Goal: Task Accomplishment & Management: Use online tool/utility

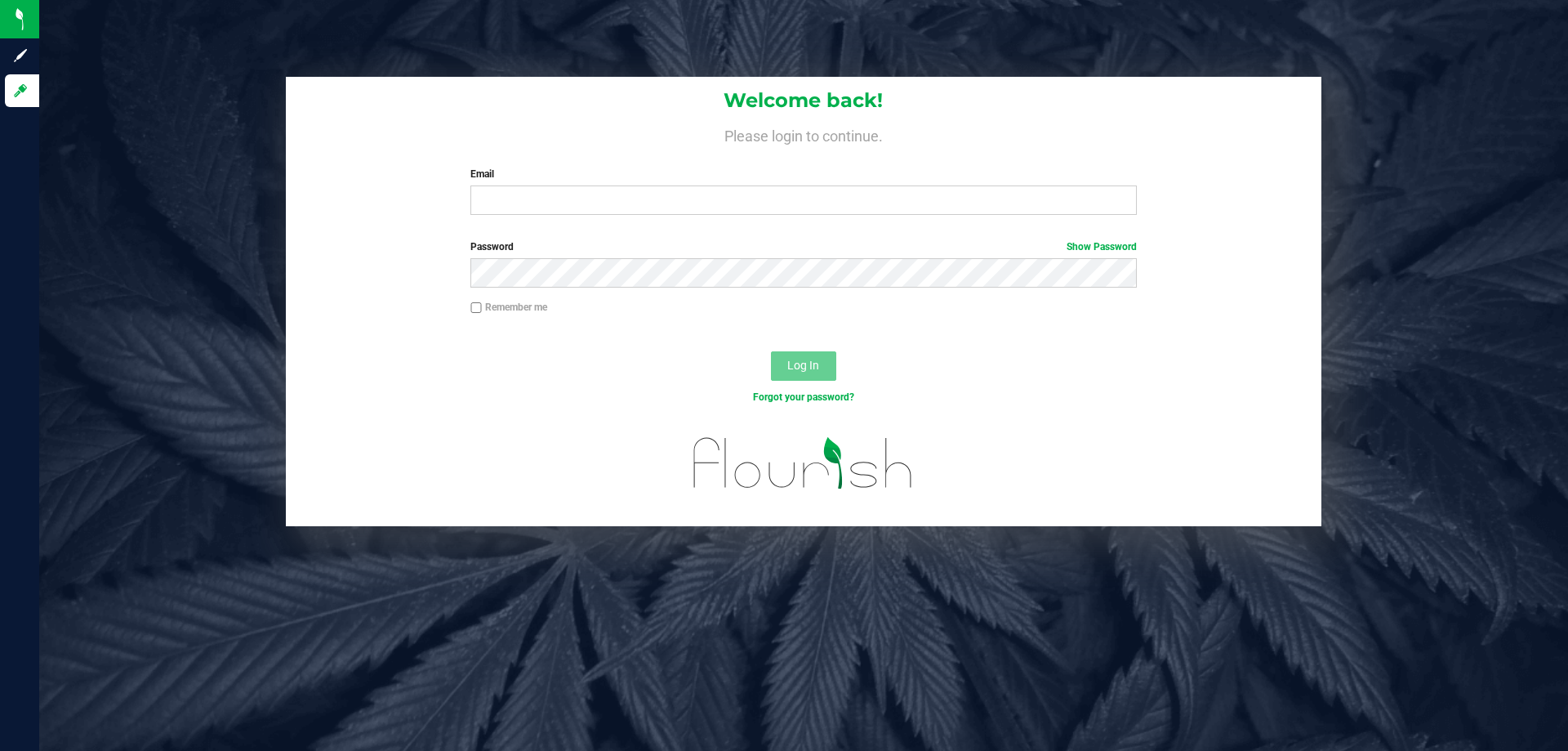
click at [525, 219] on div "Welcome back! Please login to continue. Email Required Please format your email…" at bounding box center [804, 152] width 1036 height 151
click at [523, 197] on input "Email" at bounding box center [804, 200] width 666 height 29
type input "[EMAIL_ADDRESS][DOMAIN_NAME]"
click at [789, 362] on span "Log In" at bounding box center [803, 365] width 32 height 13
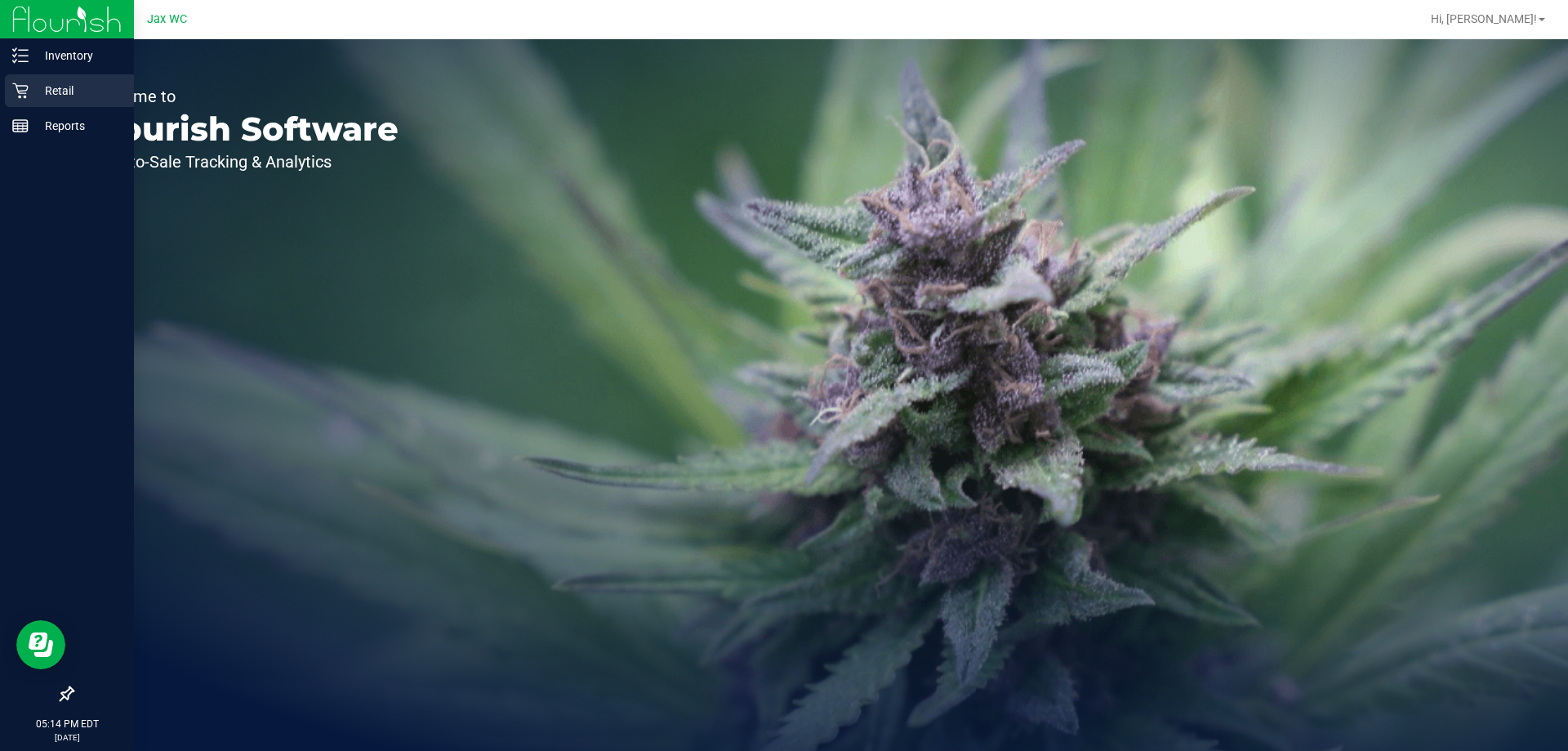
click at [54, 90] on p "Retail" at bounding box center [77, 91] width 98 height 20
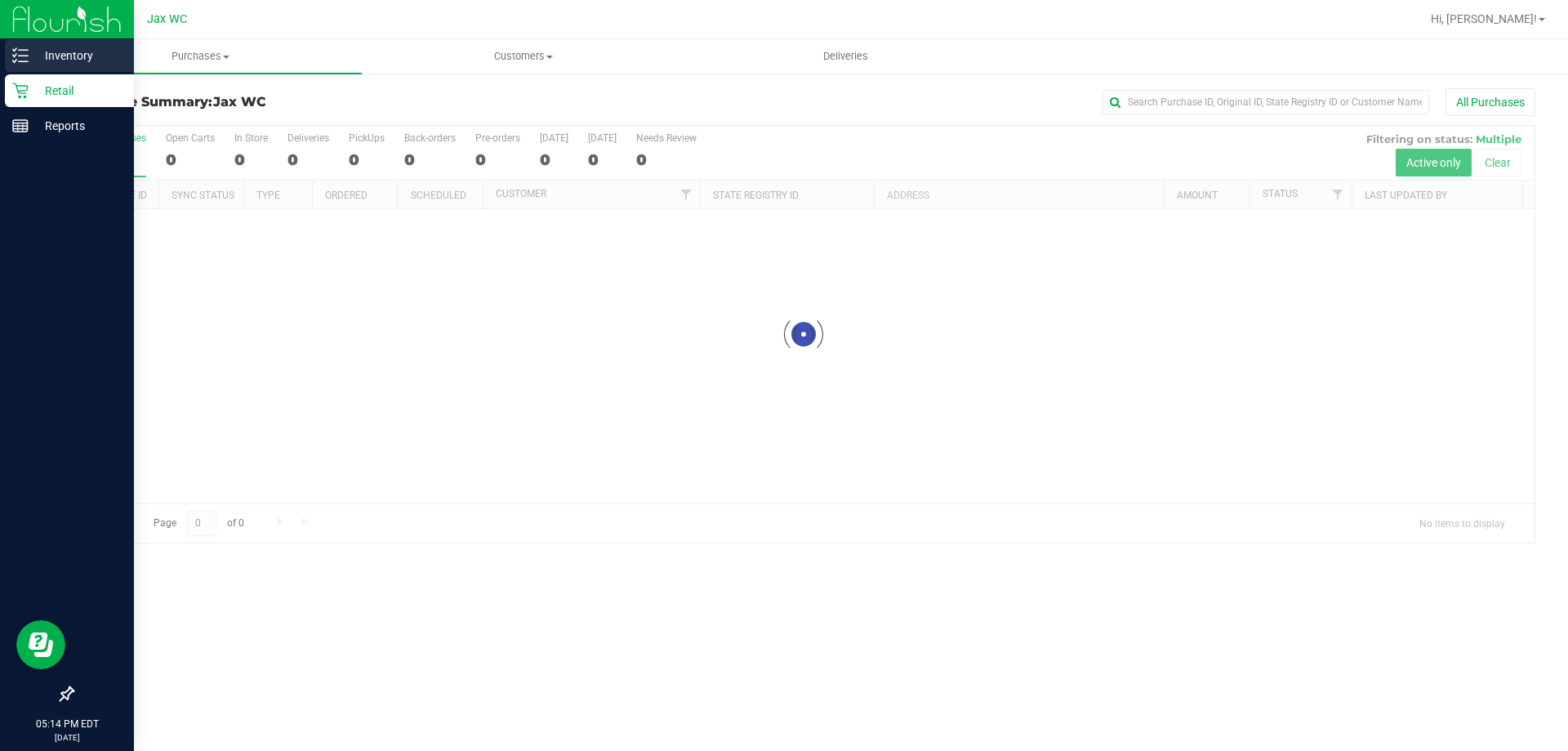
click at [71, 63] on p "Inventory" at bounding box center [77, 56] width 98 height 20
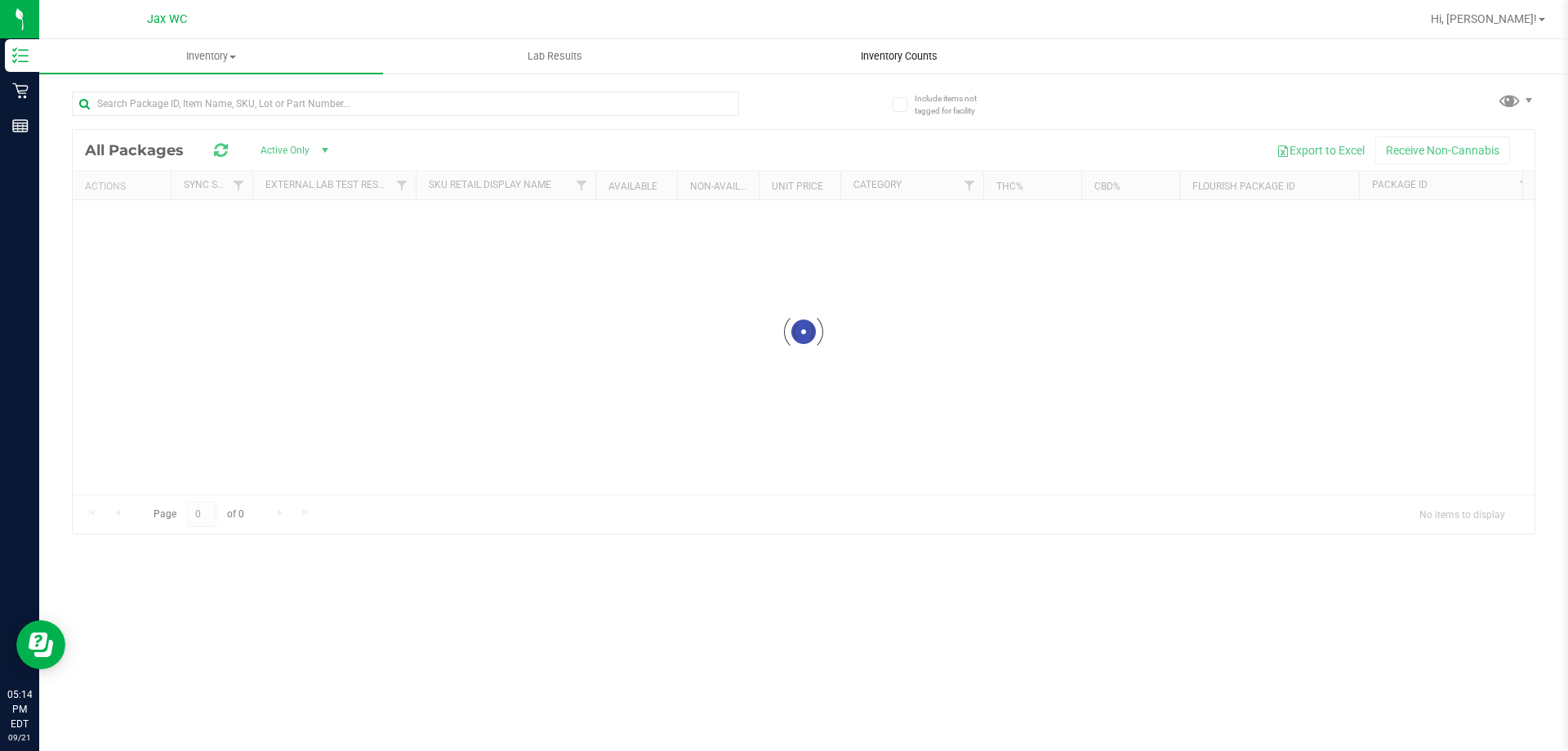
click at [896, 63] on span "Inventory Counts" at bounding box center [899, 56] width 121 height 15
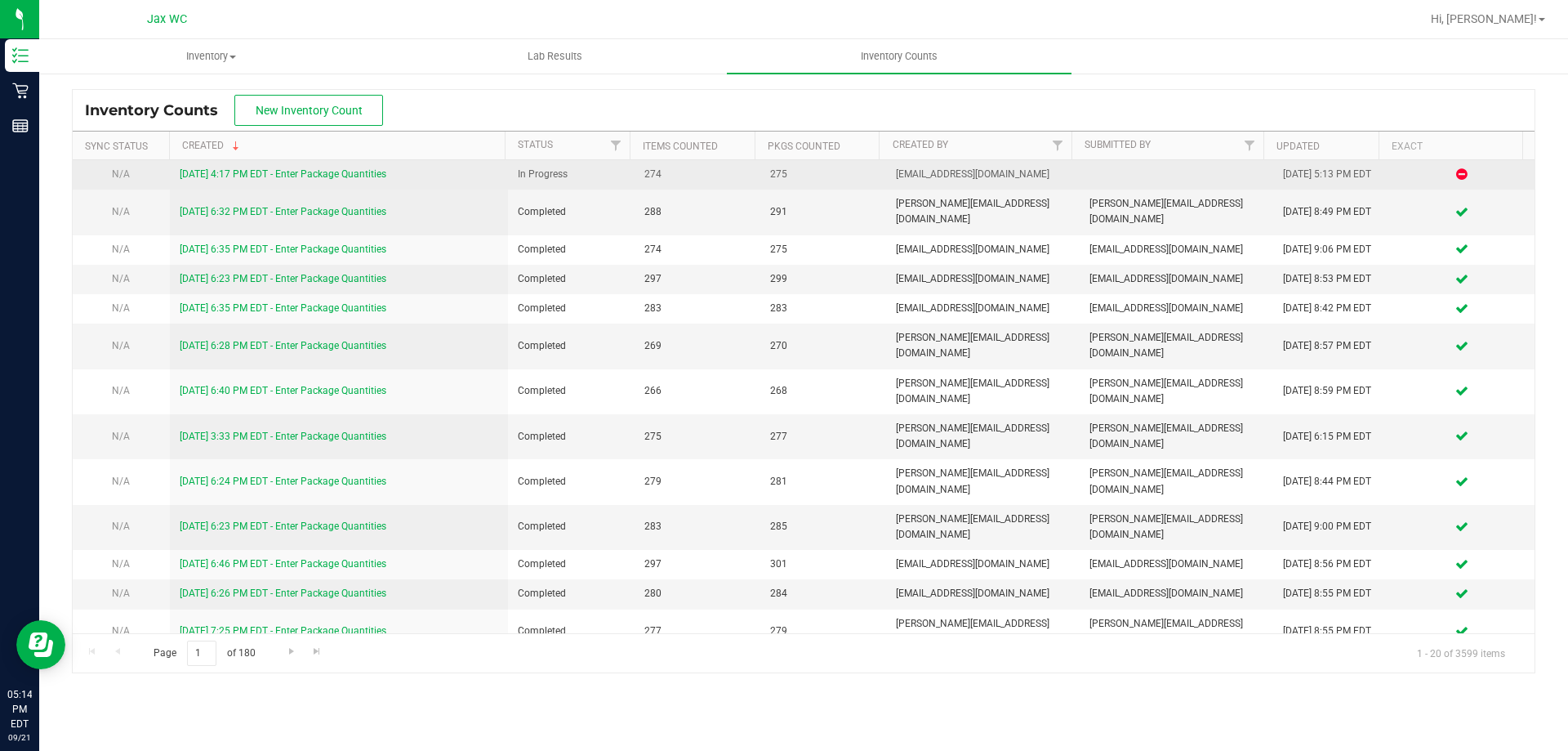
click at [222, 178] on link "[DATE] 4:17 PM EDT - Enter Package Quantities" at bounding box center [282, 174] width 207 height 12
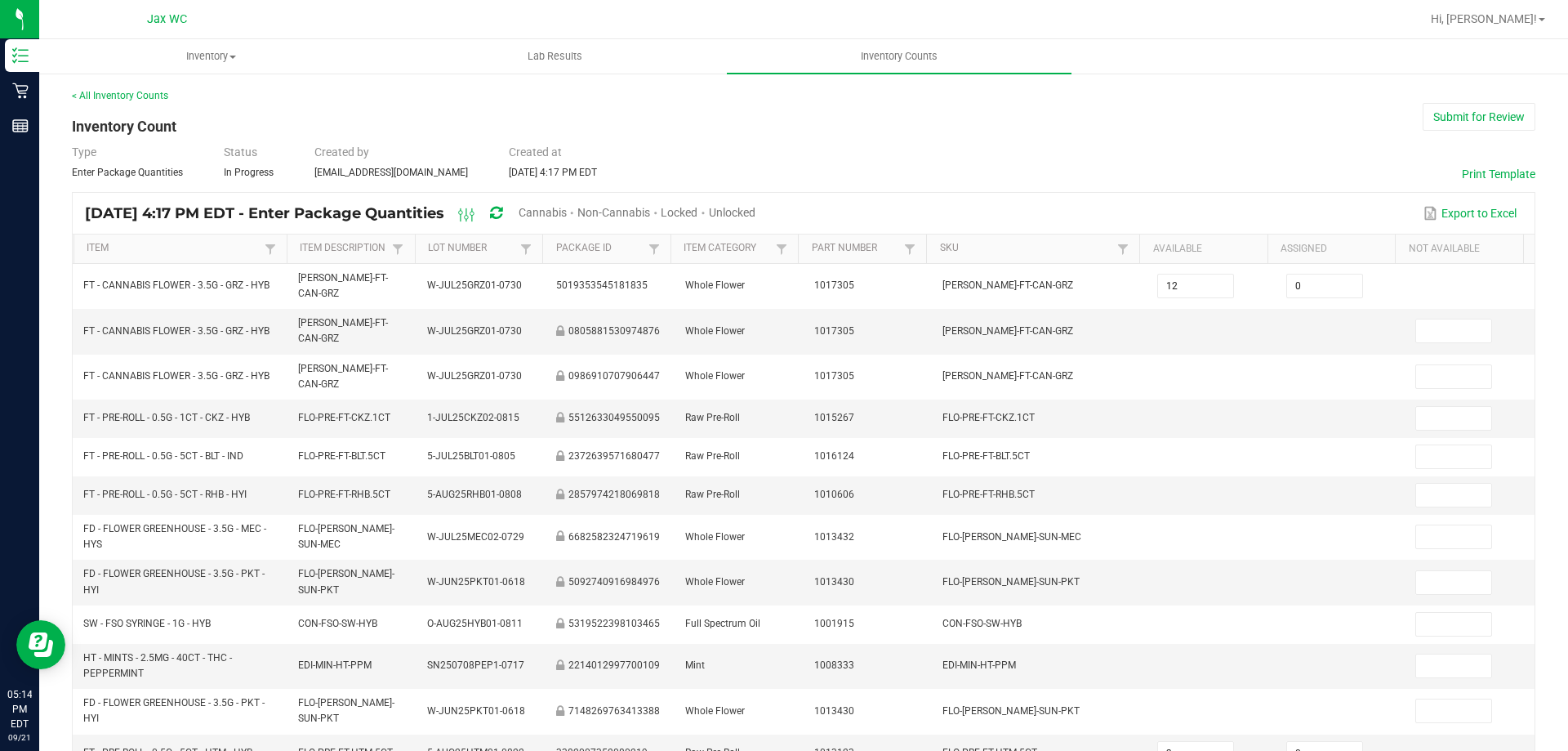
click at [567, 211] on span "Cannabis" at bounding box center [542, 212] width 48 height 13
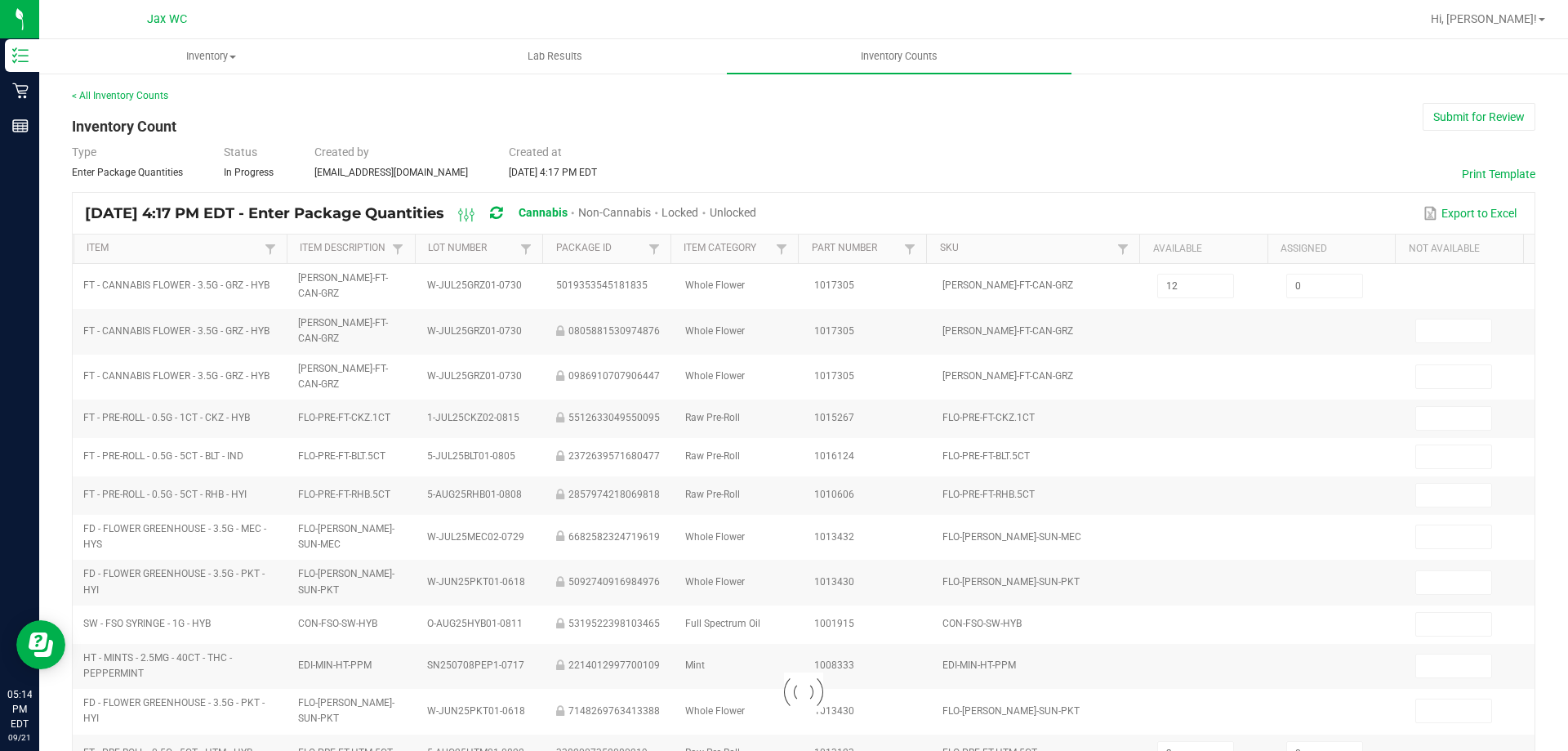
type input "9"
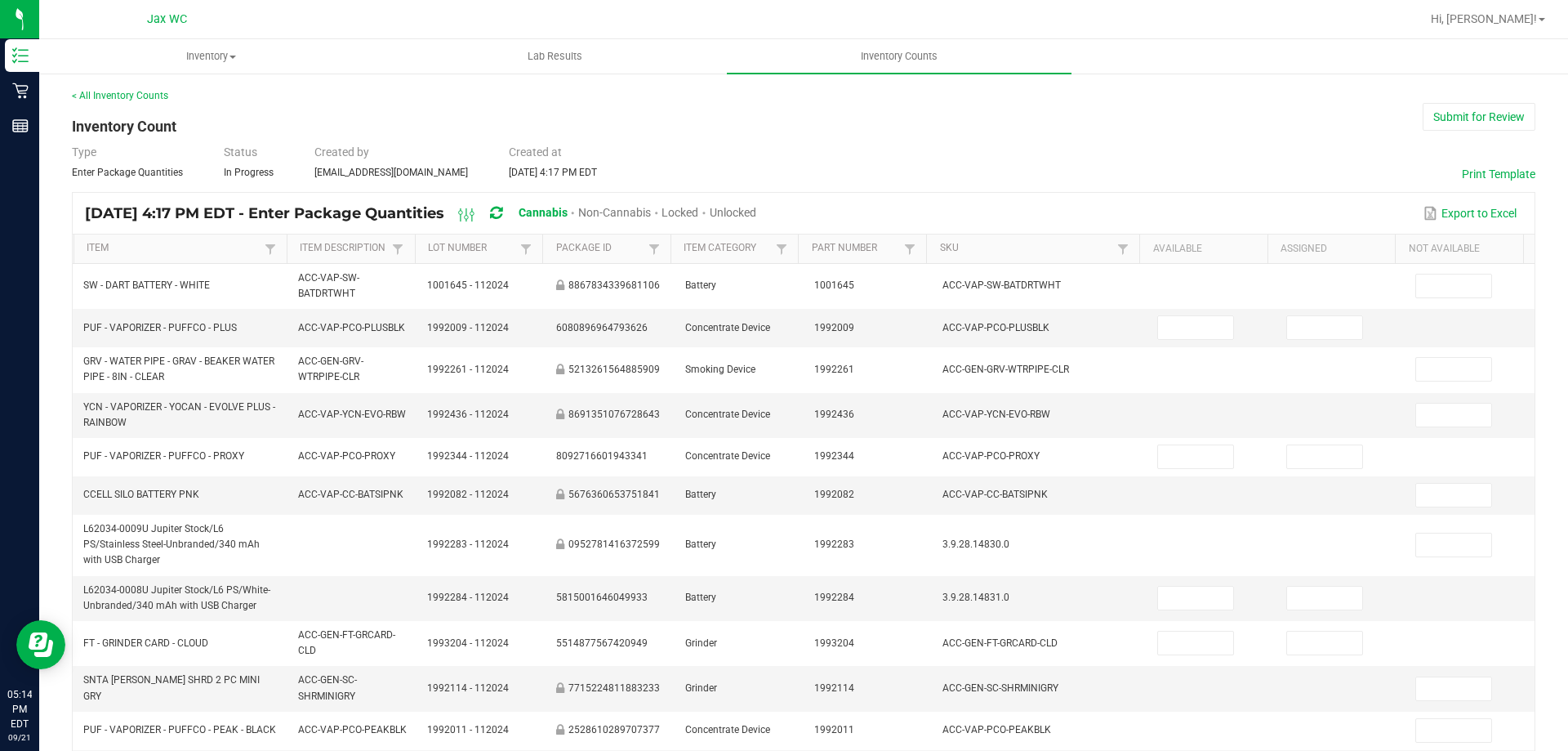
click at [756, 210] on span "Unlocked" at bounding box center [733, 212] width 46 height 13
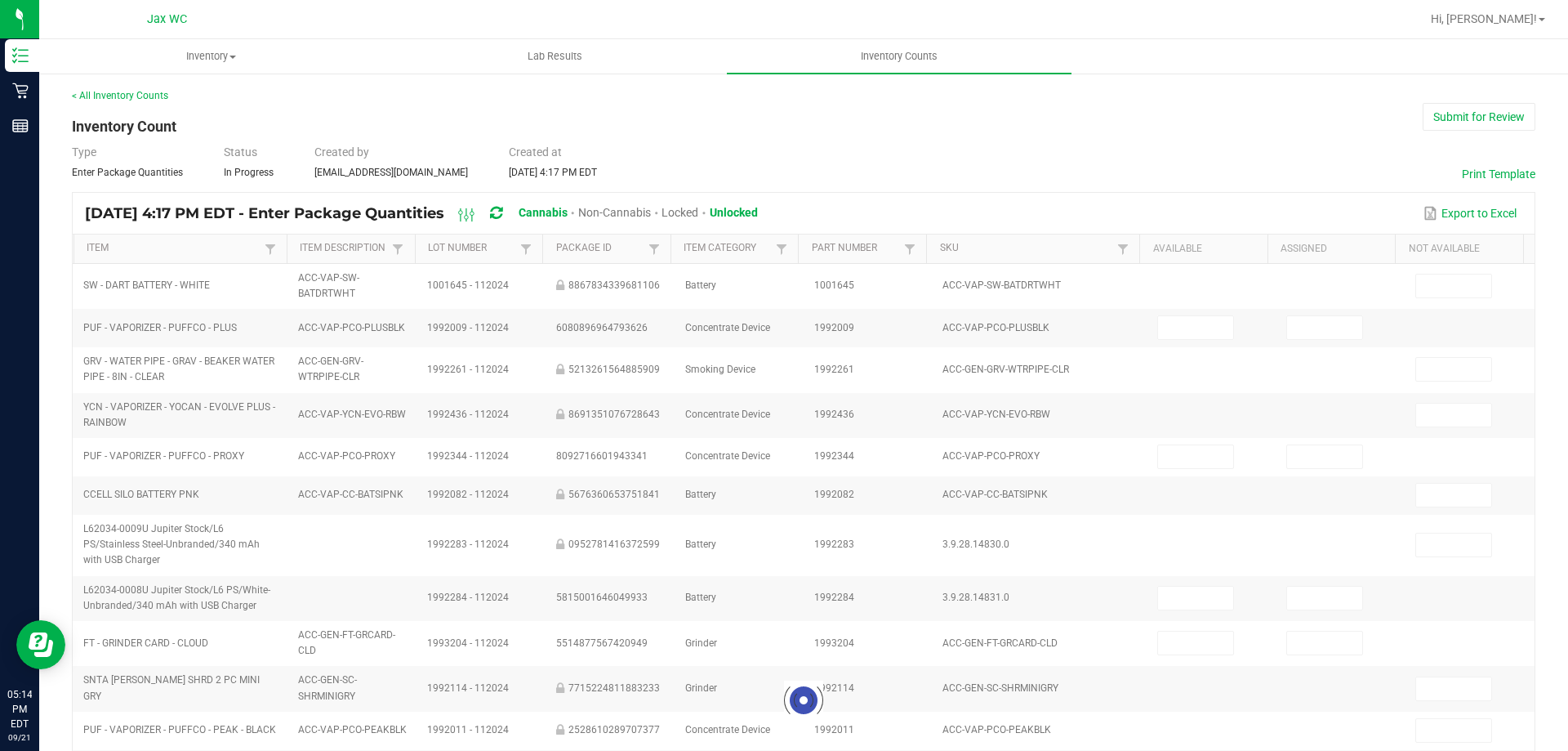
type input "6"
type input "0"
type input "7"
type input "0"
type input "3"
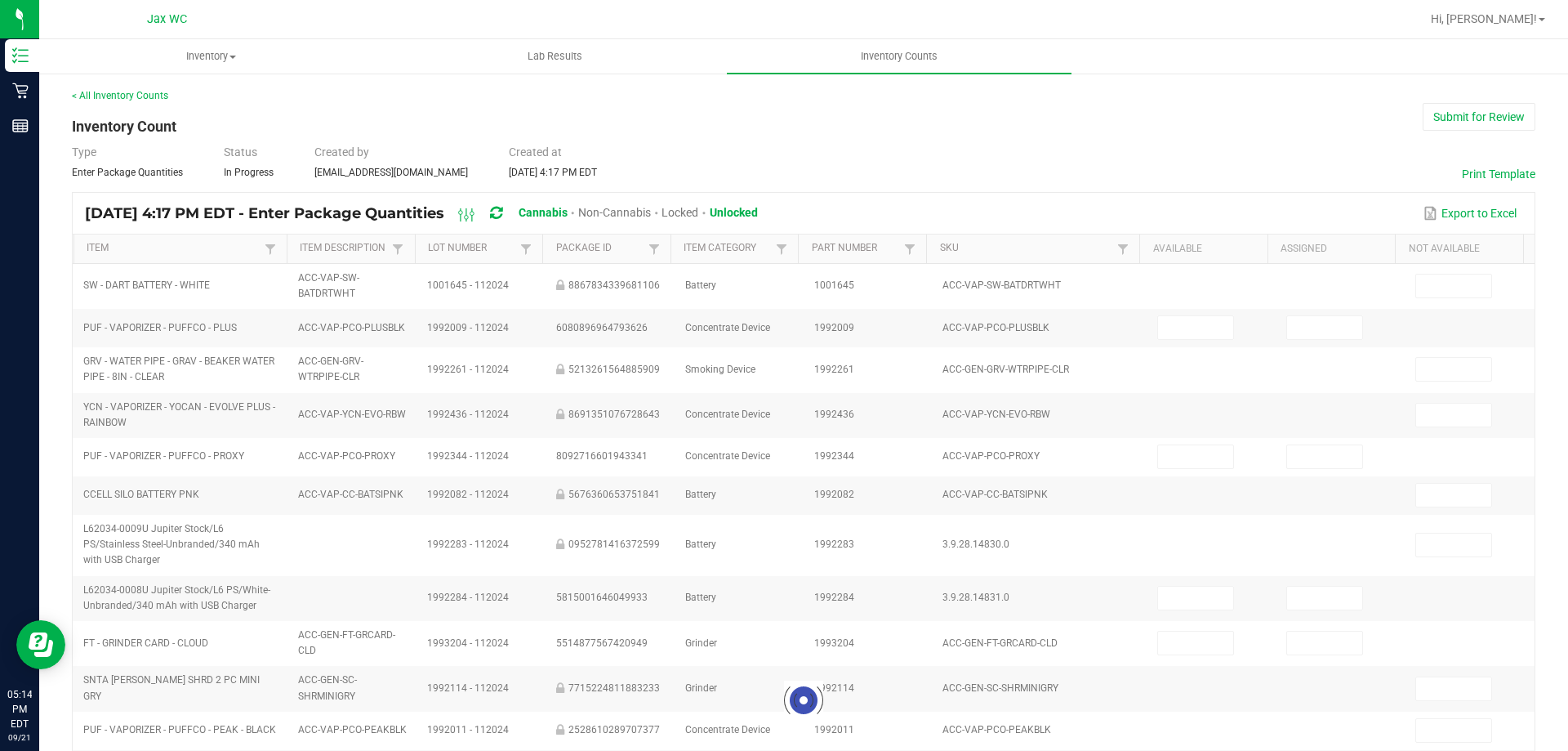
type input "9"
type input "0"
type input "1"
type input "0"
type input "3"
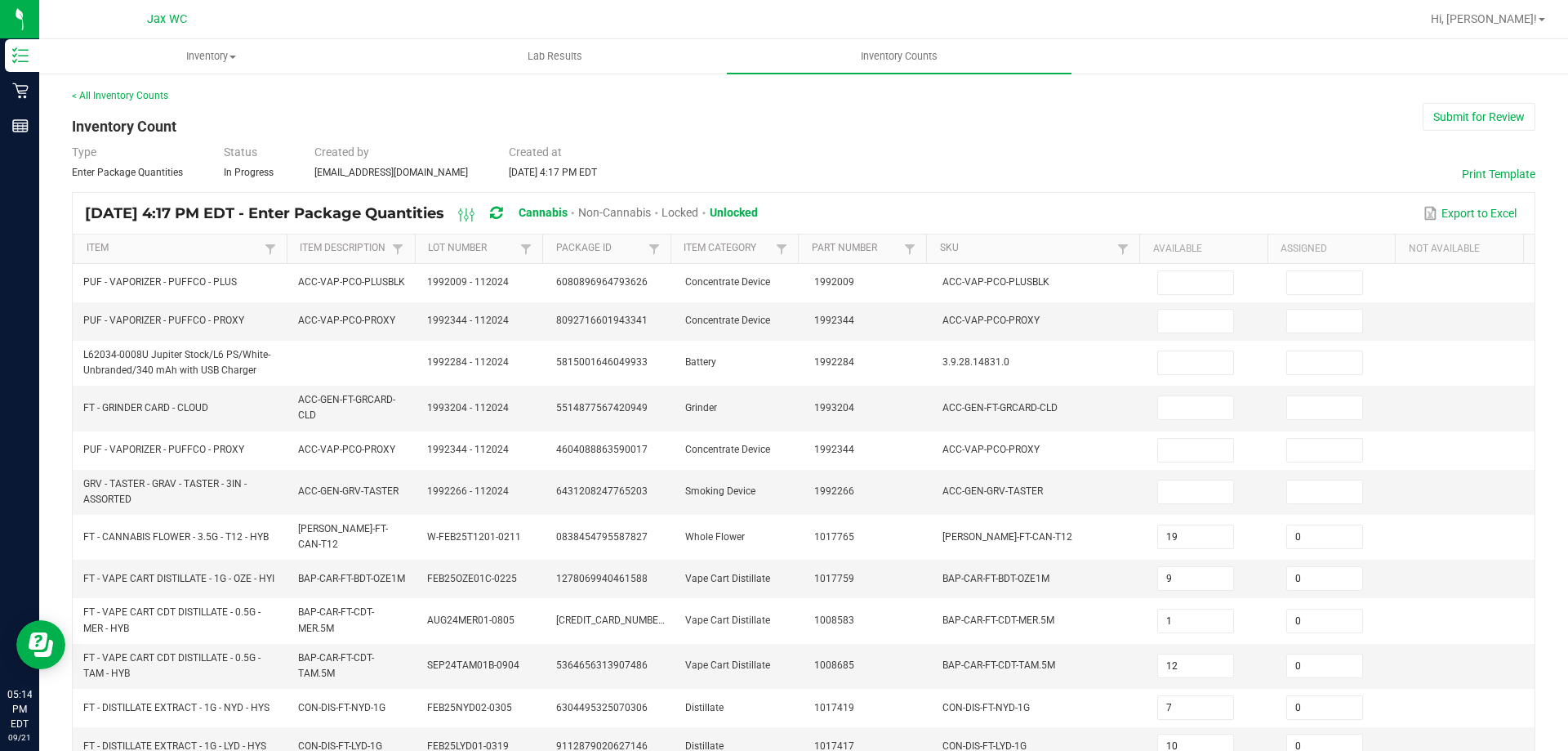
click at [102, 235] on th "Item" at bounding box center [180, 249] width 213 height 29
click at [101, 253] on link "Item" at bounding box center [173, 249] width 173 height 13
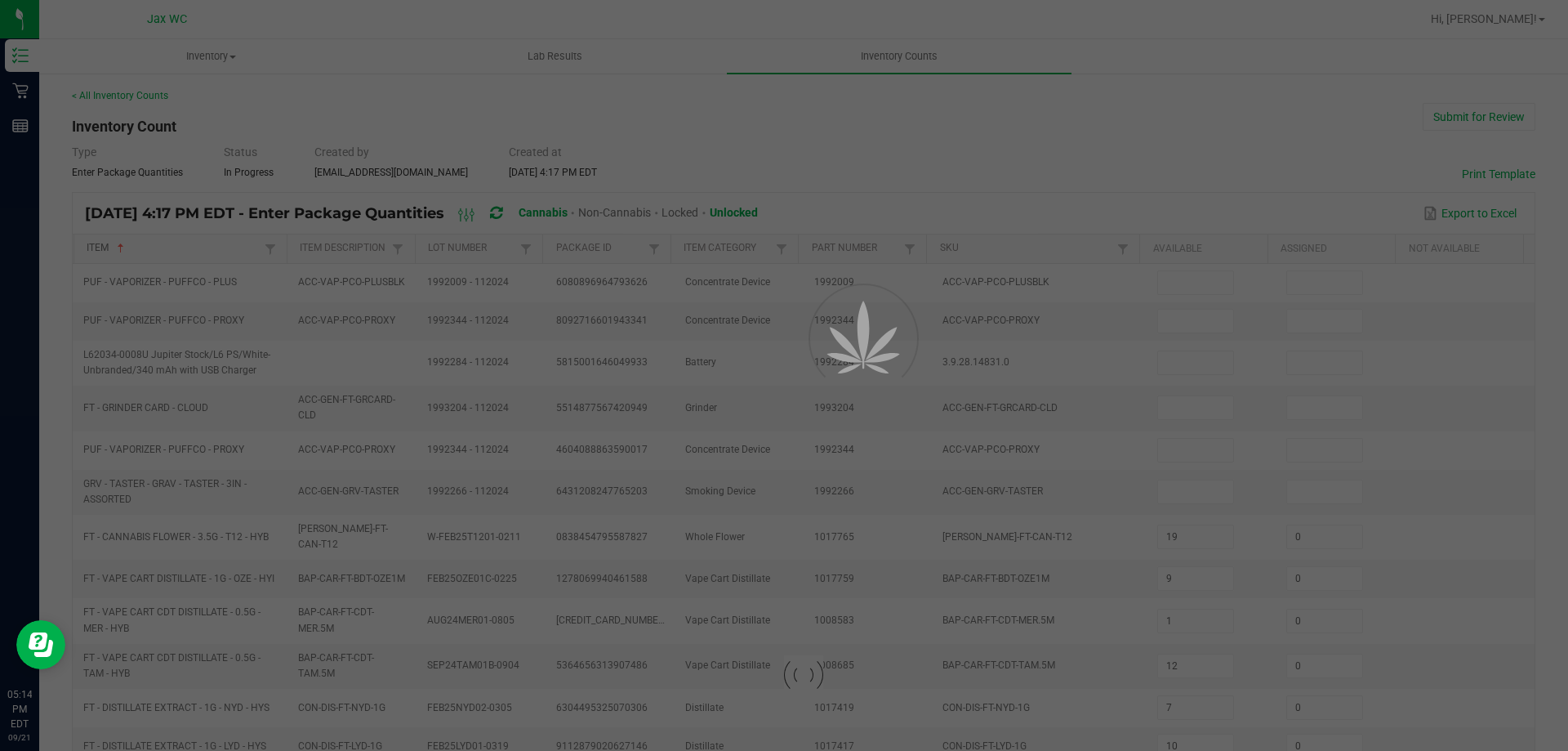
type input "9"
type input "12"
type input "13"
type input "0"
type input "19"
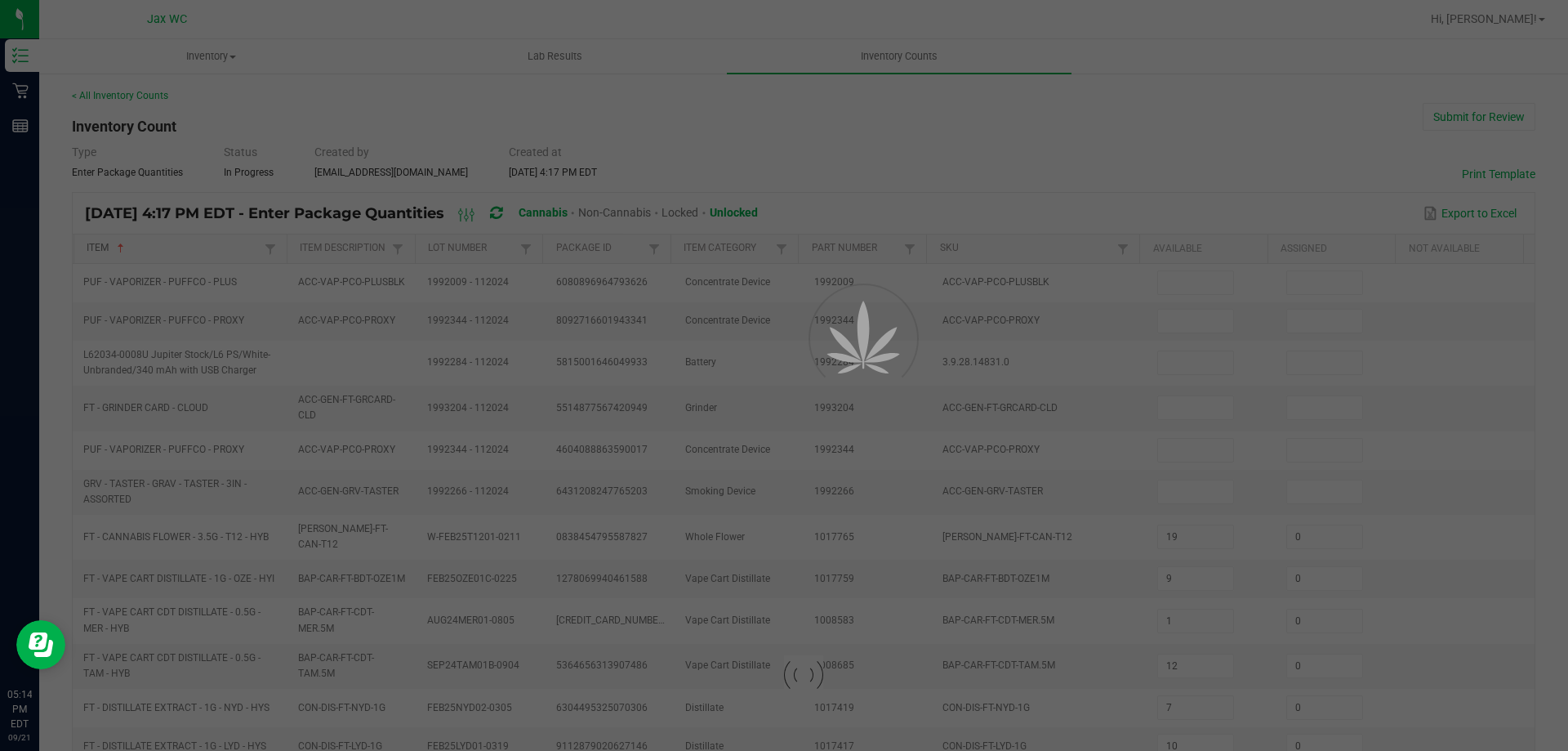
type input "0"
type input "13"
type input "10"
type input "16"
type input "19"
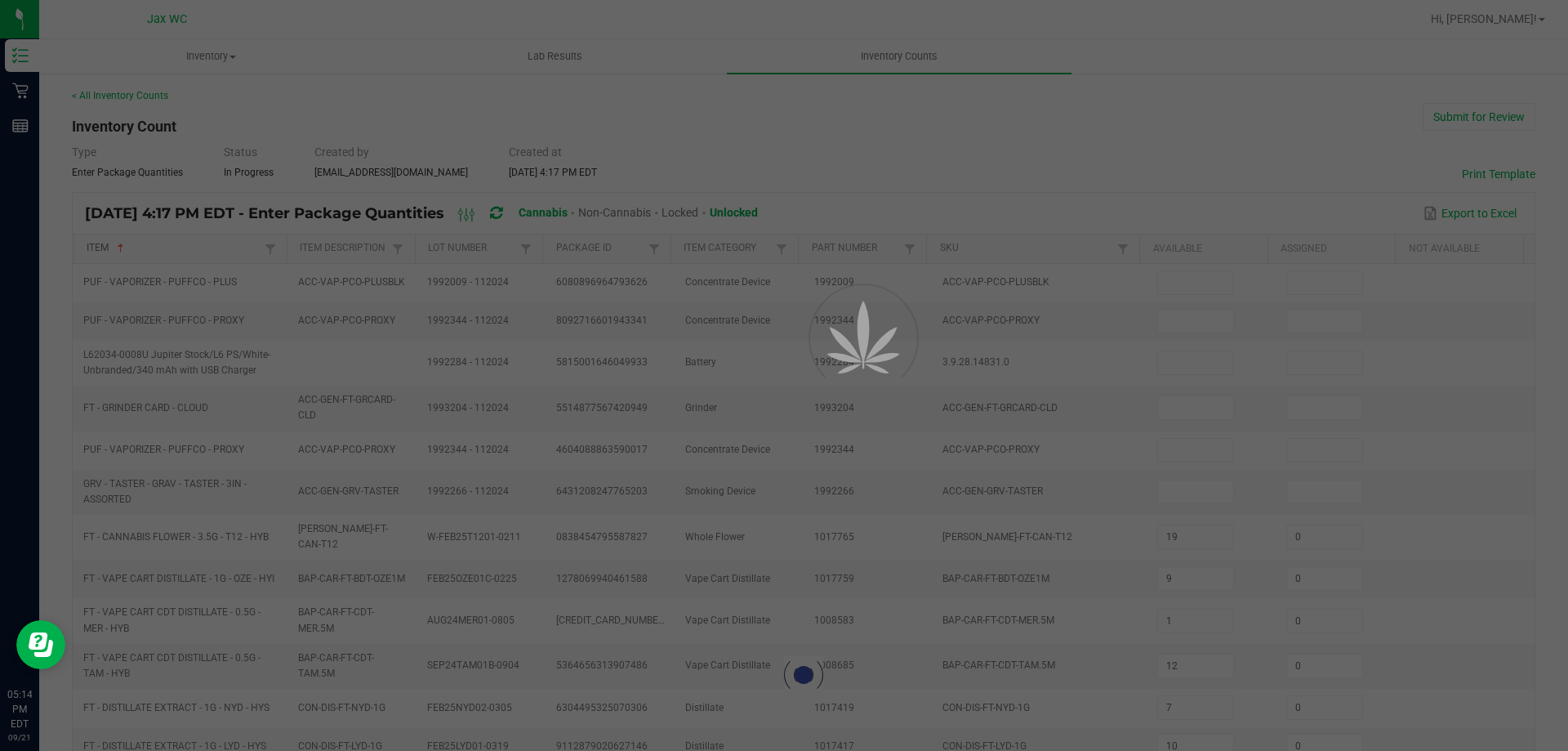
type input "0"
type input "11"
type input "0"
type input "14"
type input "0"
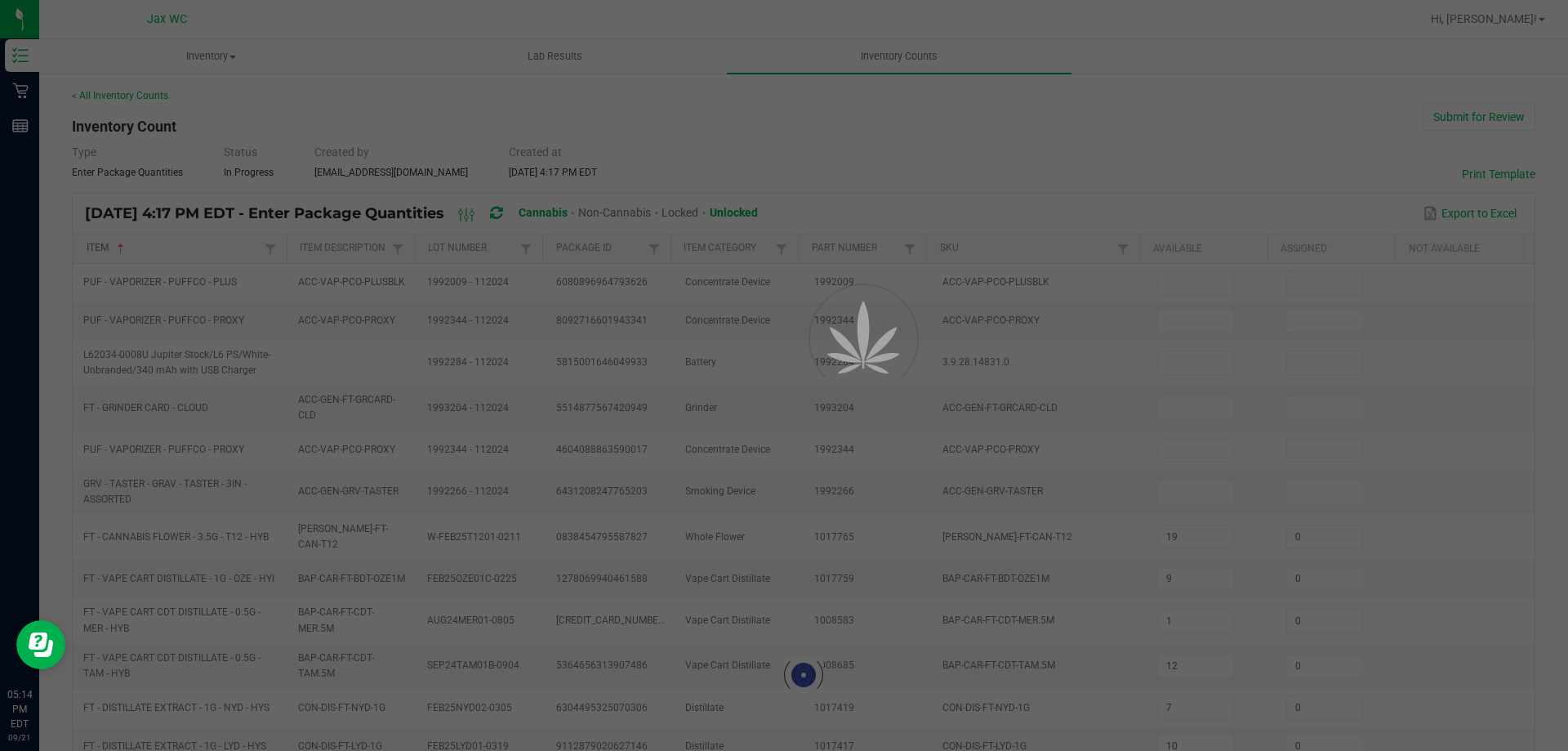
type input "17"
type input "2"
type input "17"
type input "6"
type input "8"
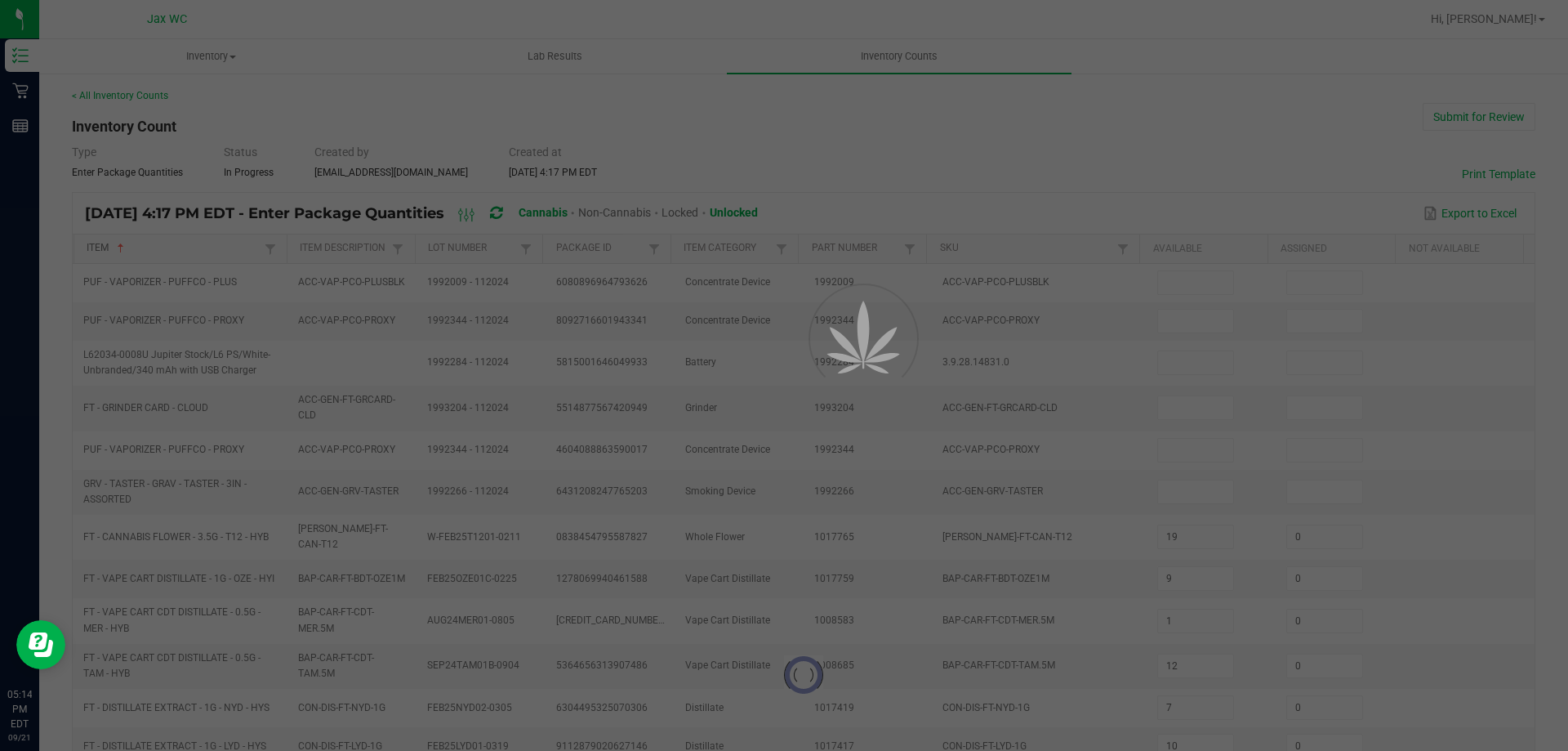
type input "5"
type input "4"
type input "9"
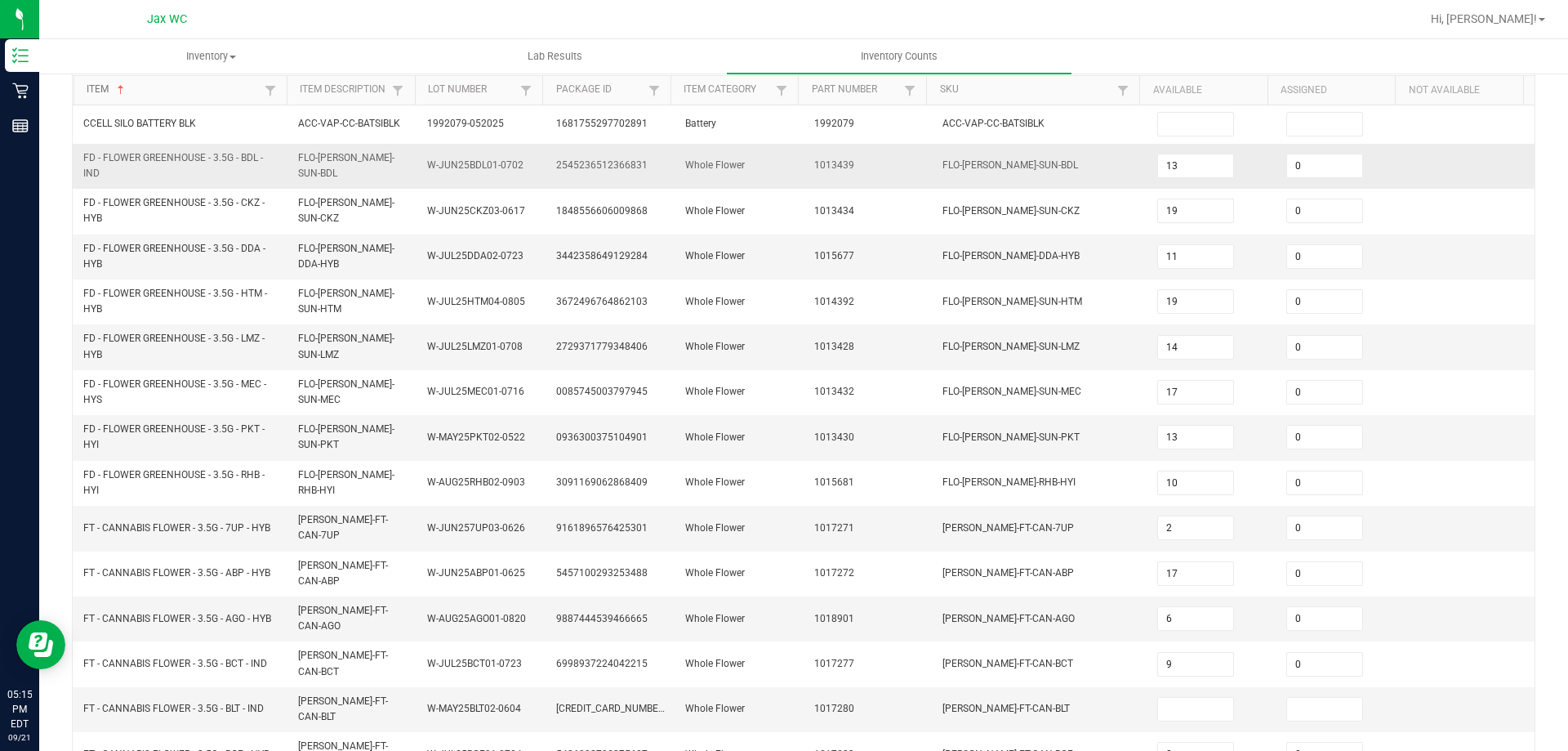
scroll to position [245, 0]
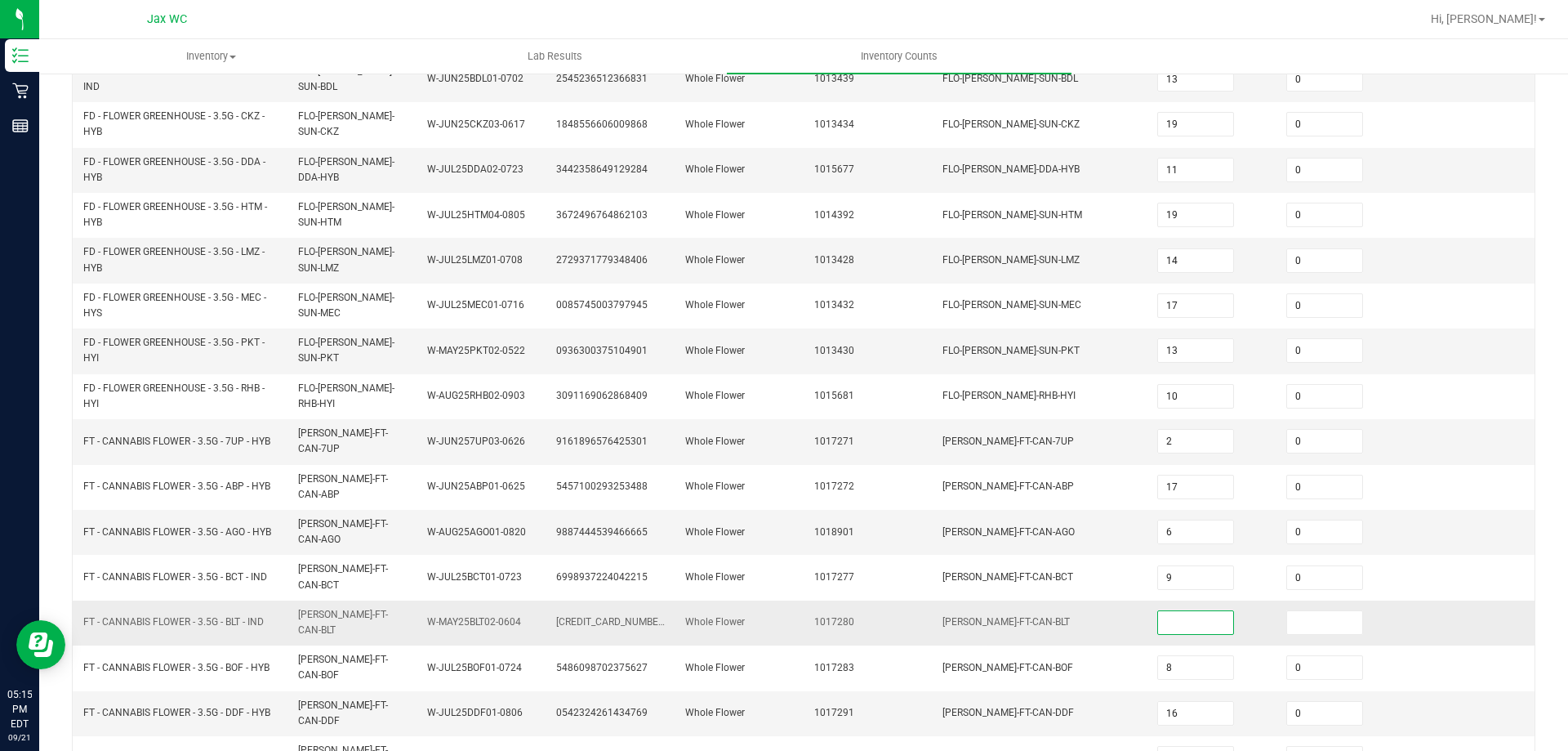
click at [1158, 611] on input at bounding box center [1196, 622] width 76 height 23
type input "1"
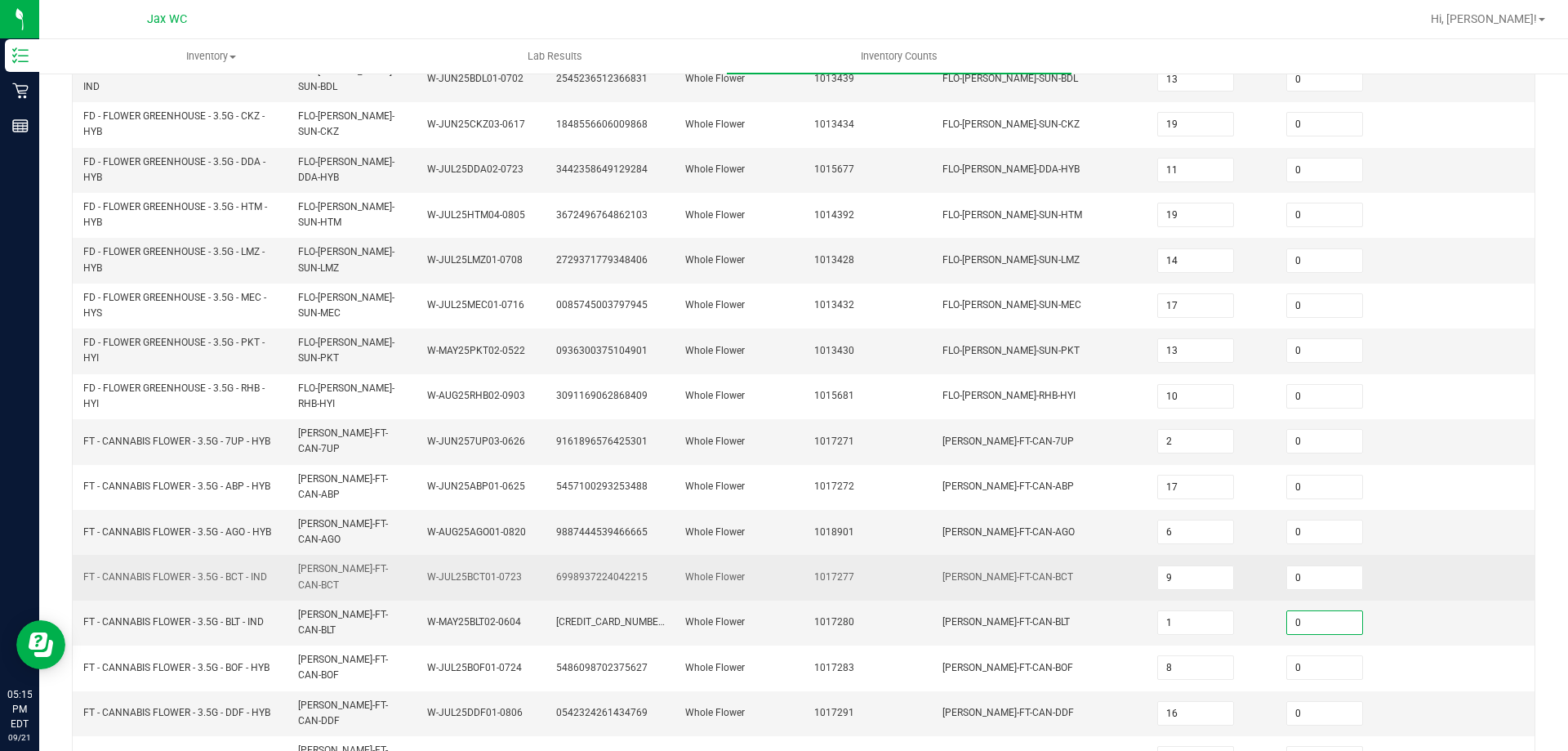
scroll to position [395, 0]
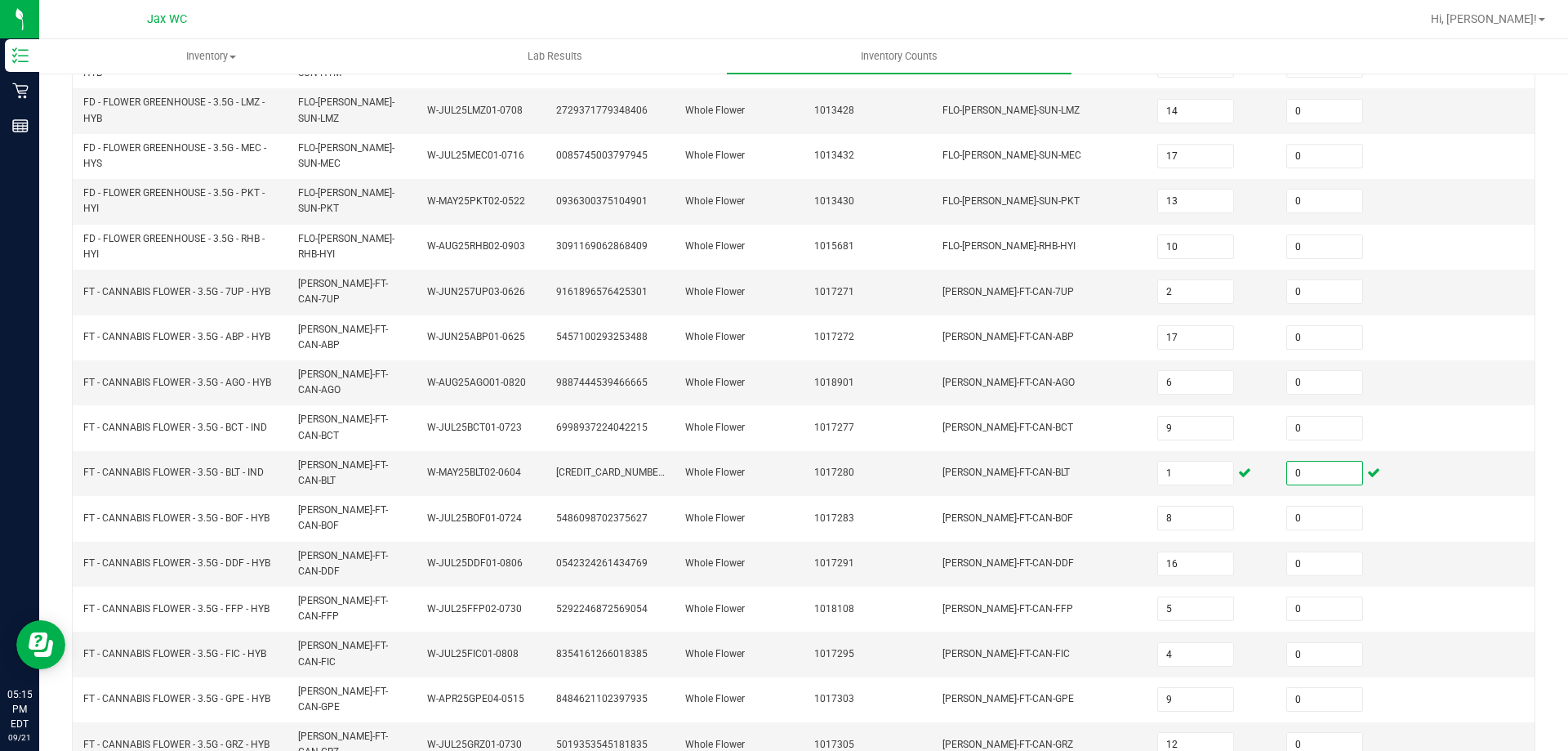
type input "0"
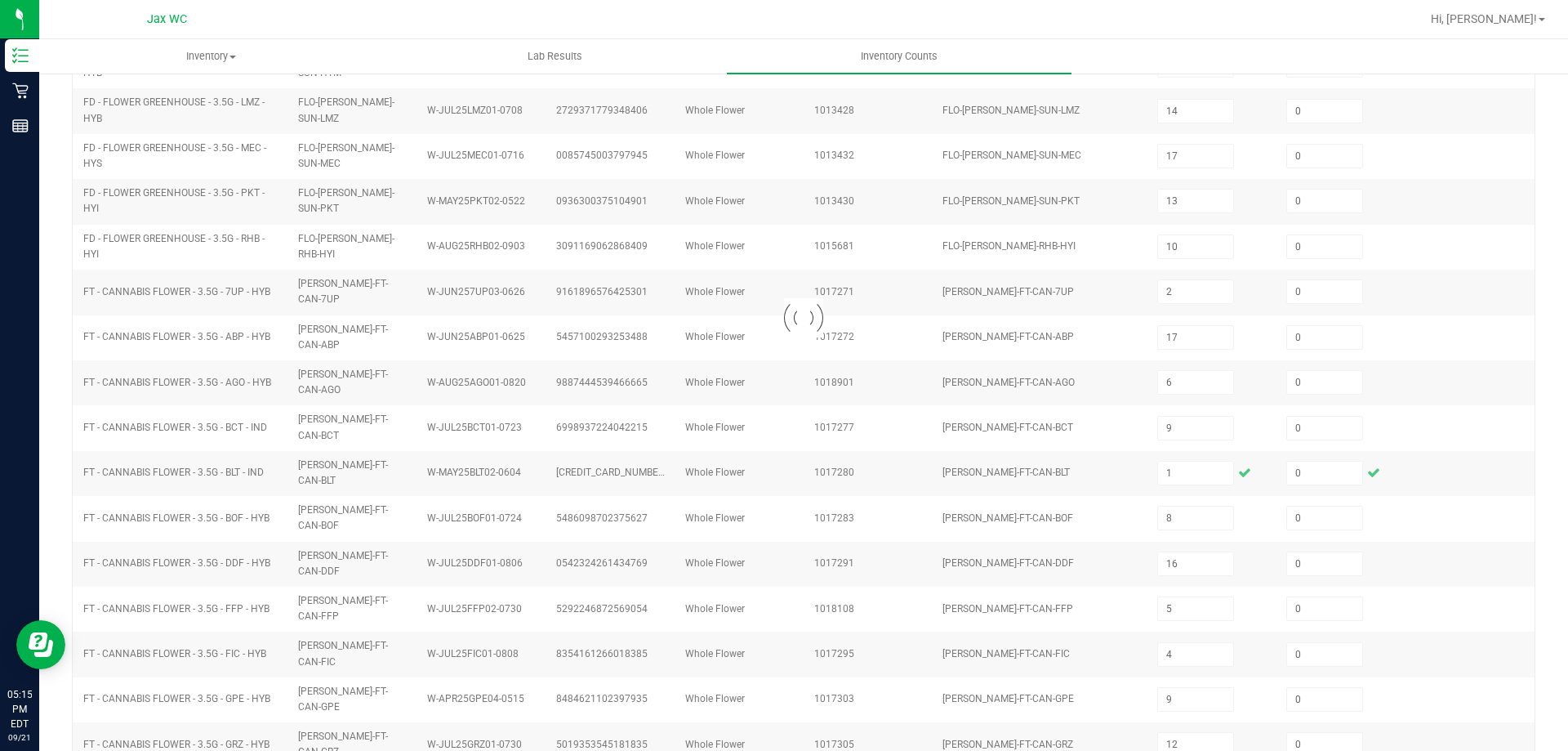
type input "2"
type input "11"
type input "5"
type input "6"
type input "3"
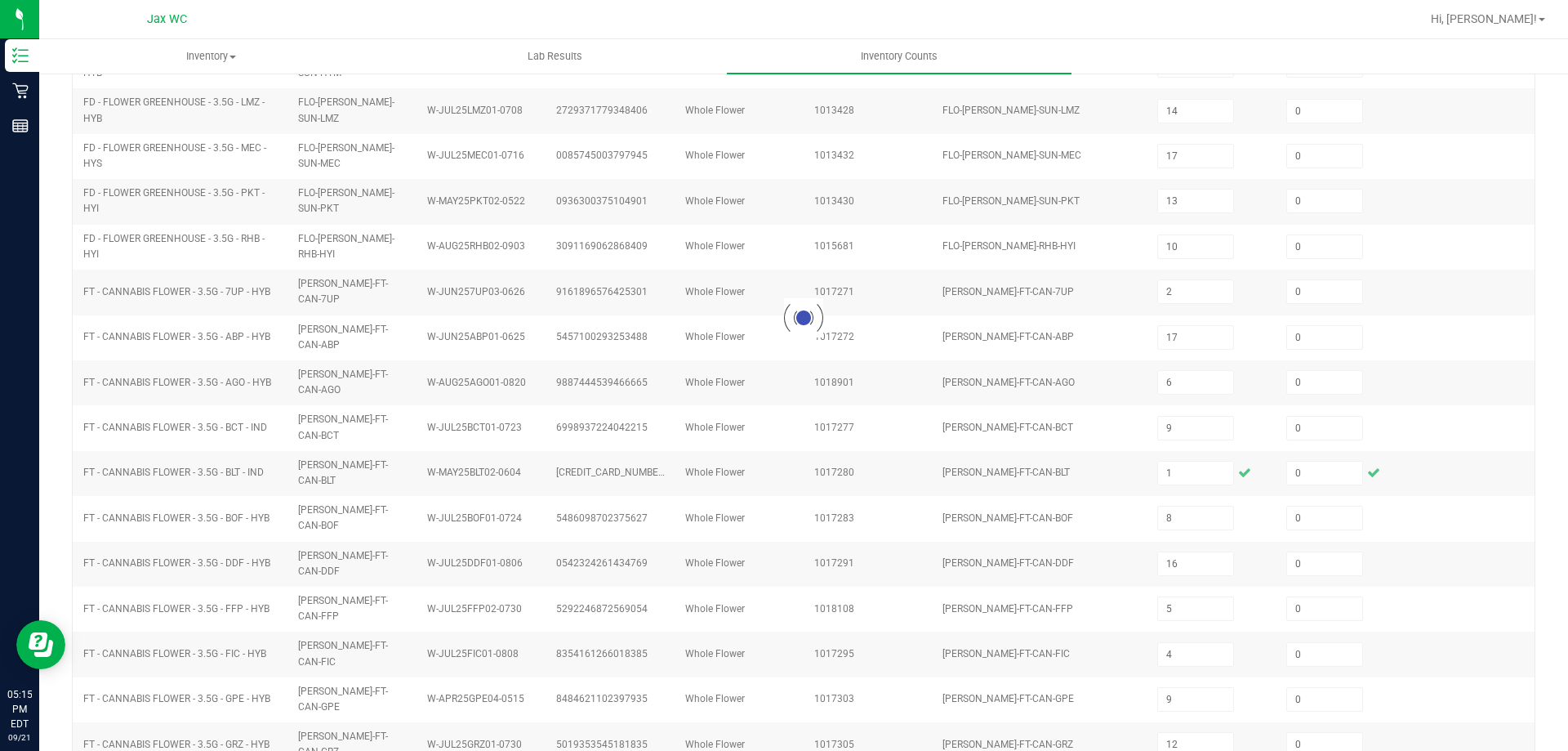
type input "9"
type input "4"
type input "2"
type input "0"
type input "10"
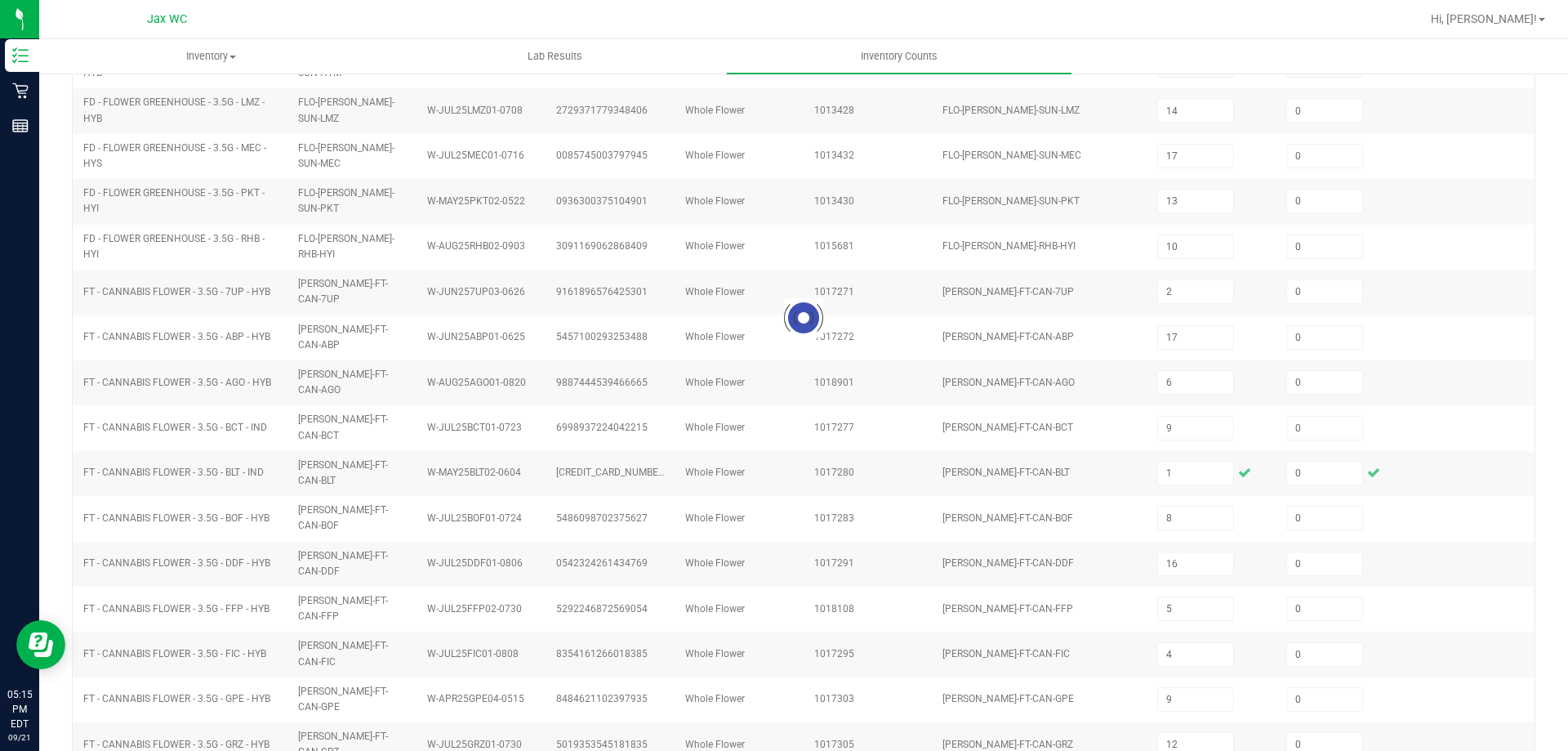
type input "6"
type input "8"
type input "6"
type input "19"
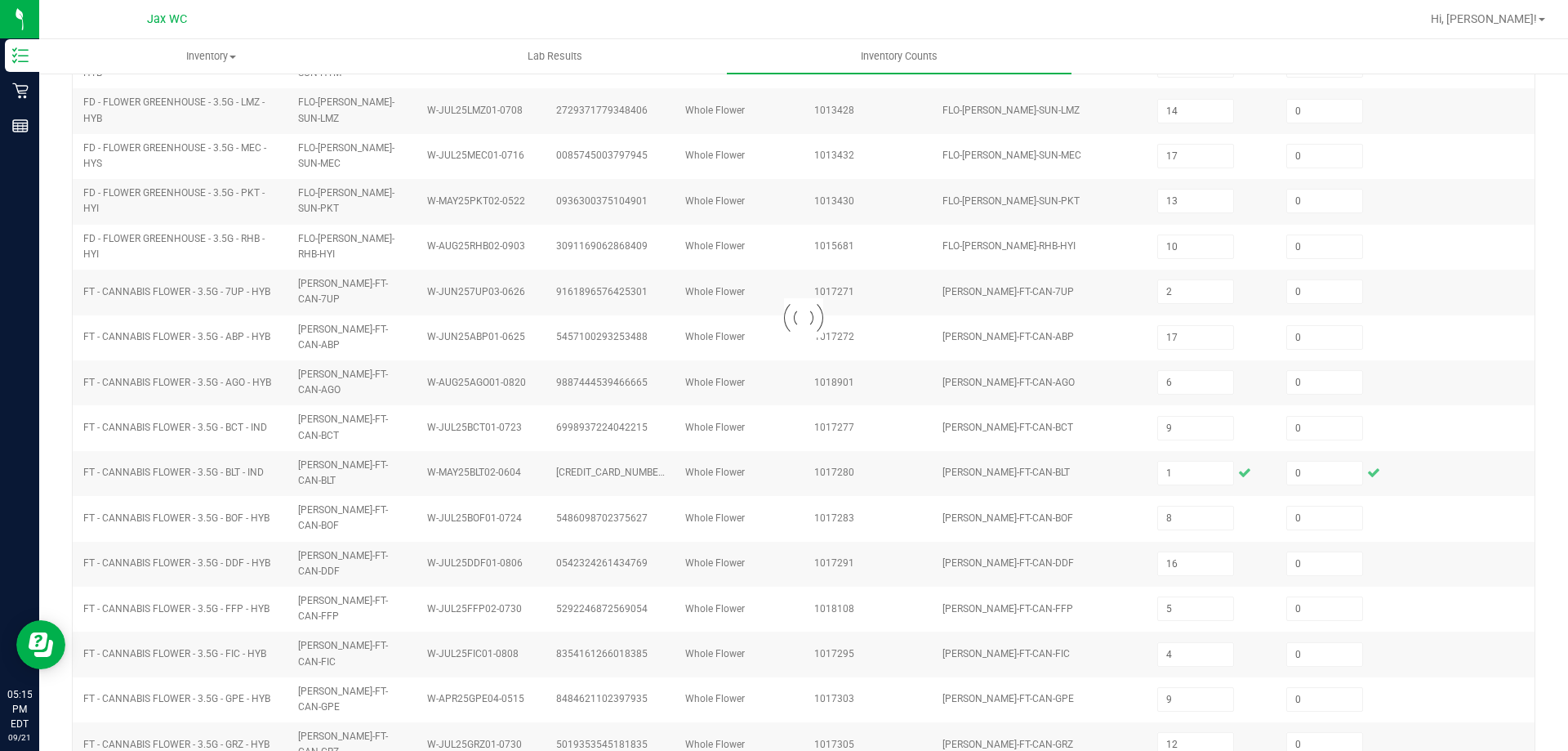
type input "1"
type input "14"
type input "16"
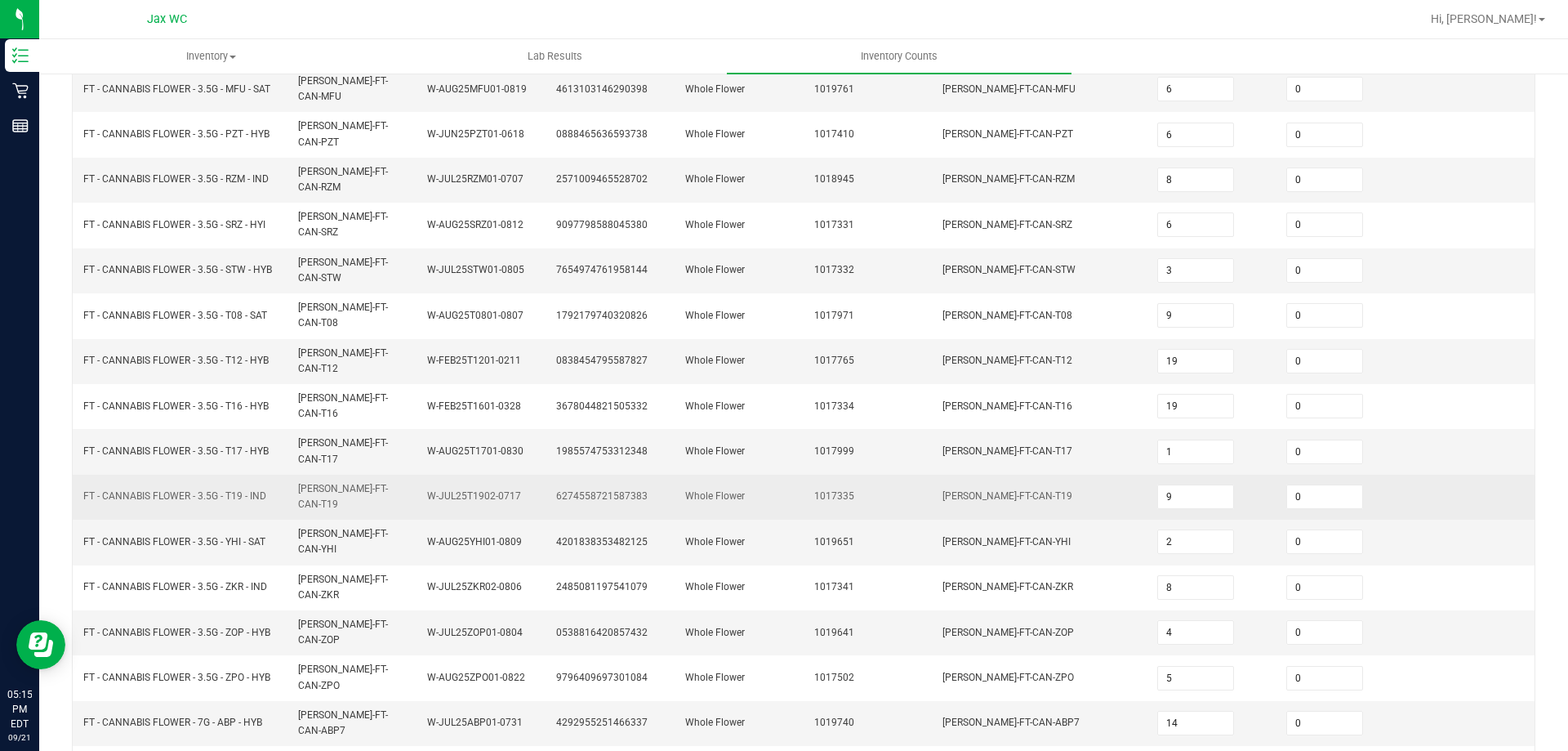
scroll to position [339, 0]
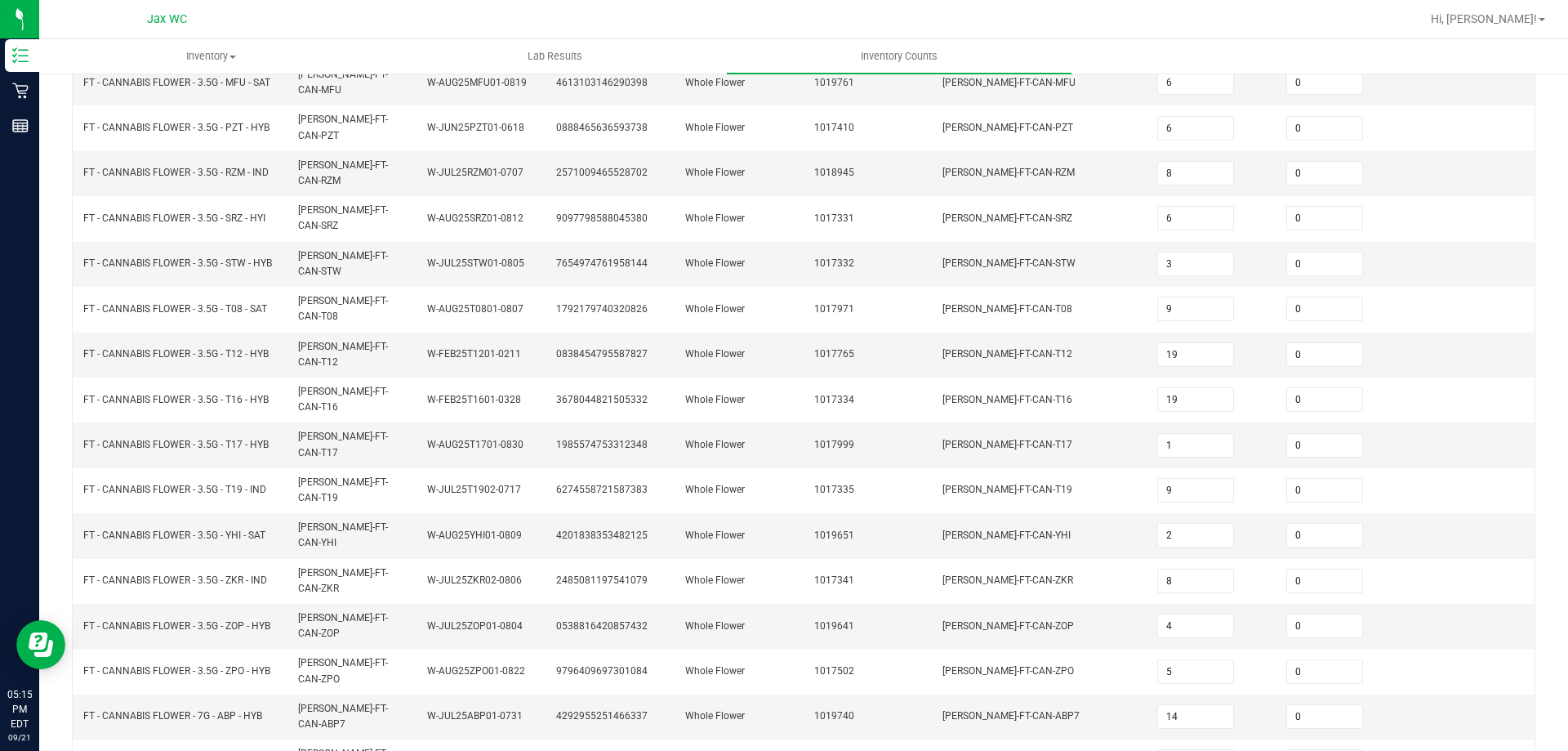
type input "12"
type input "1"
type input "4"
type input "3"
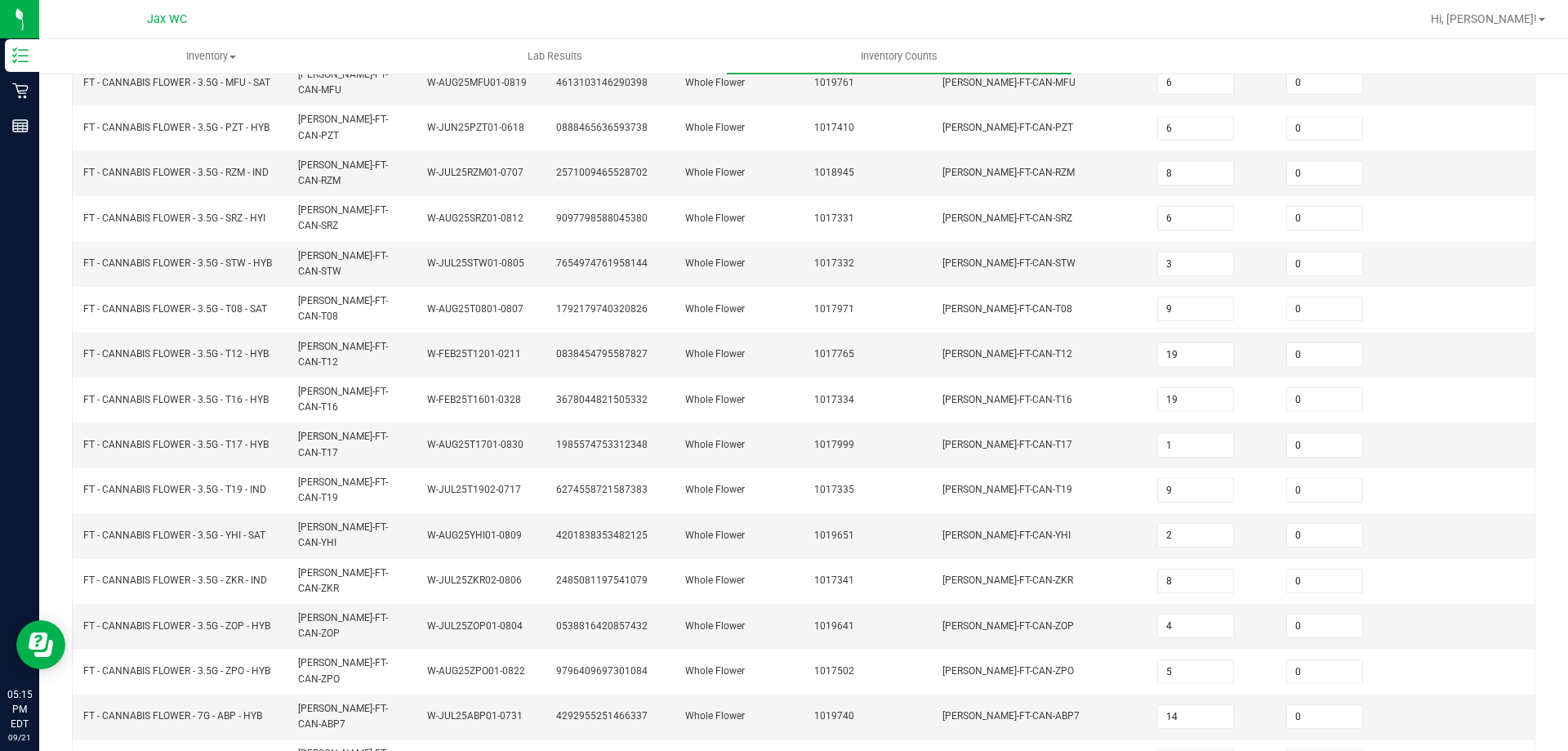
type input "11"
type input "4"
type input "3"
type input "9"
type input "6"
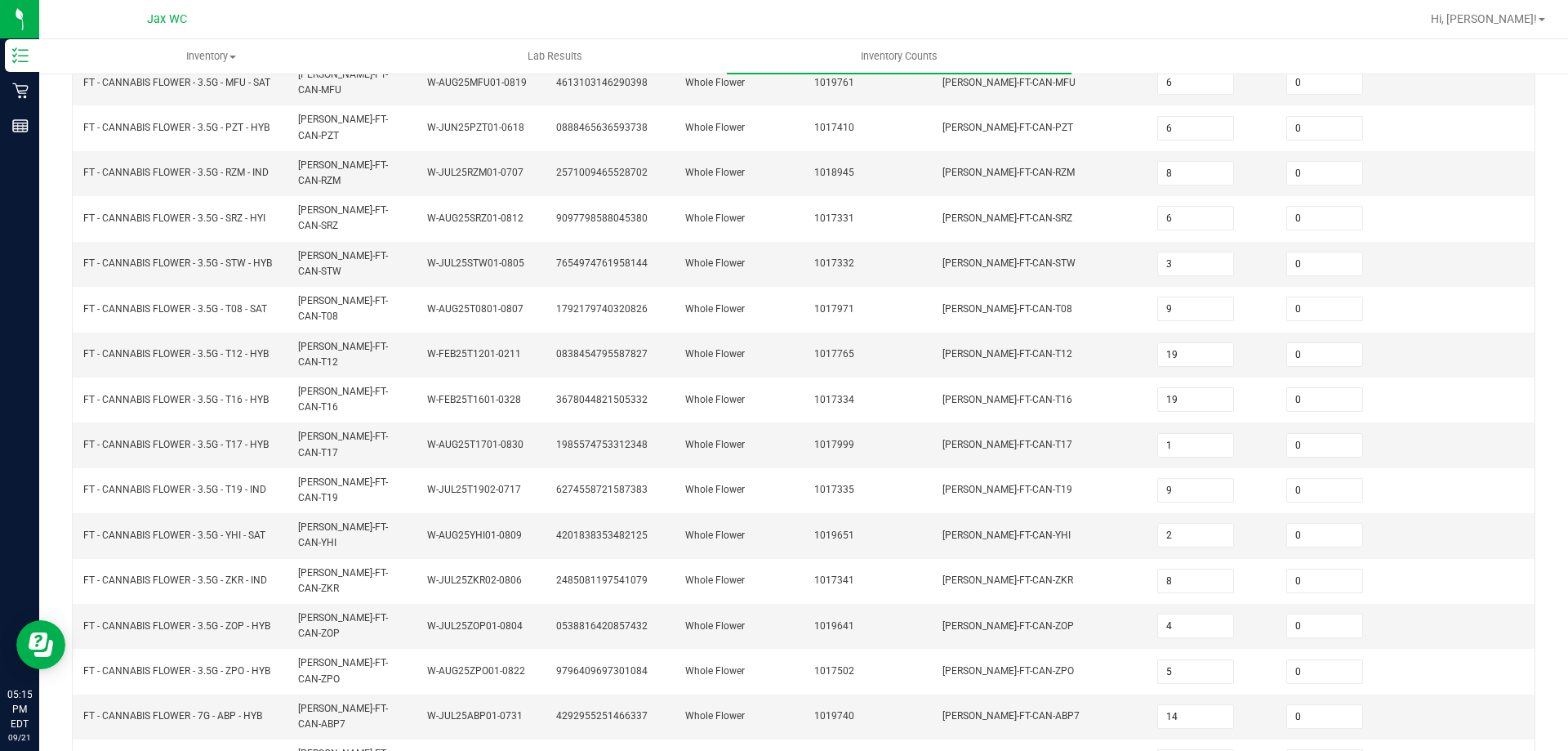
type input "11"
type input "10"
type input "7"
type input "1"
type input "11"
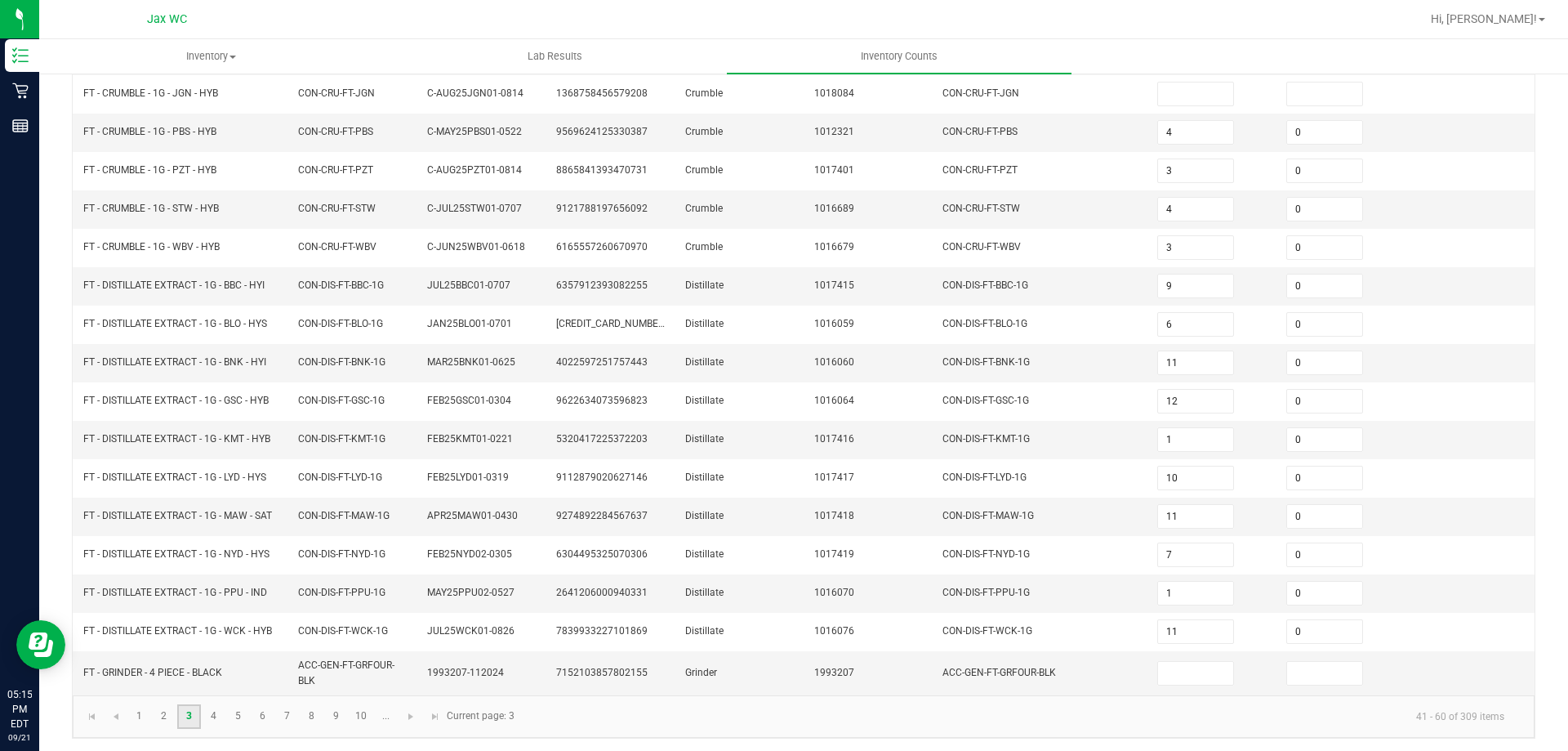
scroll to position [347, 0]
click at [219, 715] on link "4" at bounding box center [214, 712] width 24 height 25
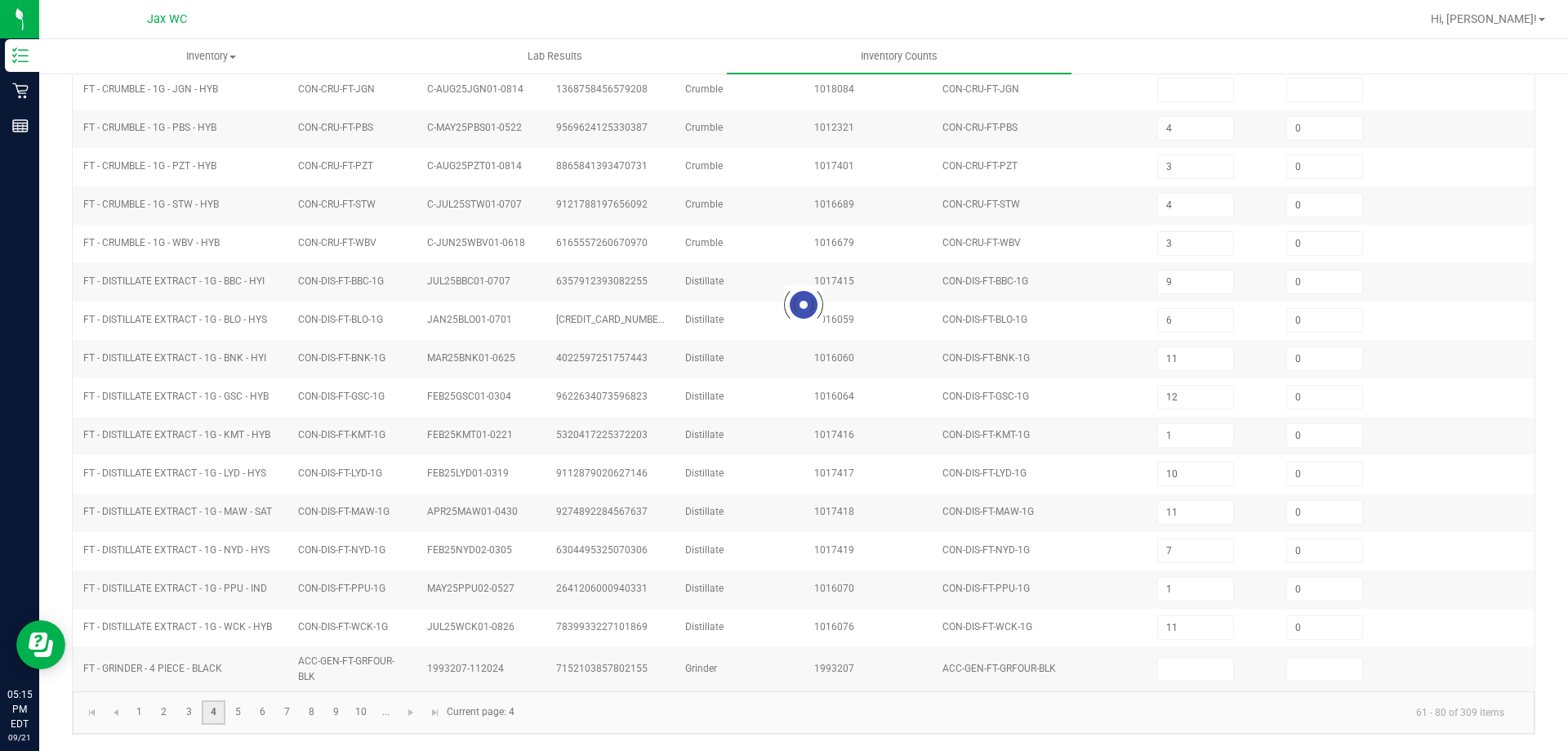
type input "7"
type input "8"
type input "20"
type input "0"
type input "4"
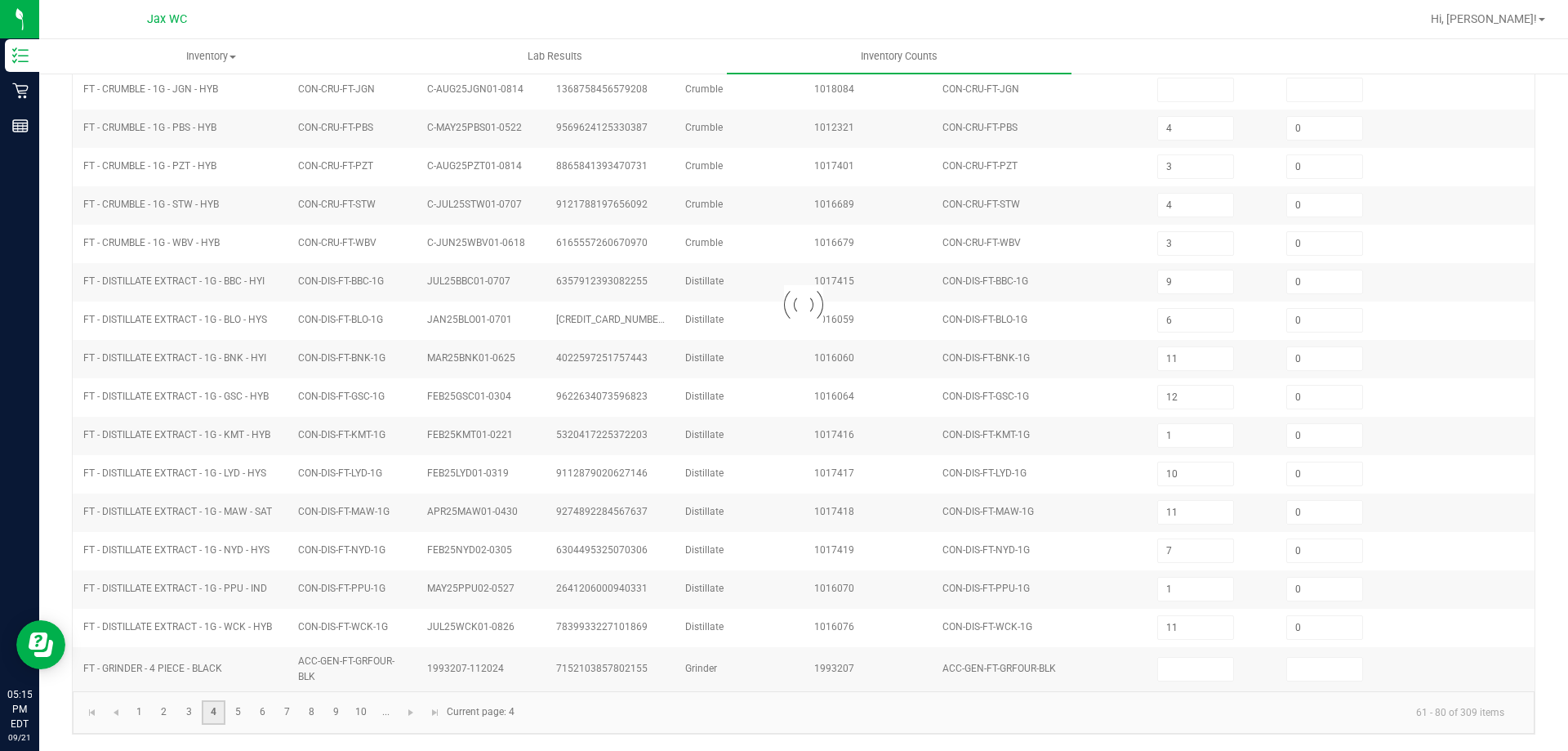
type input "0"
type input "6"
type input "1"
type input "7"
type input "18"
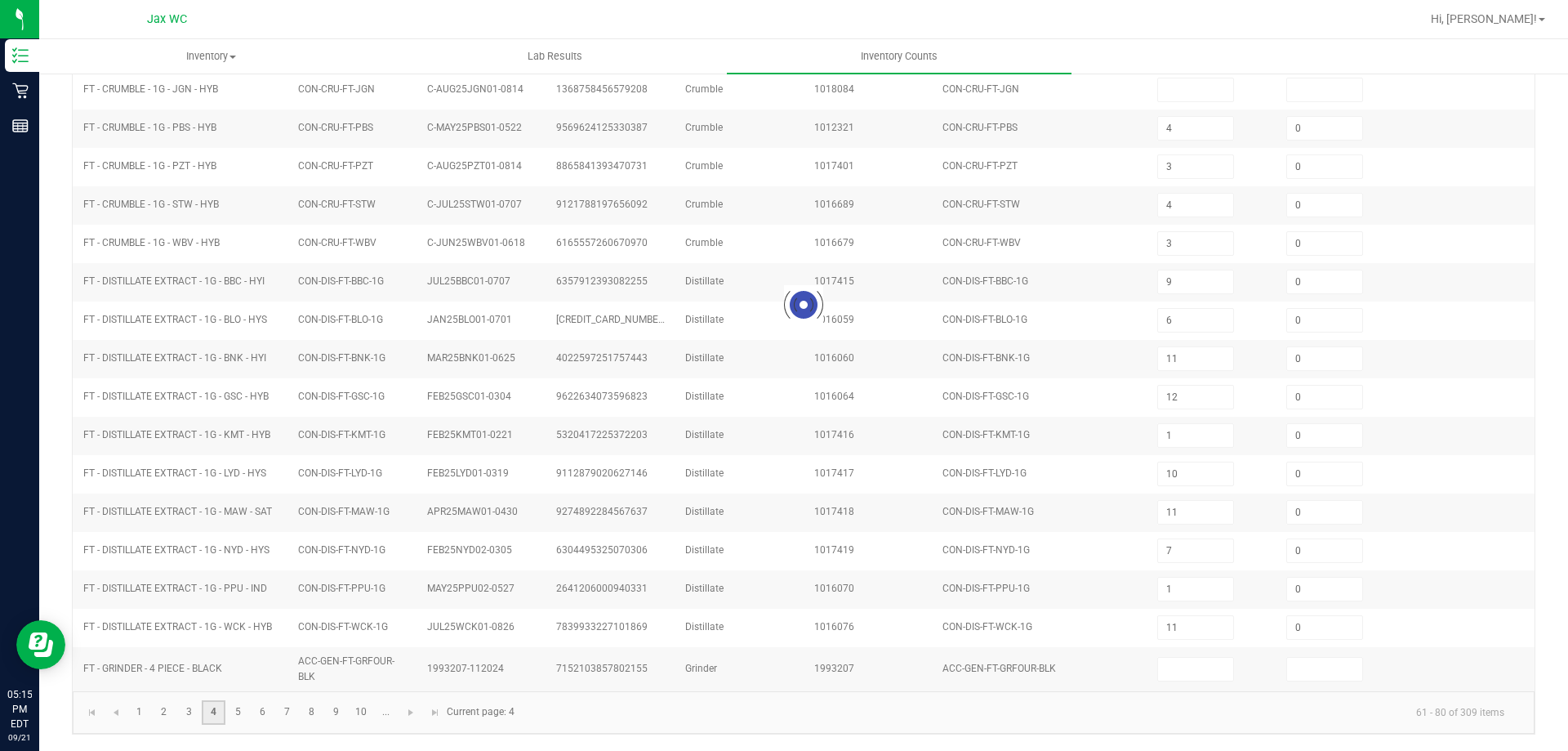
type input "0"
type input "12"
type input "0"
type input "6"
type input "7"
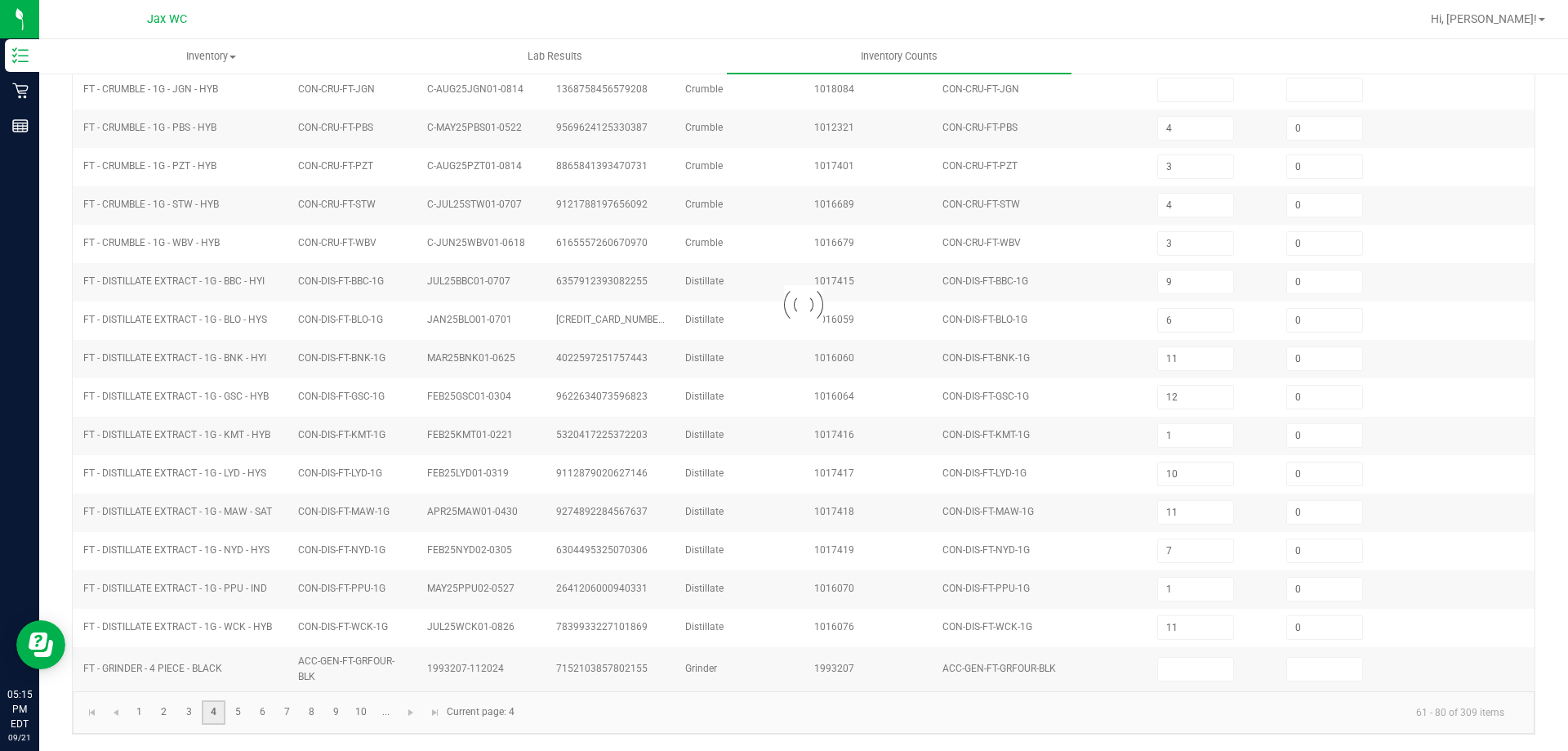
type input "4"
type input "5"
type input "9"
type input "4"
type input "3"
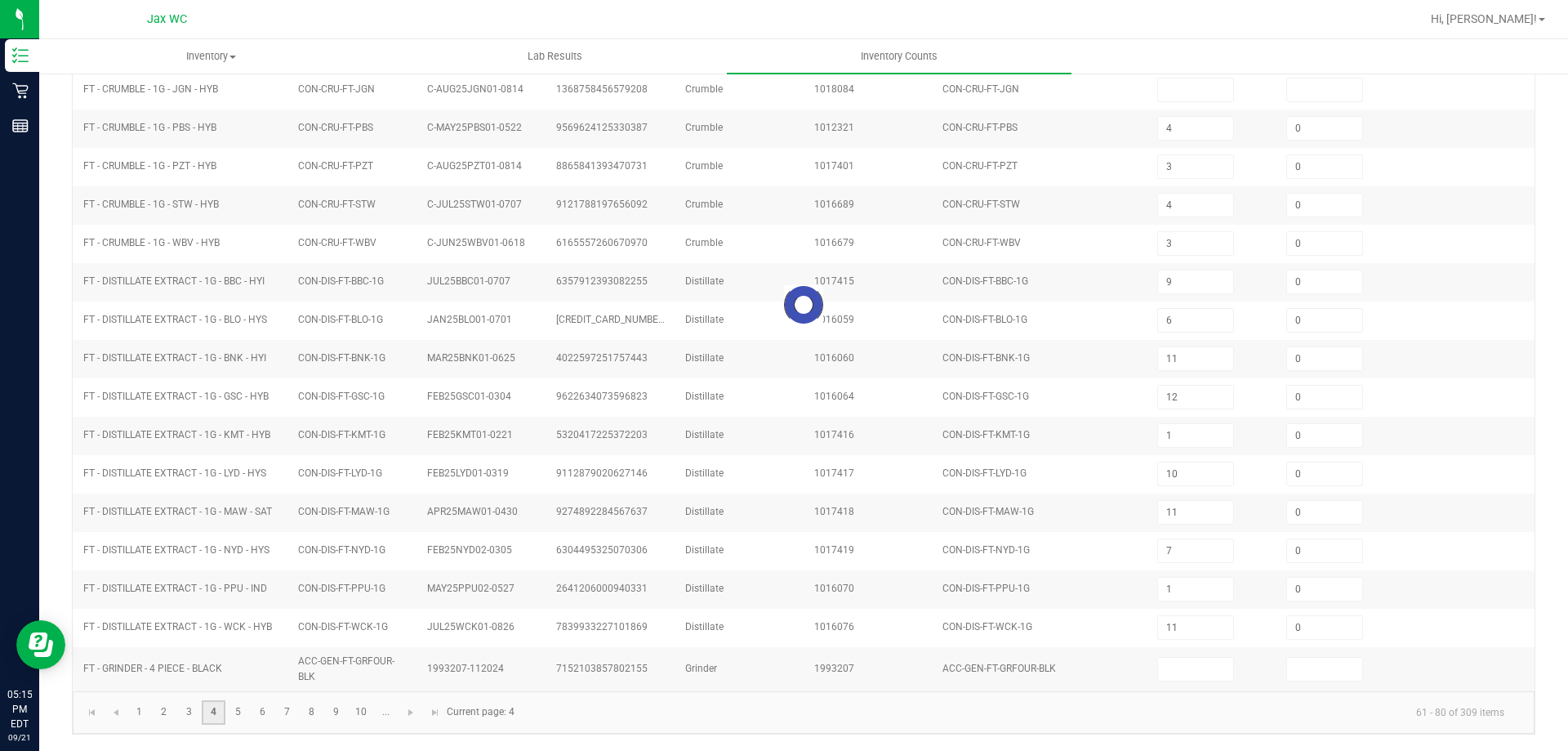
type input "21"
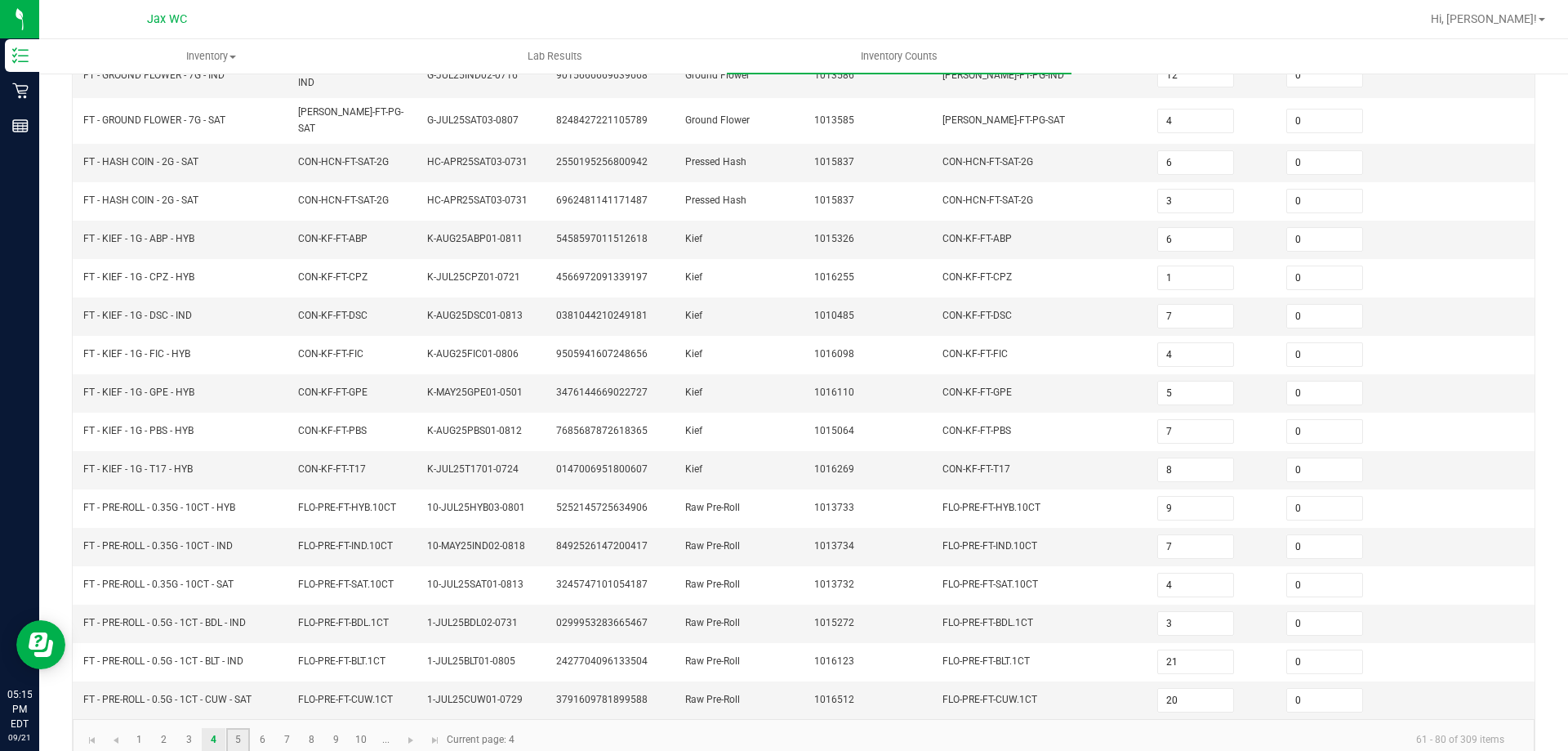
click at [246, 728] on link "5" at bounding box center [238, 740] width 24 height 25
type input "3"
type input "2"
type input "4"
type input "15"
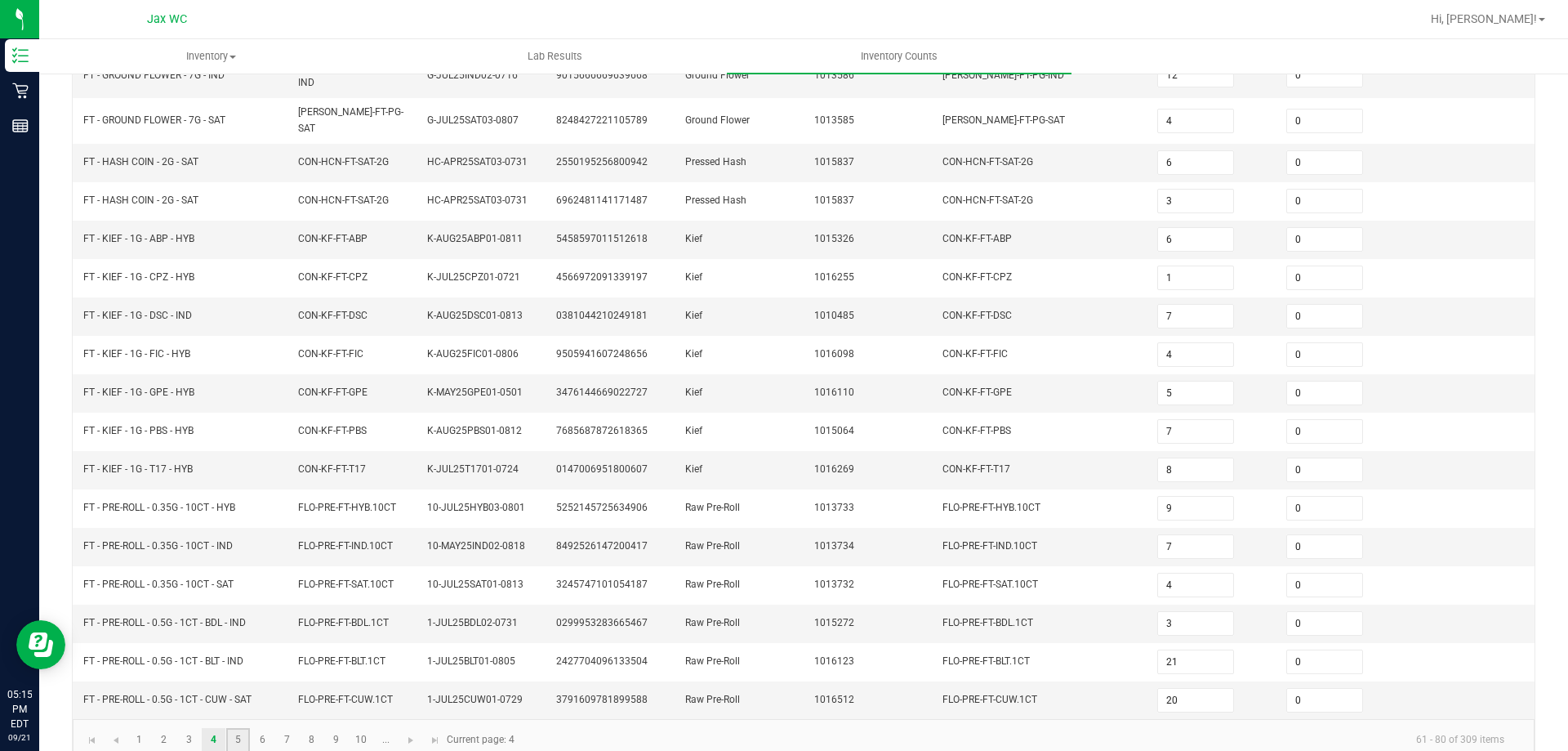
type input "0"
type input "10"
type input "11"
type input "3"
type input "17"
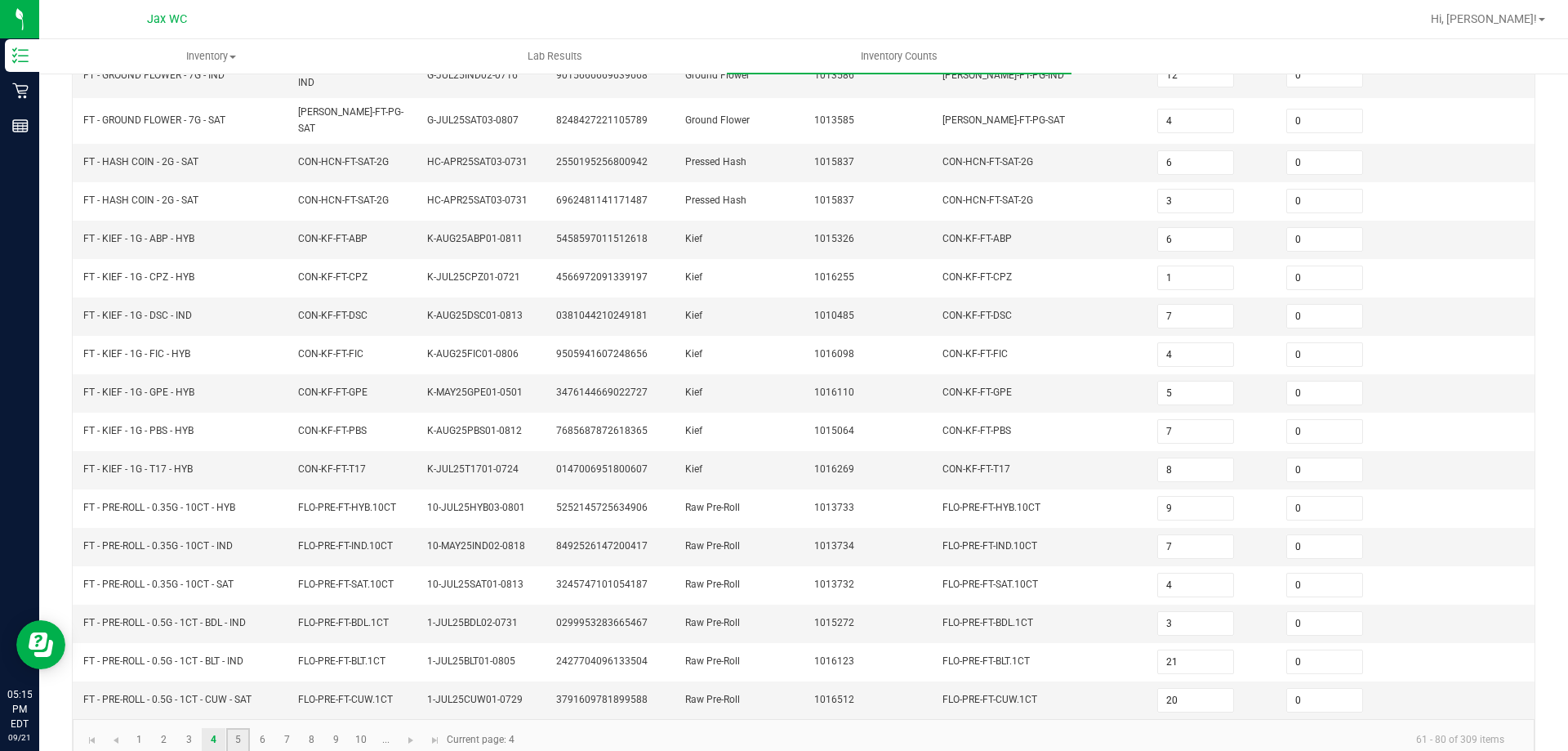
type input "0"
type input "1"
type input "20"
type input "7"
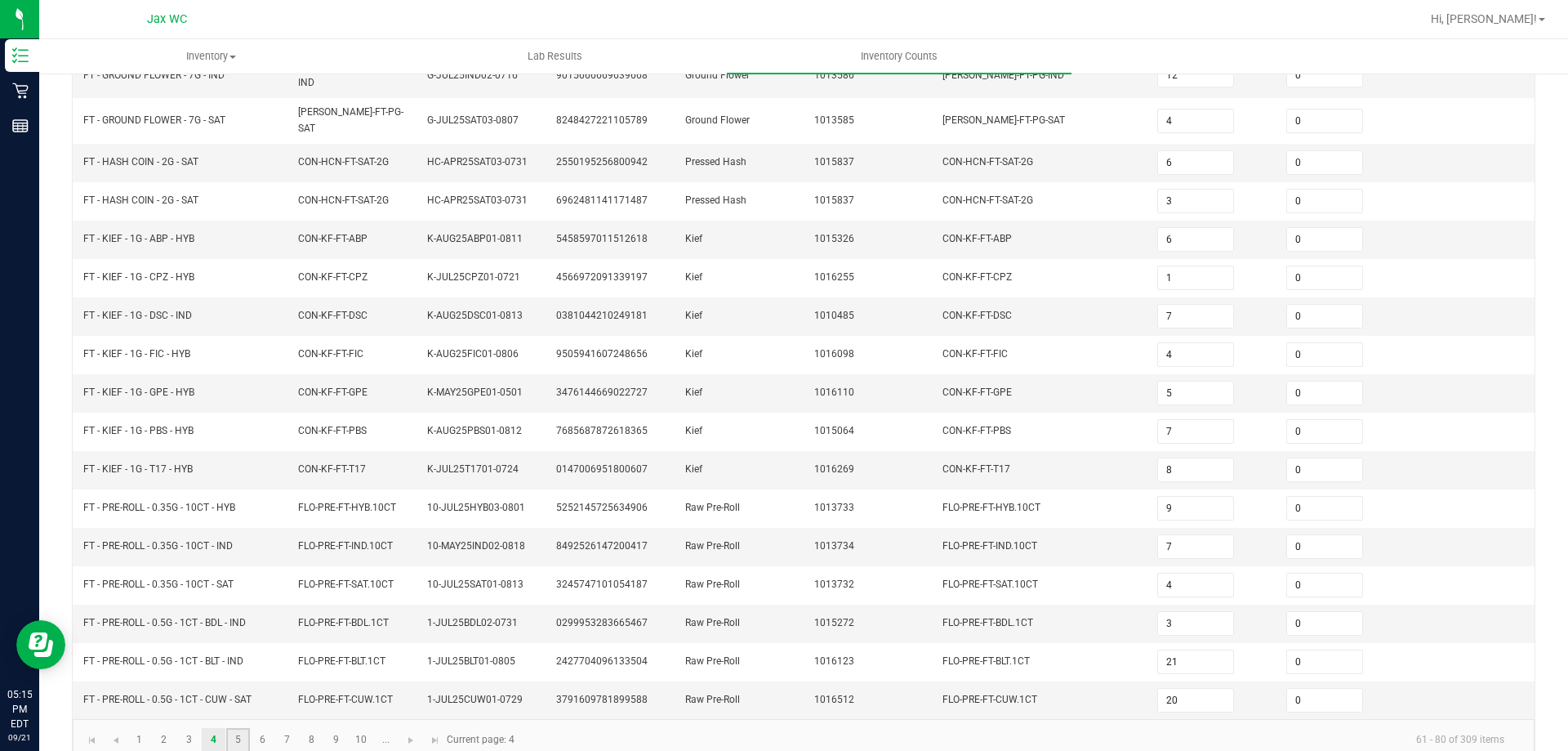
type input "18"
type input "7"
type input "3"
type input "8"
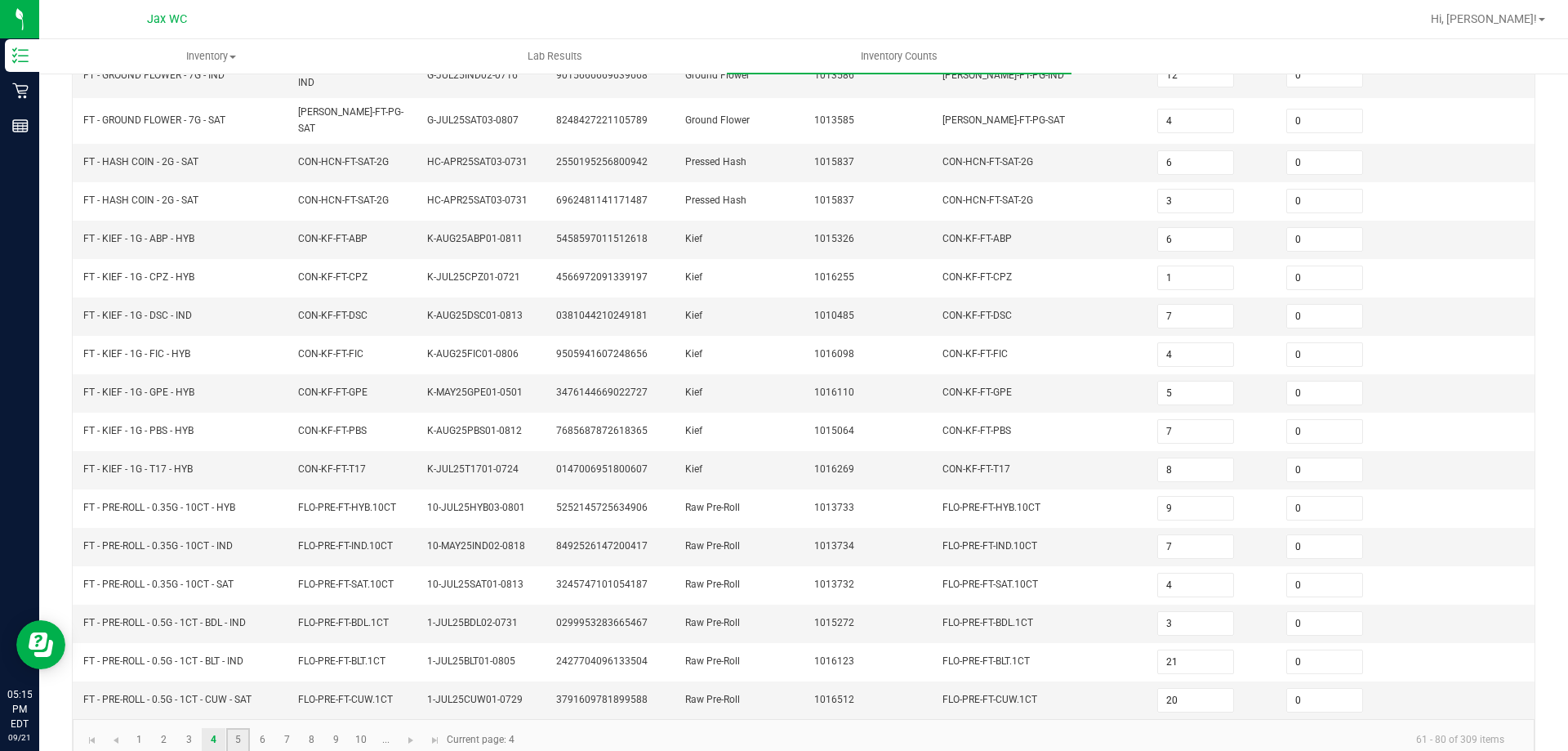
type input "1"
type input "10"
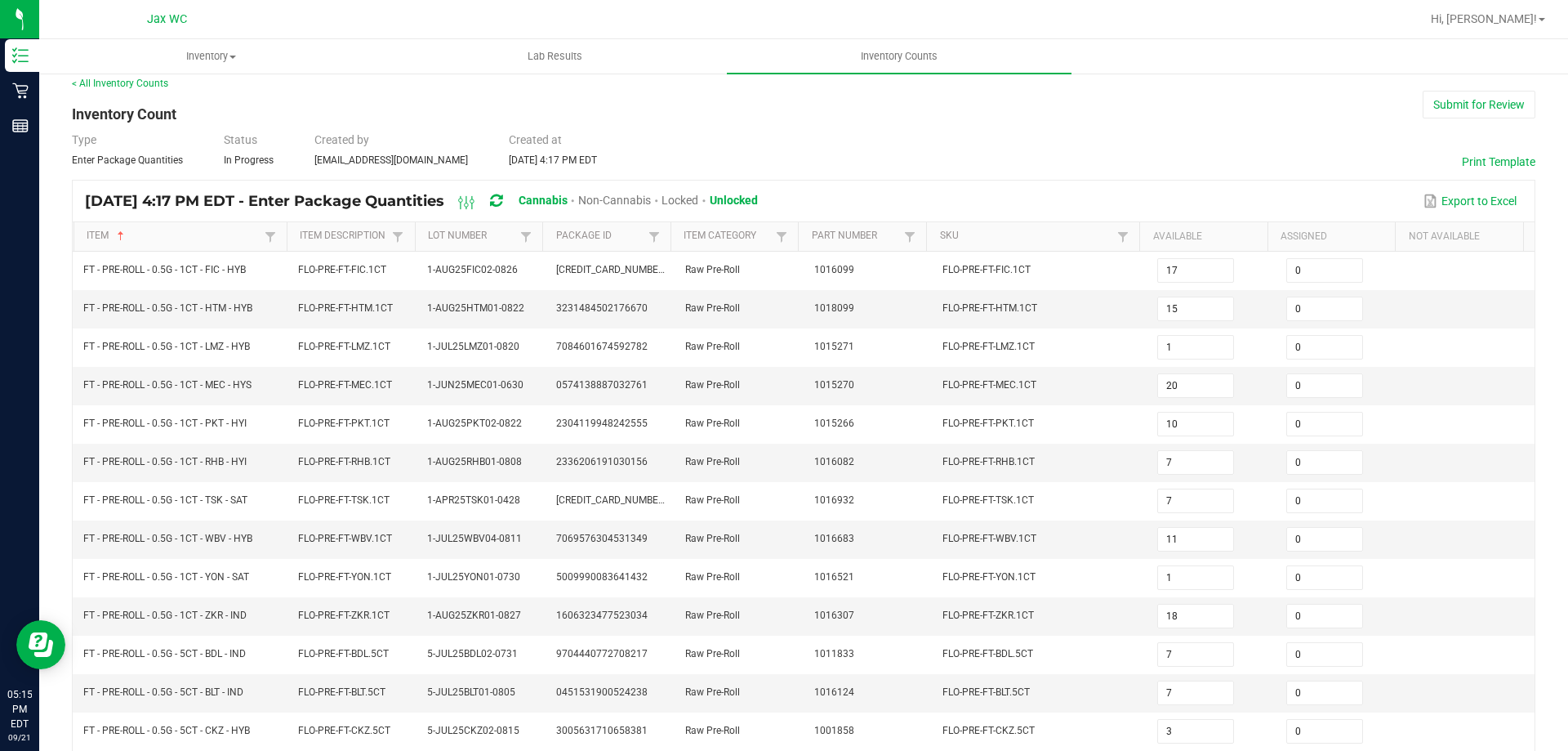
scroll to position [339, 0]
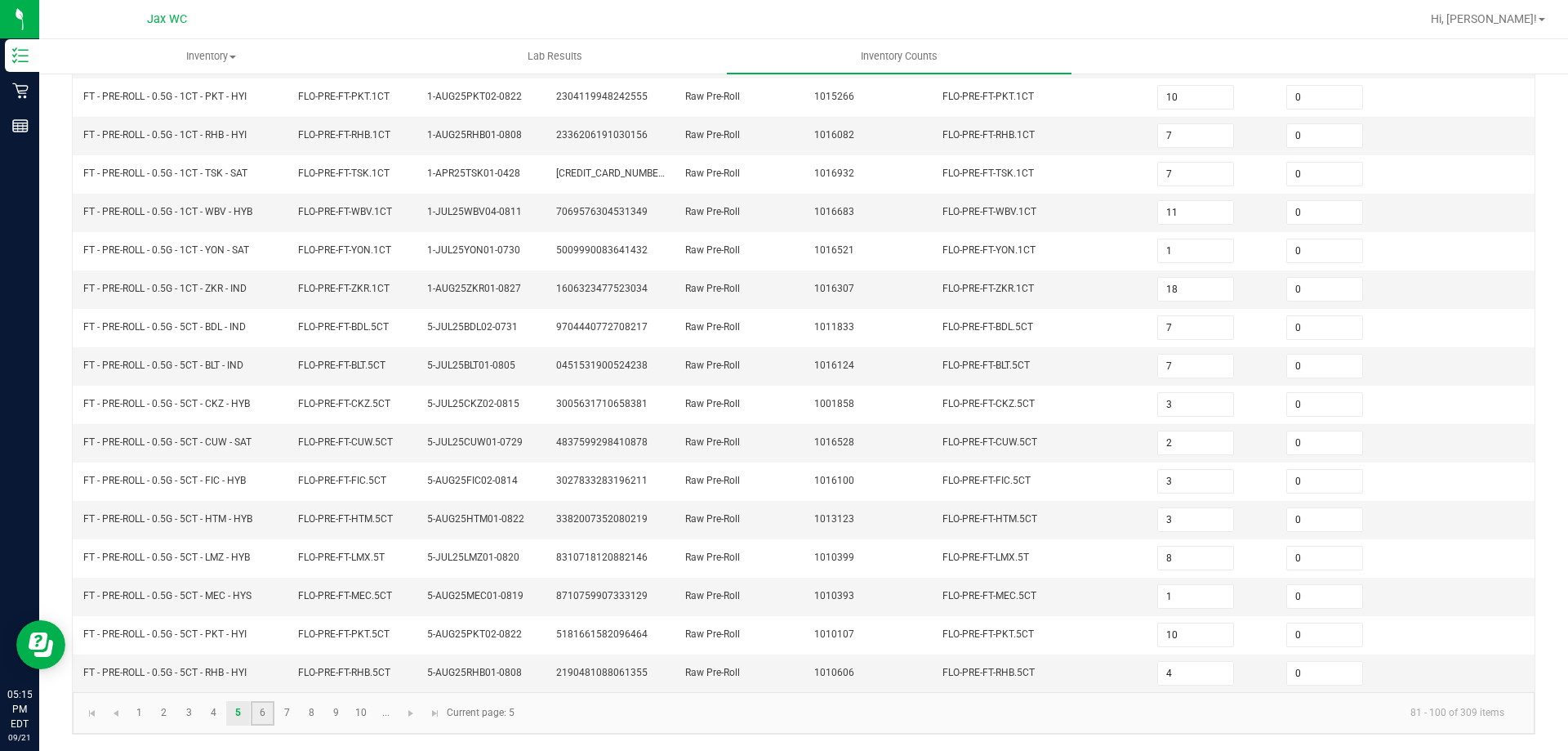
click at [270, 723] on link "6" at bounding box center [263, 713] width 24 height 25
type input "2"
type input "3"
type input "8"
type input "16"
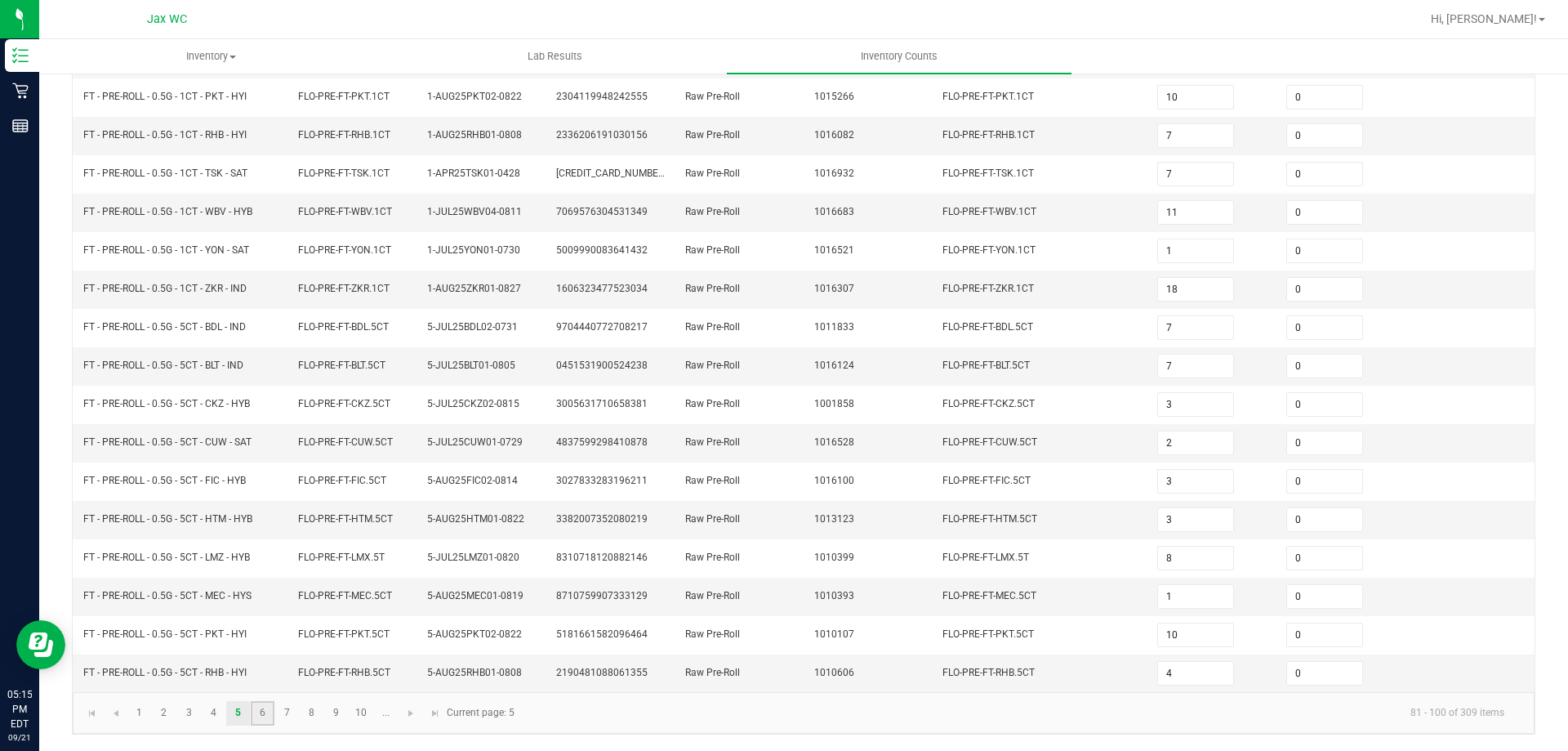
type input "20"
type input "3"
type input "6"
type input "25"
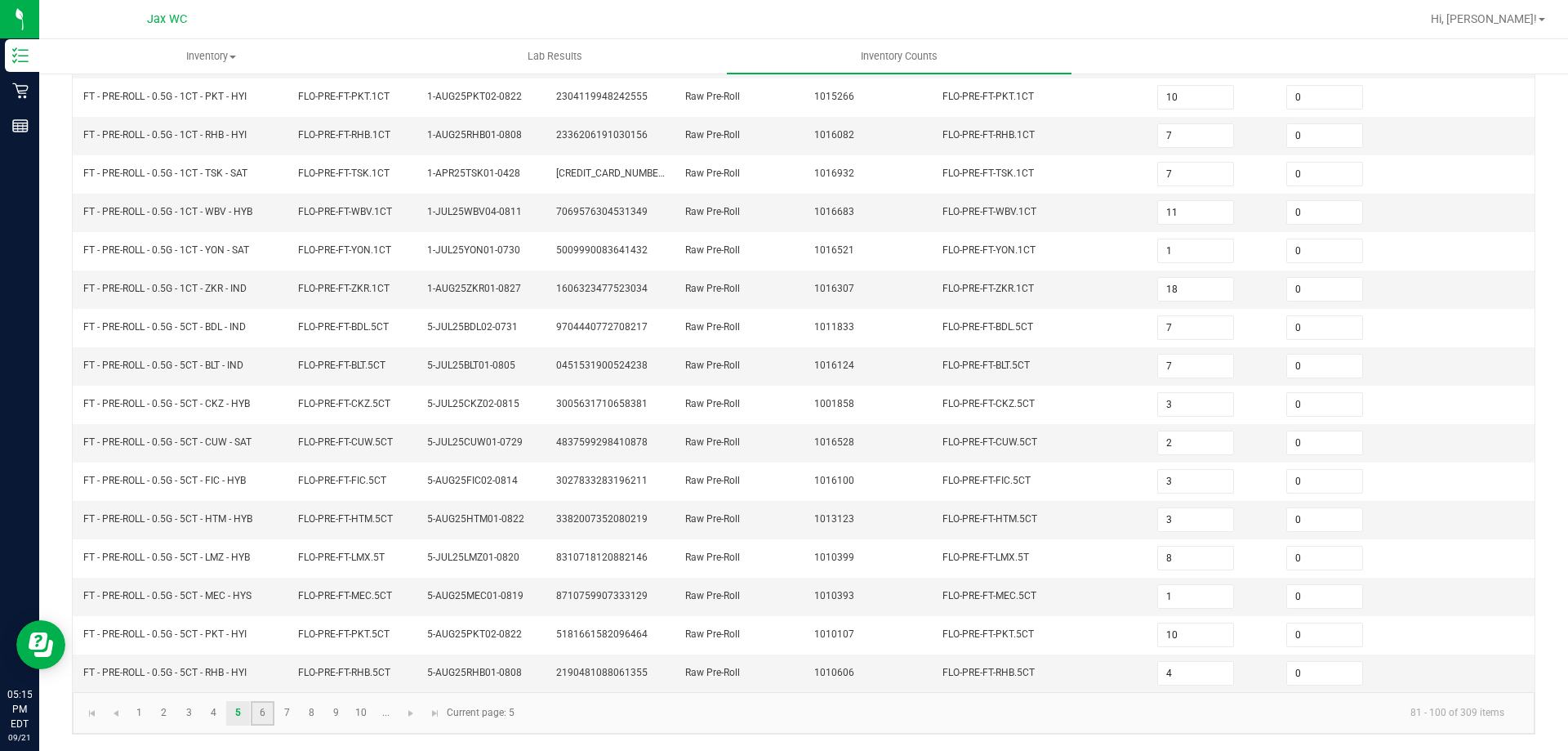
type input "17"
type input "6"
type input "3"
type input "2"
type input "3"
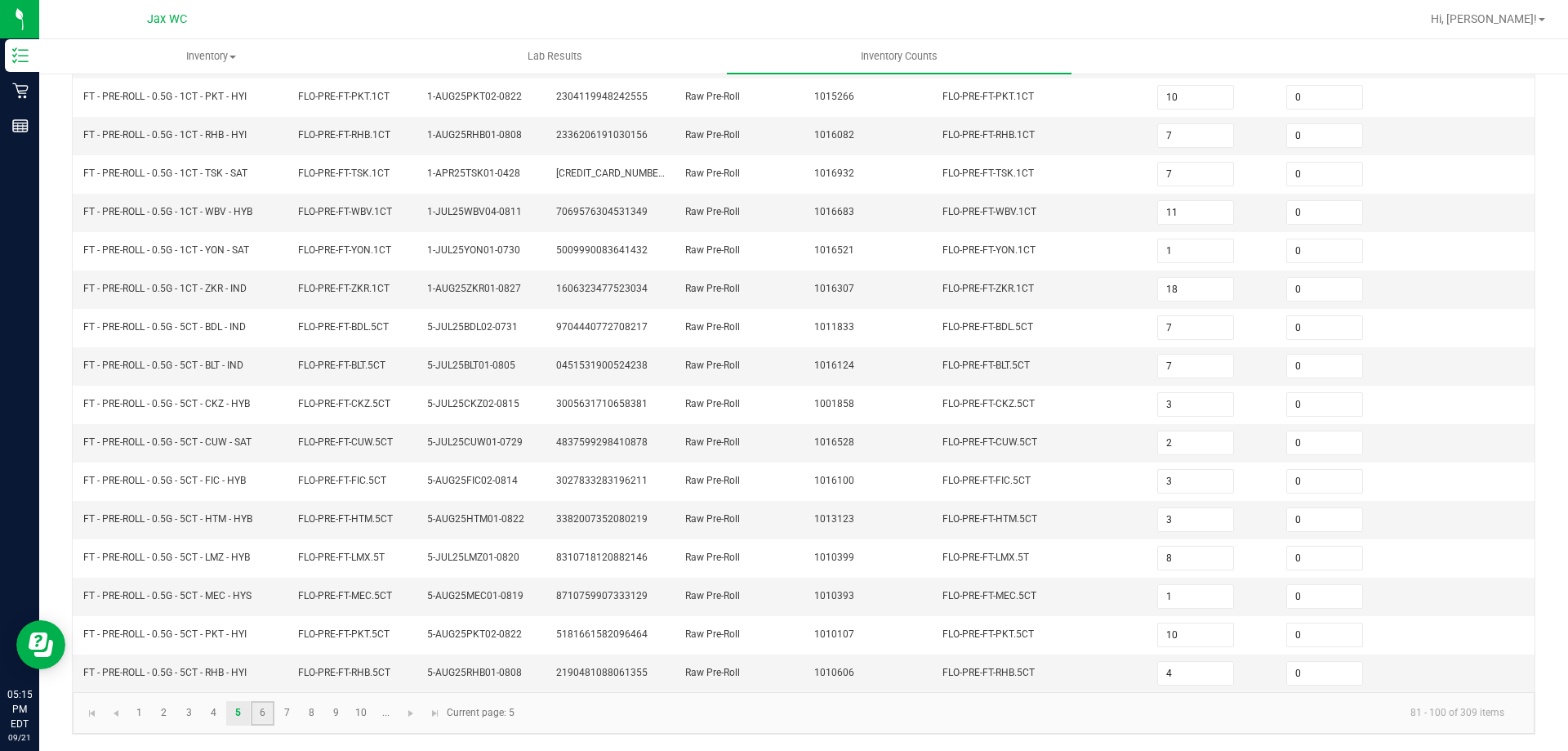
type input "2"
type input "1"
type input "3"
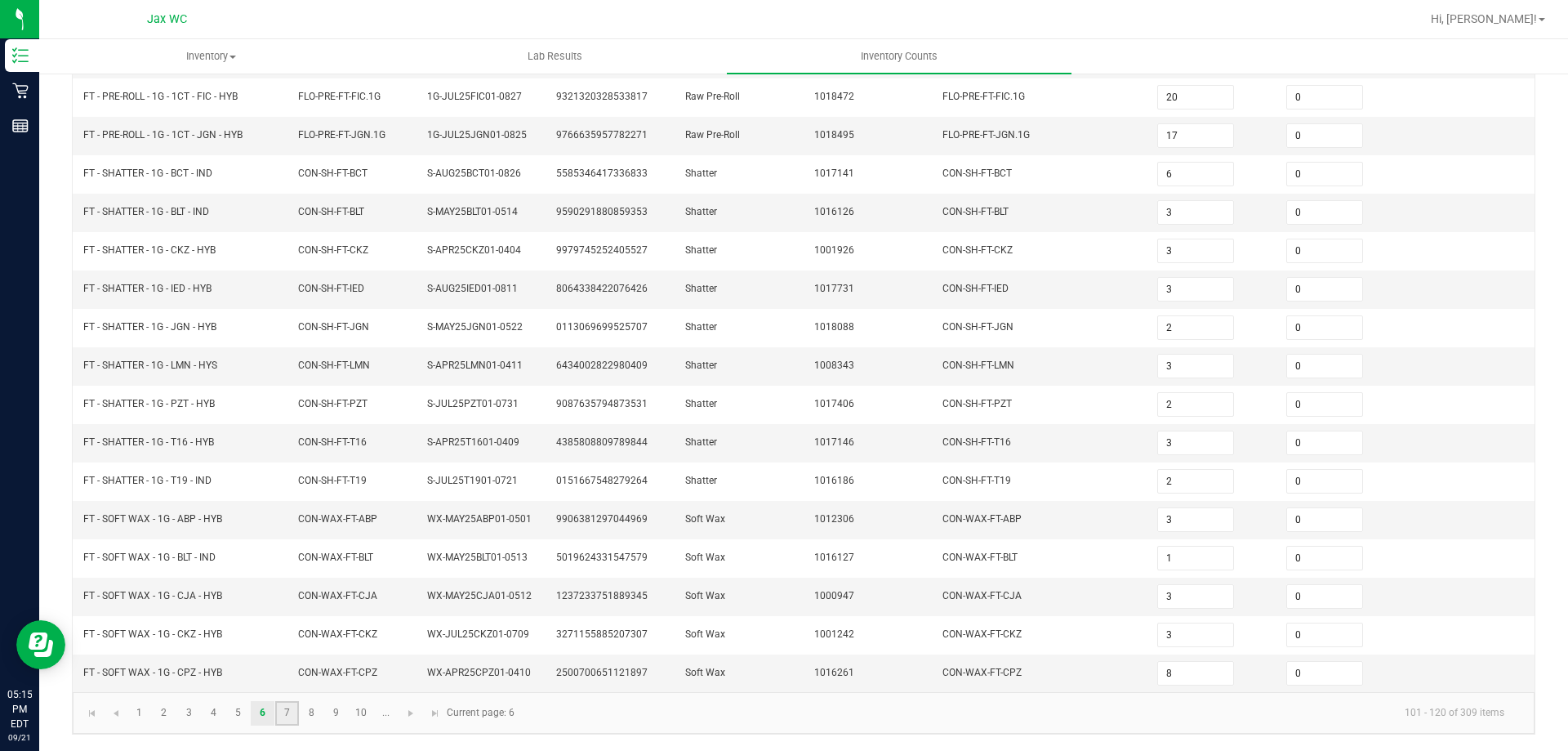
click at [289, 711] on link "7" at bounding box center [287, 713] width 24 height 25
type input "12"
type input "8"
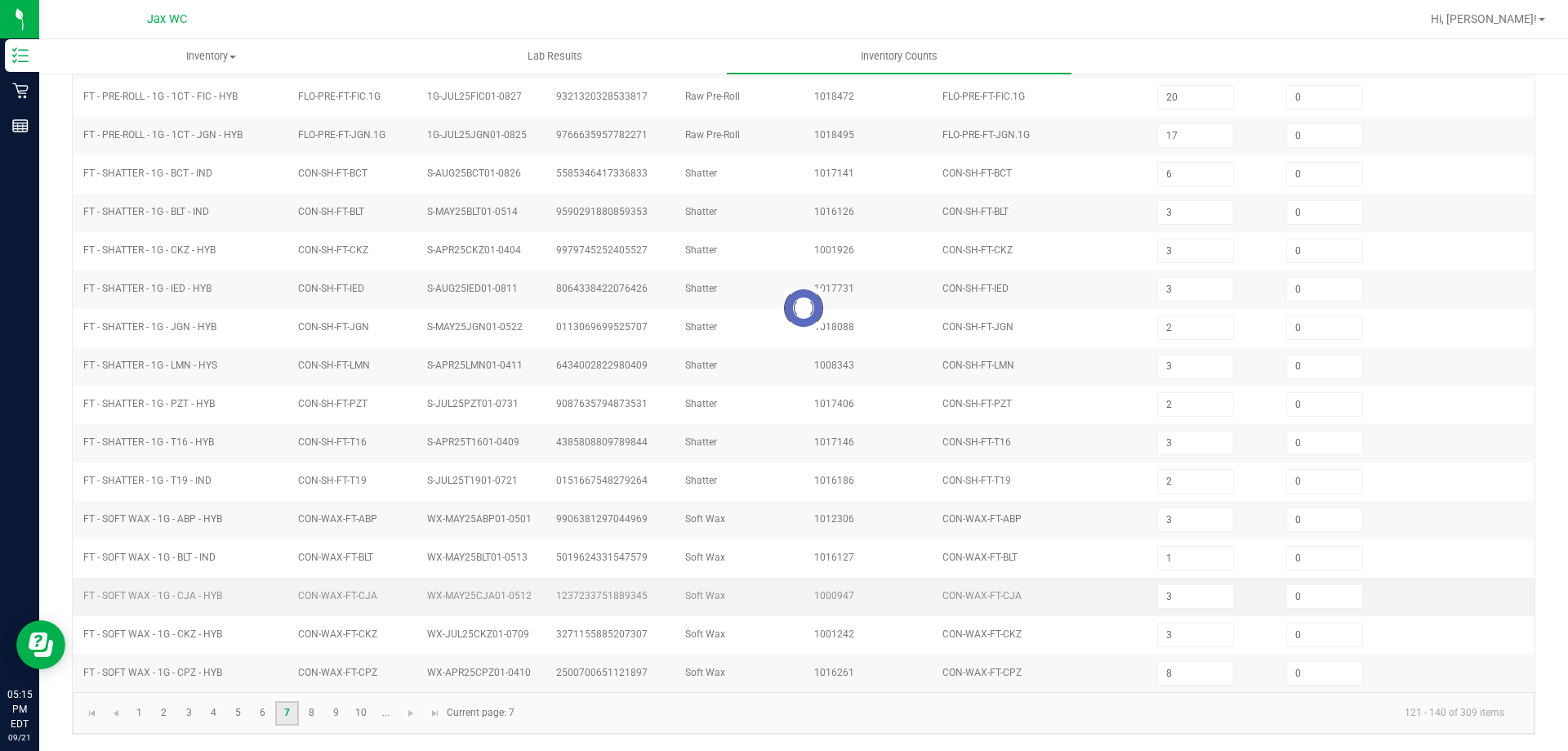
type input "1"
type input "6"
type input "7"
type input "6"
type input "11"
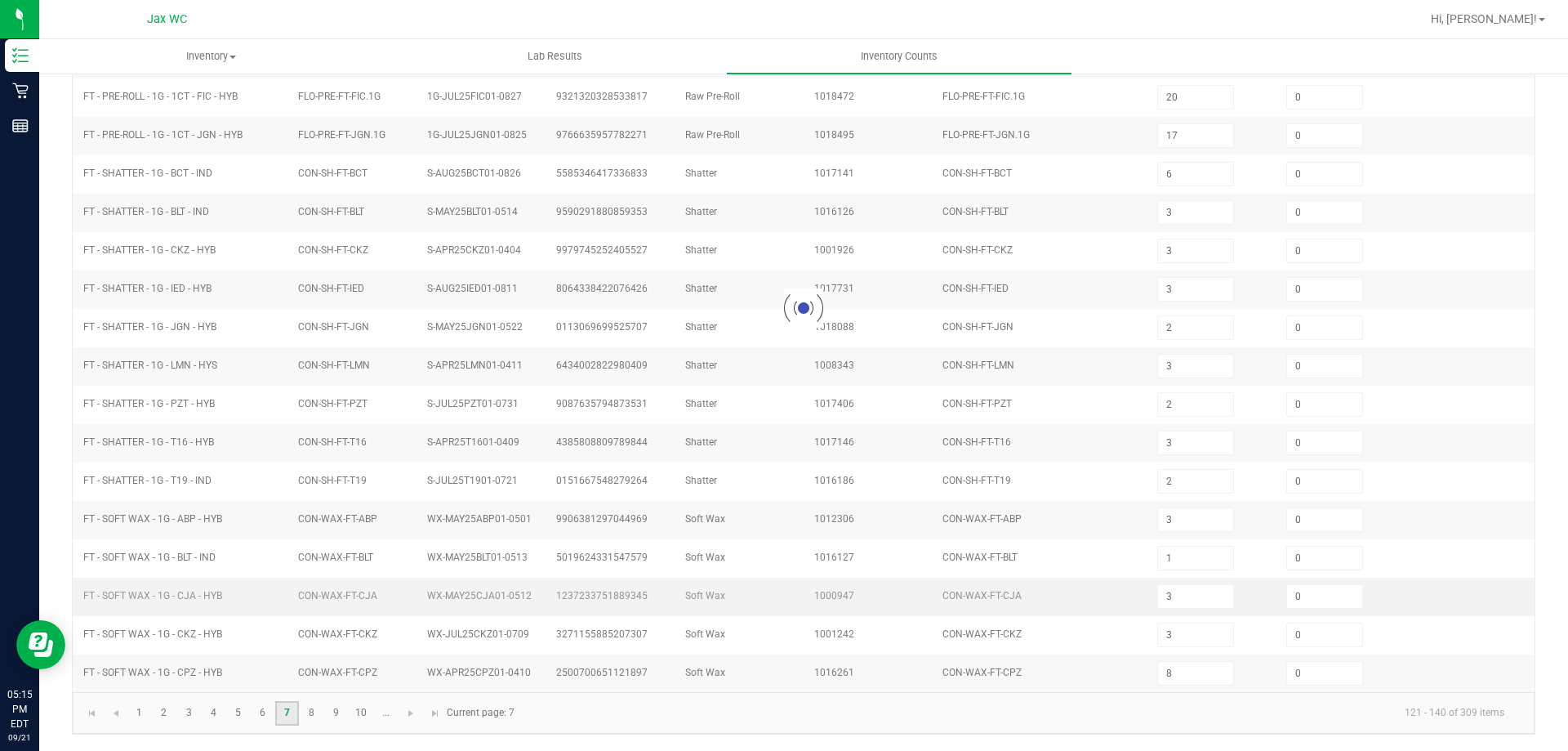
type input "11"
type input "2"
type input "8"
type input "3"
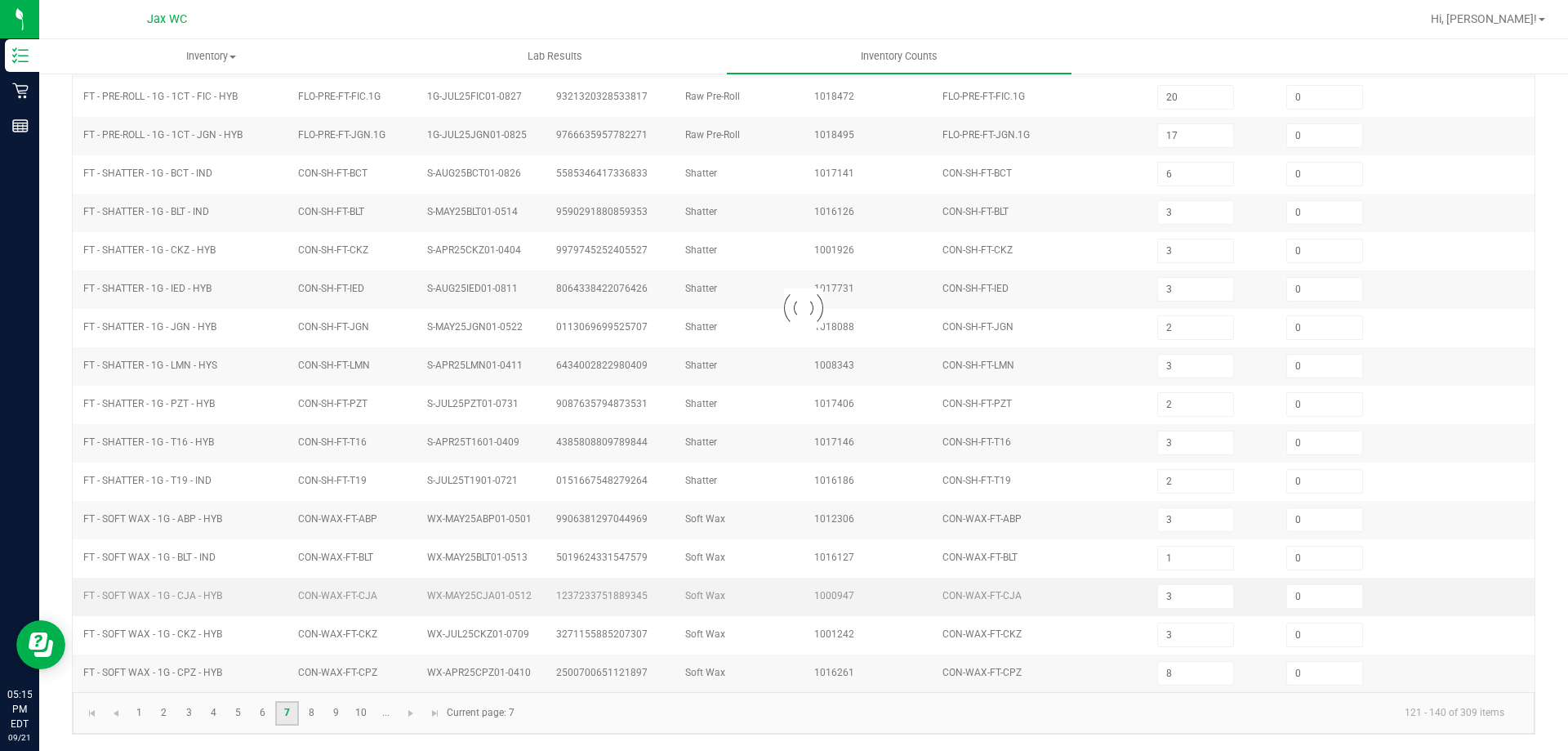
type input "8"
type input "6"
type input "12"
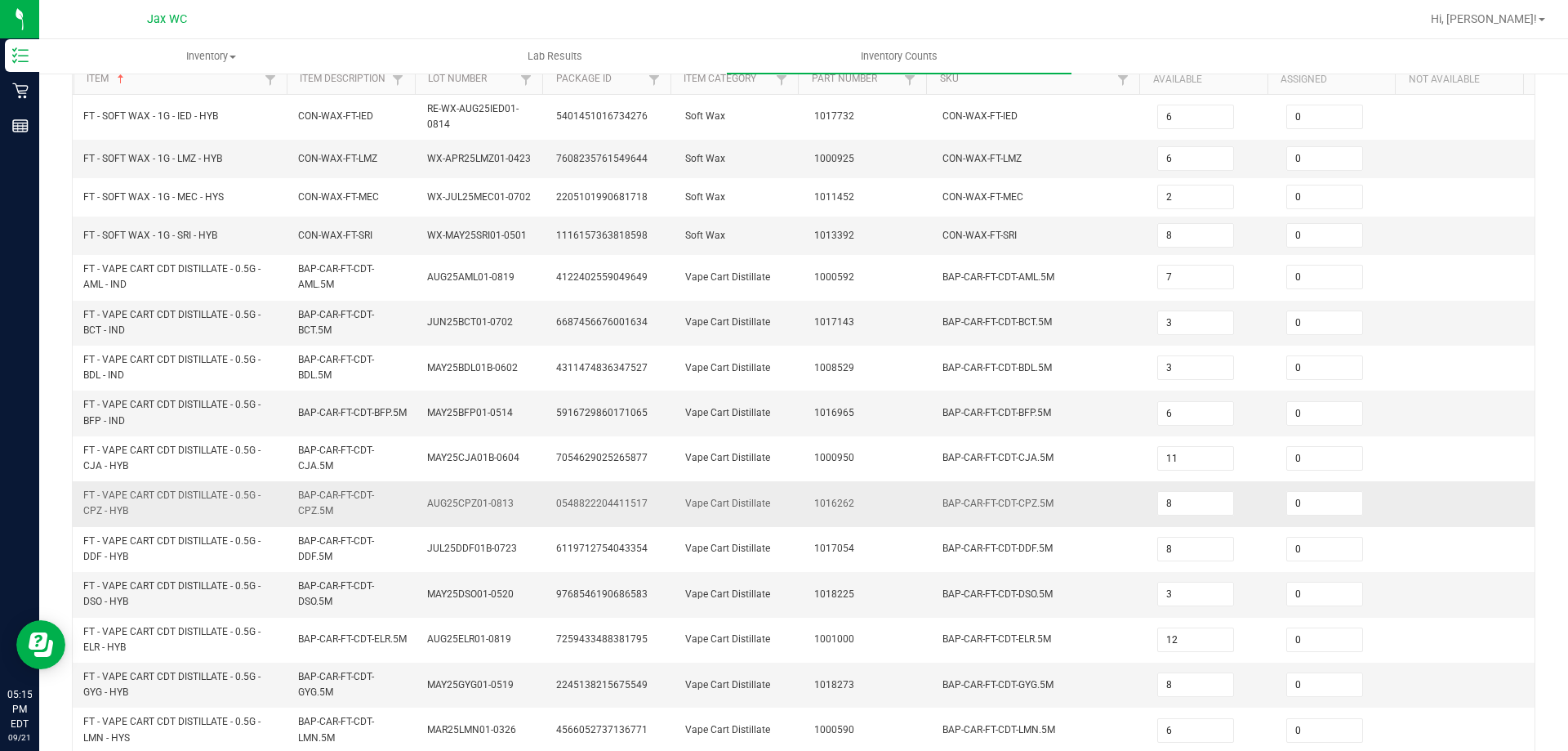
scroll to position [456, 0]
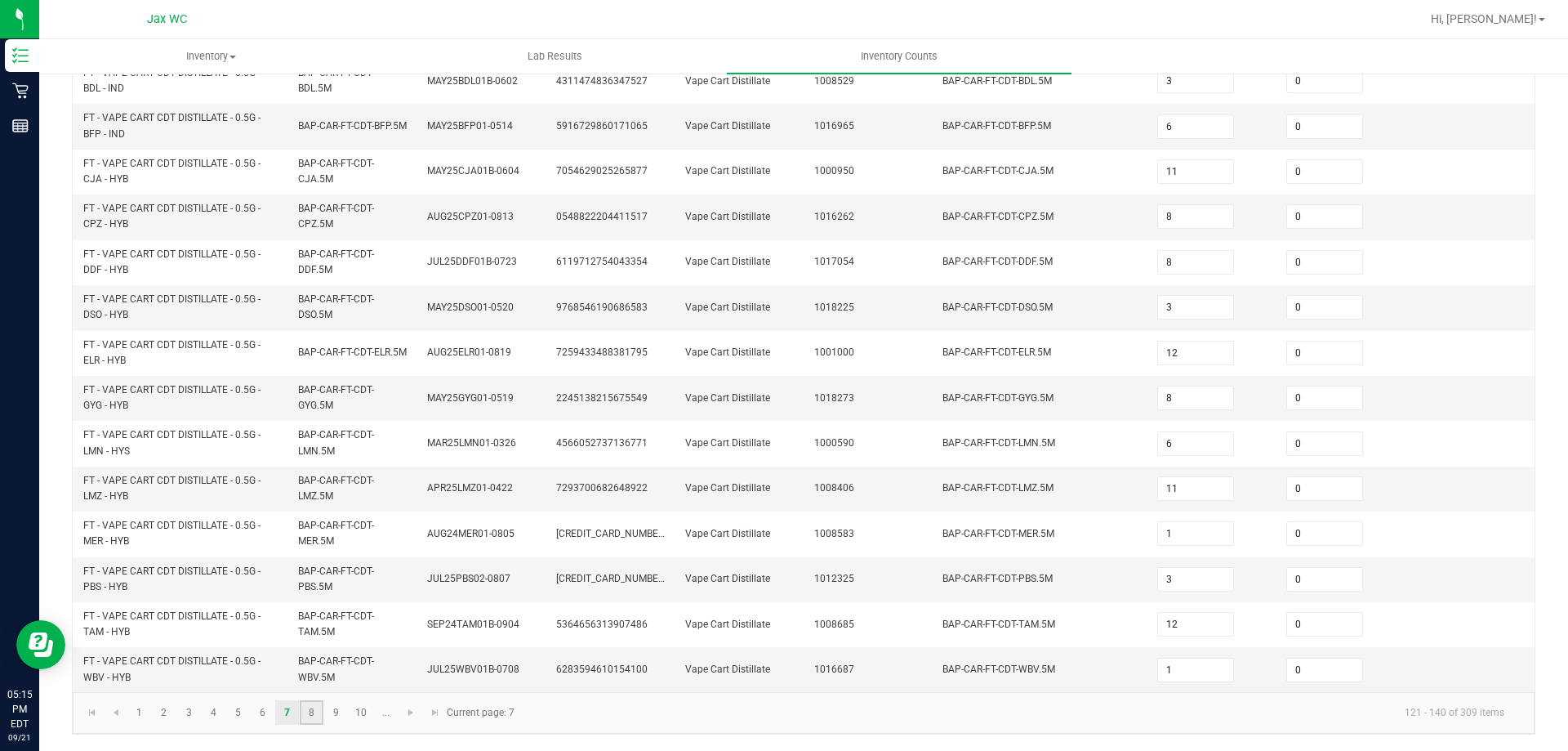
click at [319, 706] on link "8" at bounding box center [311, 712] width 24 height 25
type input "3"
type input "8"
type input "4"
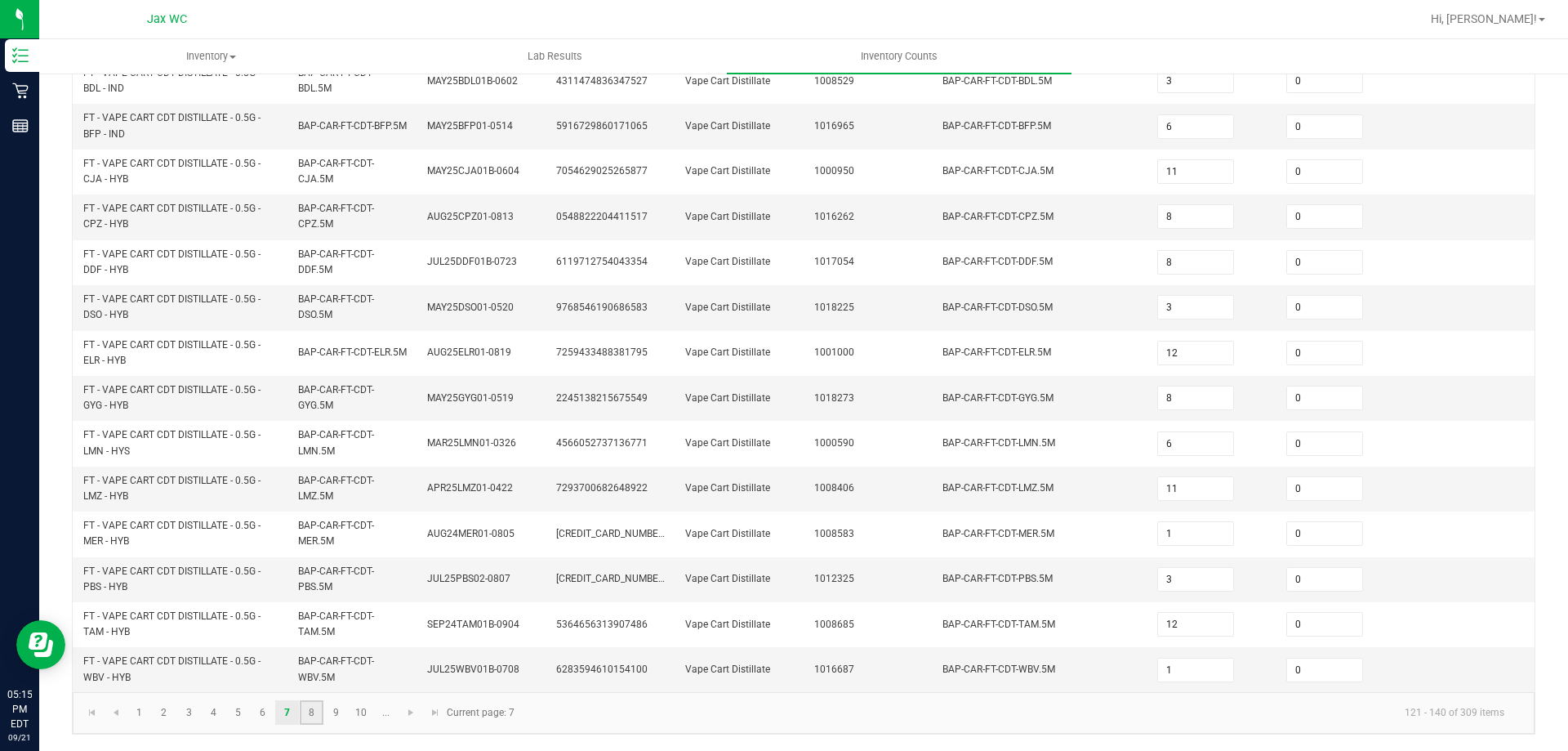
type input "11"
type input "10"
type input "9"
type input "3"
type input "1"
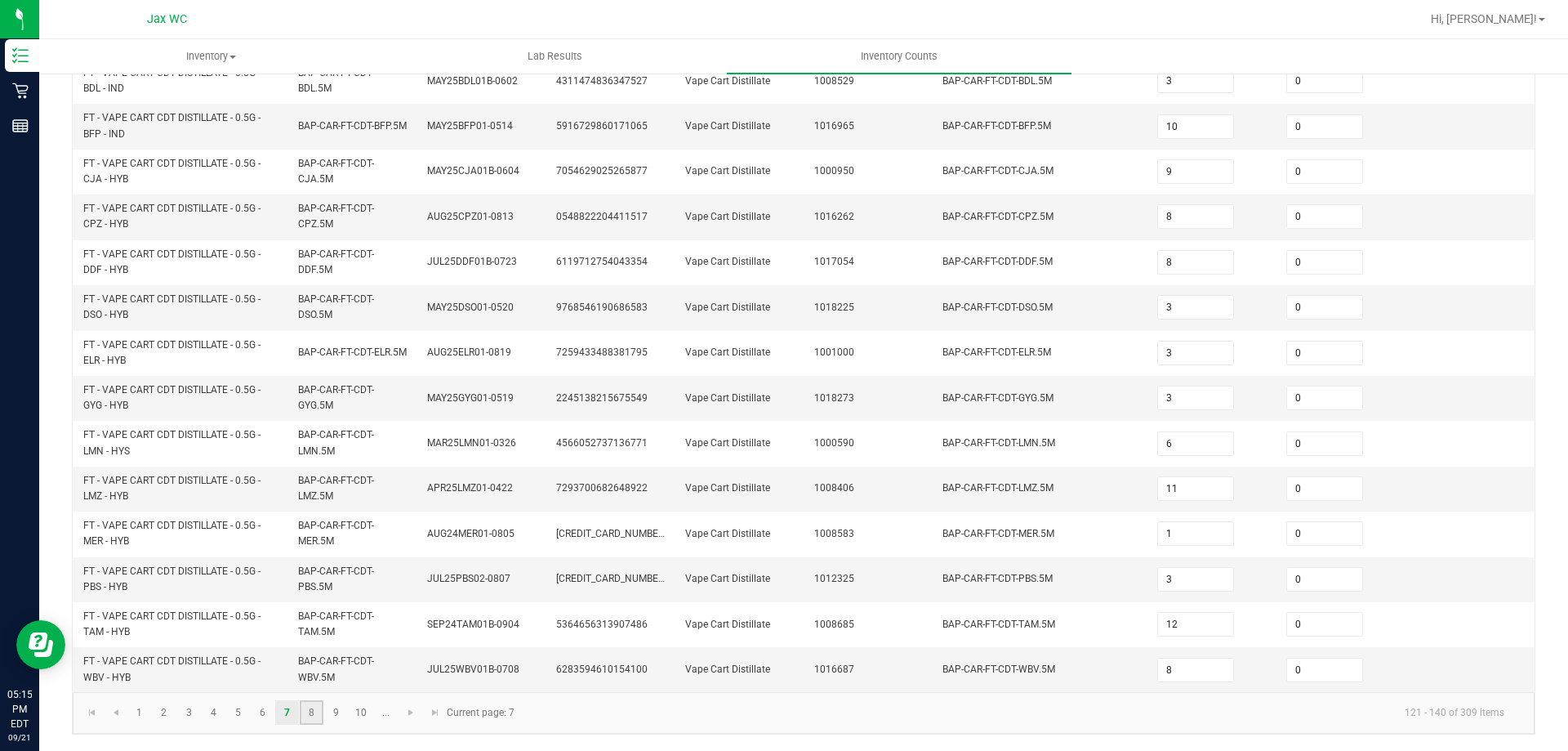
type input "6"
type input "1"
type input "9"
type input "6"
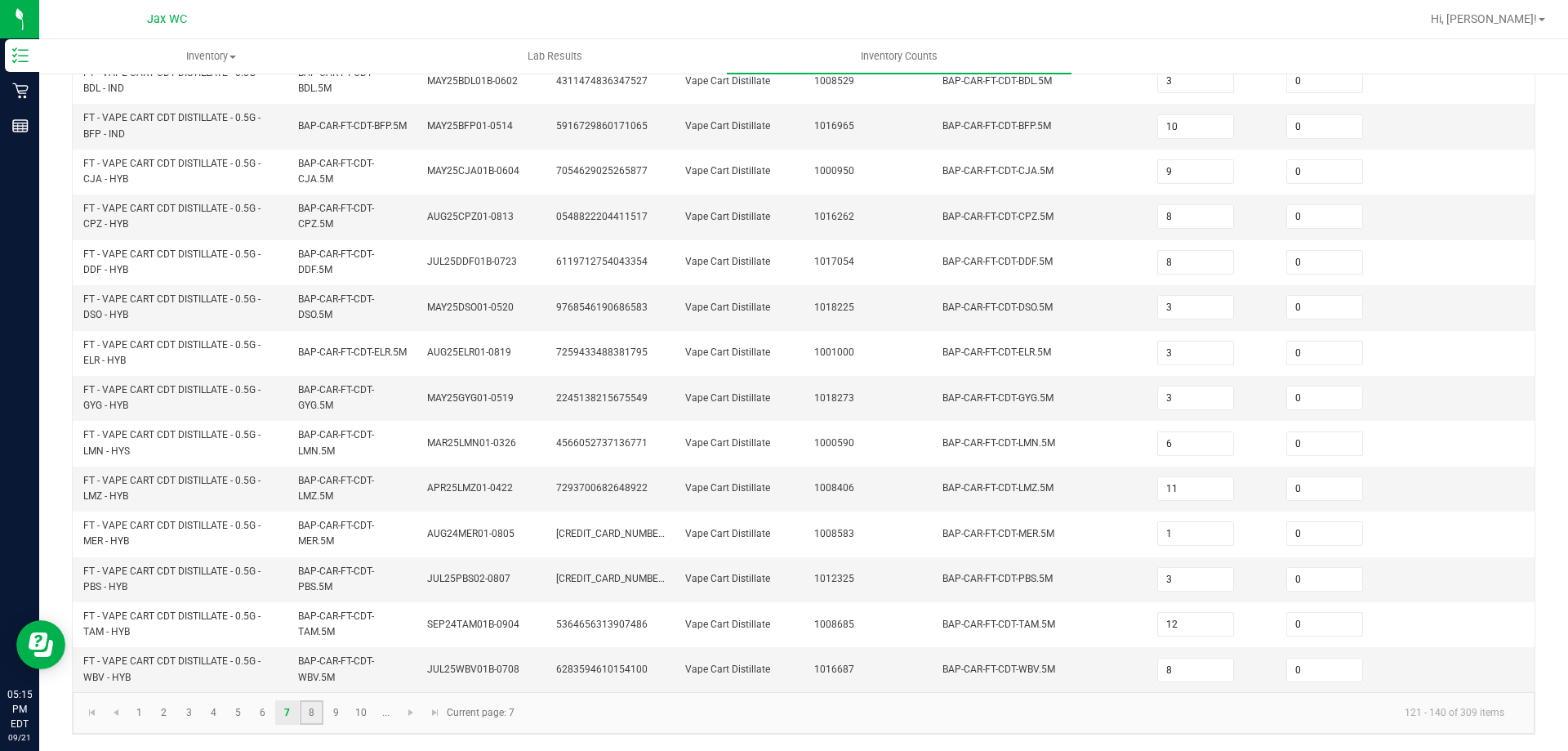
type input "3"
type input "1"
type input "3"
type input "12"
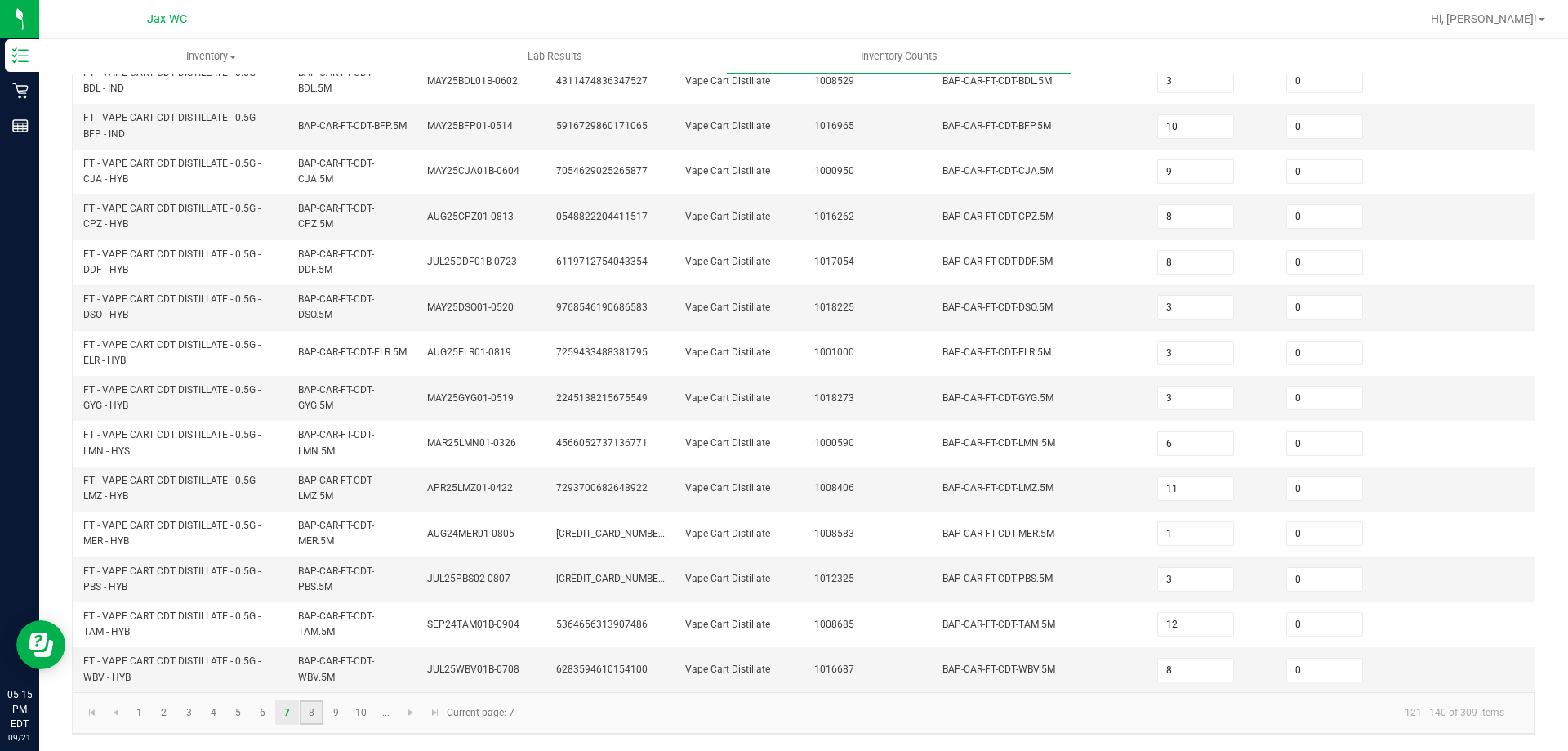
type input "6"
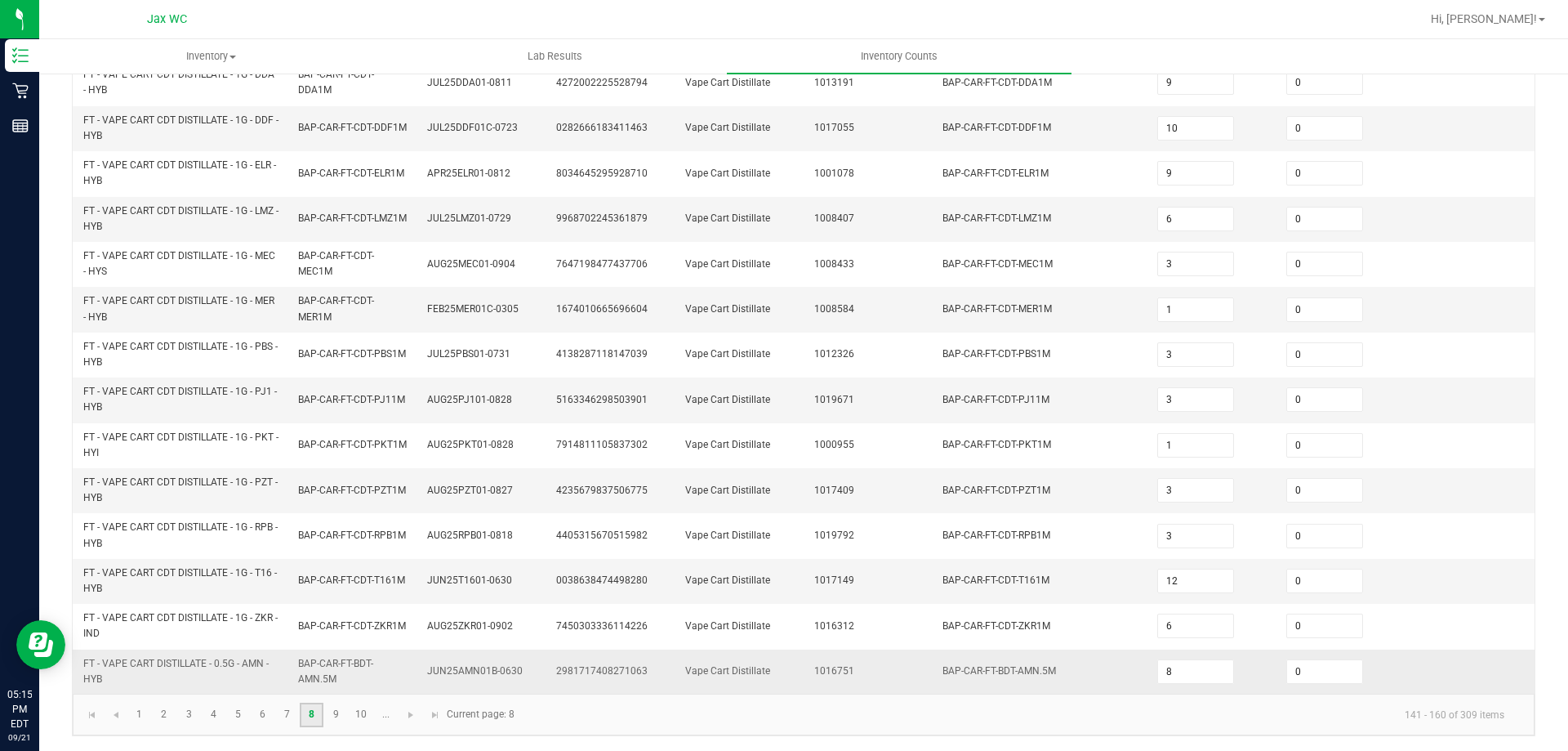
scroll to position [476, 0]
click at [329, 713] on link "9" at bounding box center [336, 713] width 24 height 25
type input "9"
type input "2"
type input "6"
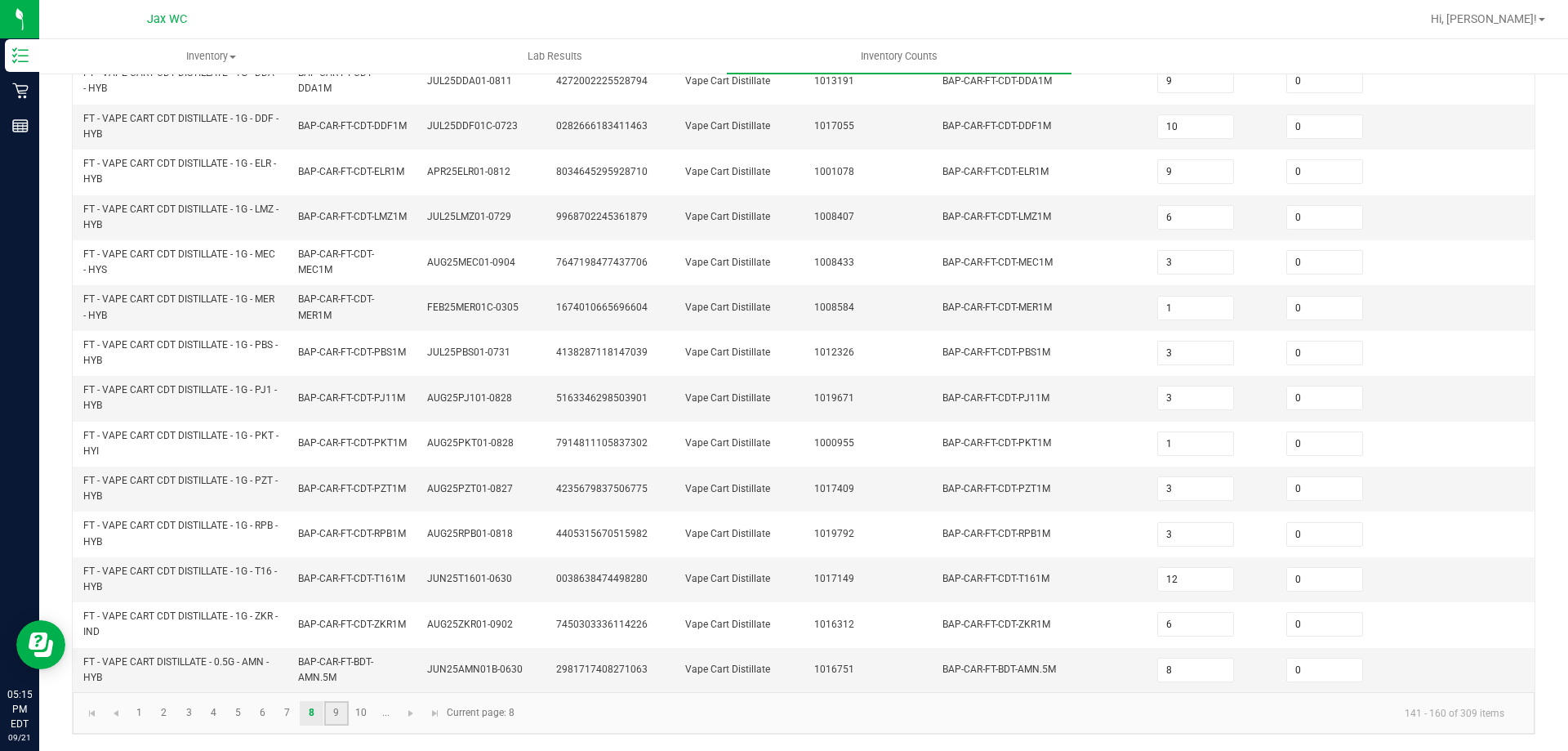
type input "12"
type input "10"
type input "12"
type input "10"
type input "6"
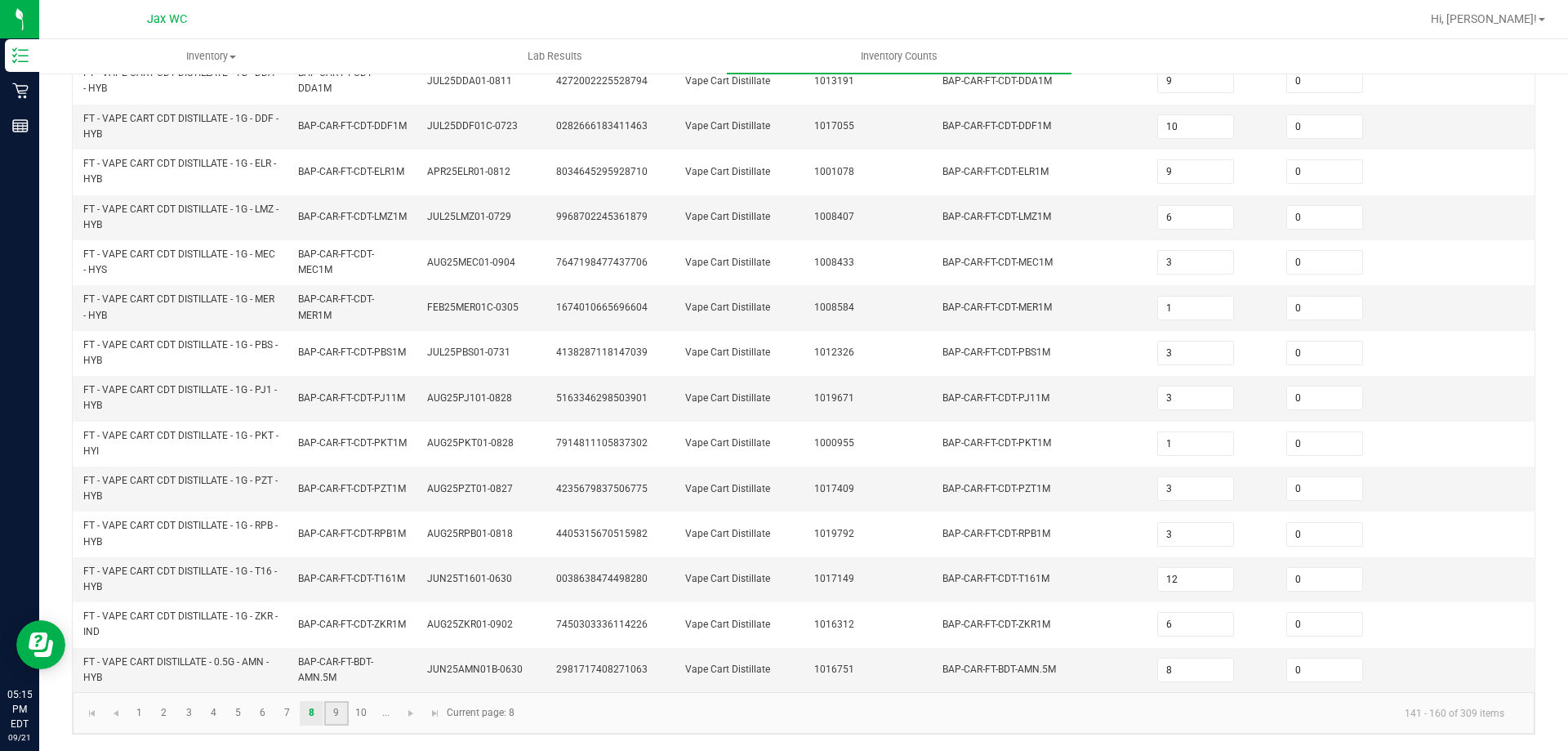
type input "12"
type input "4"
type input "6"
type input "2"
type input "4"
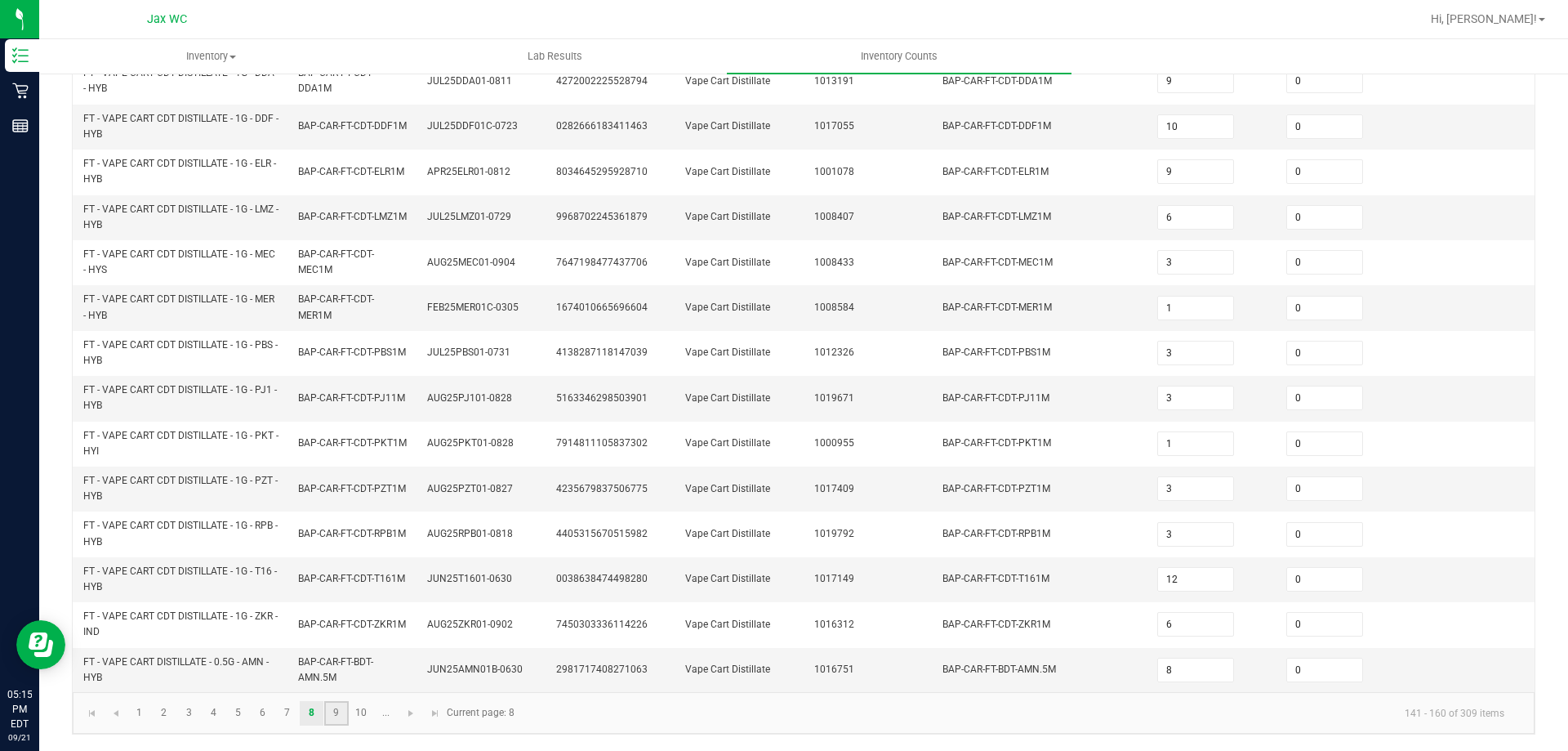
type input "1"
type input "7"
type input "6"
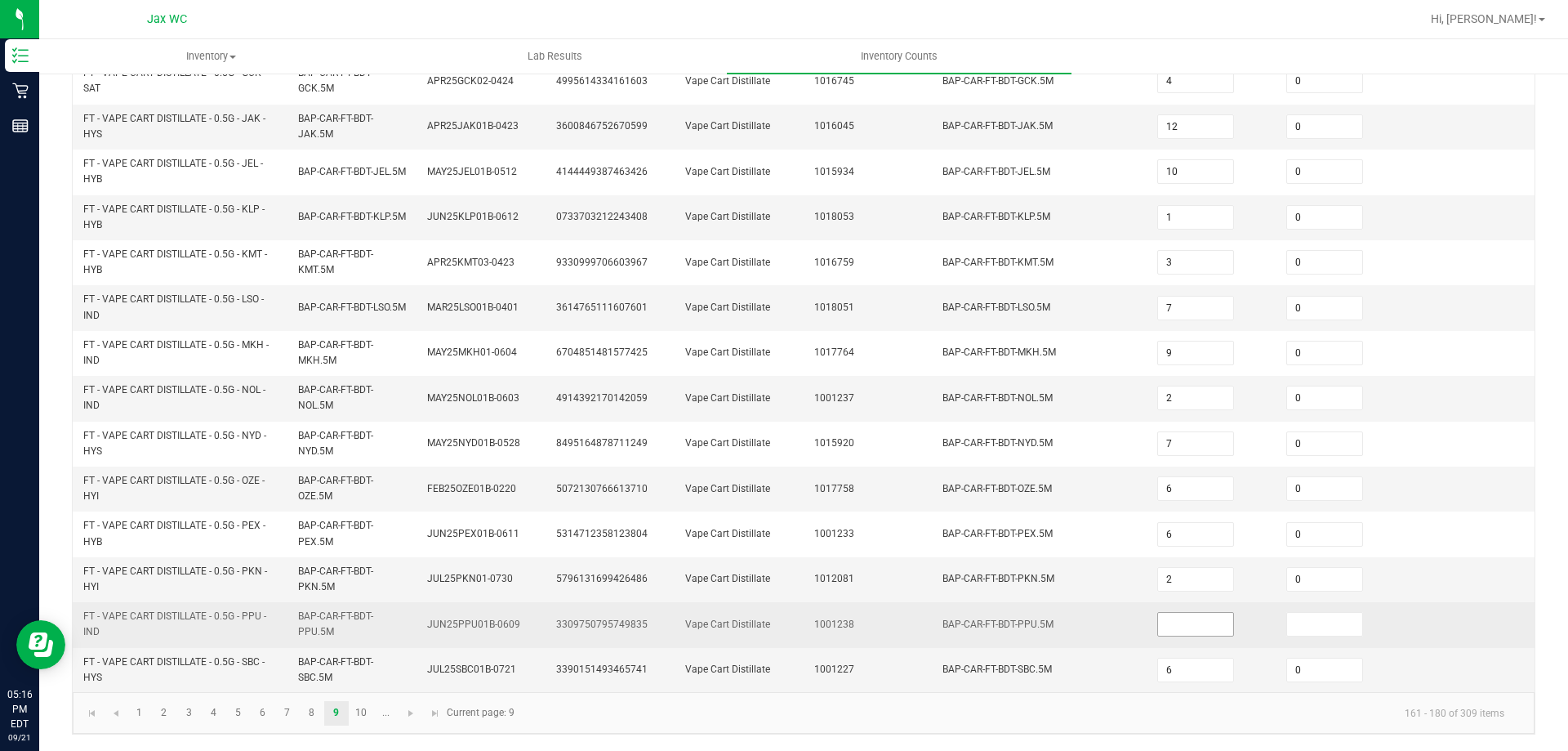
click at [1167, 619] on input at bounding box center [1196, 624] width 76 height 23
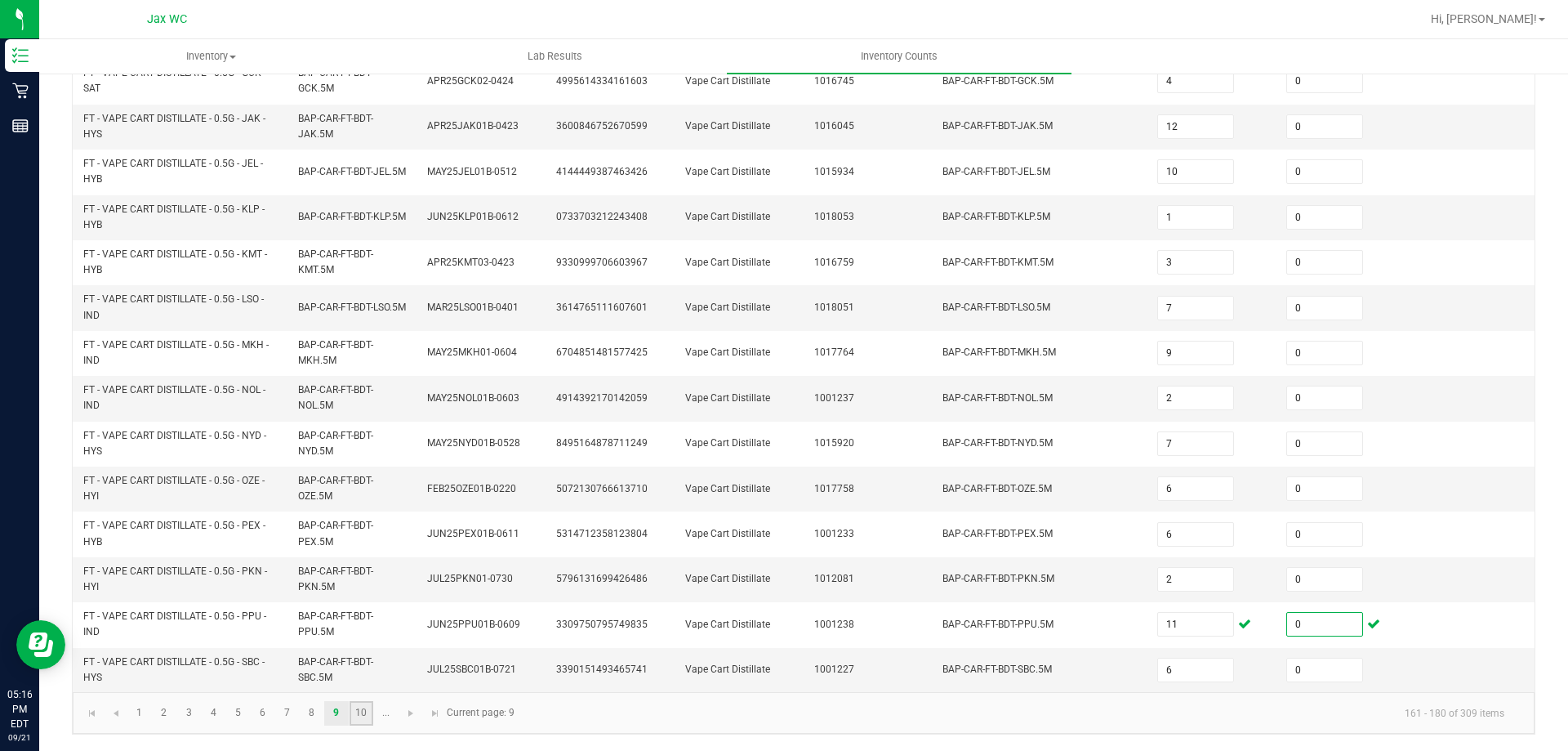
click at [355, 715] on link "10" at bounding box center [361, 713] width 24 height 25
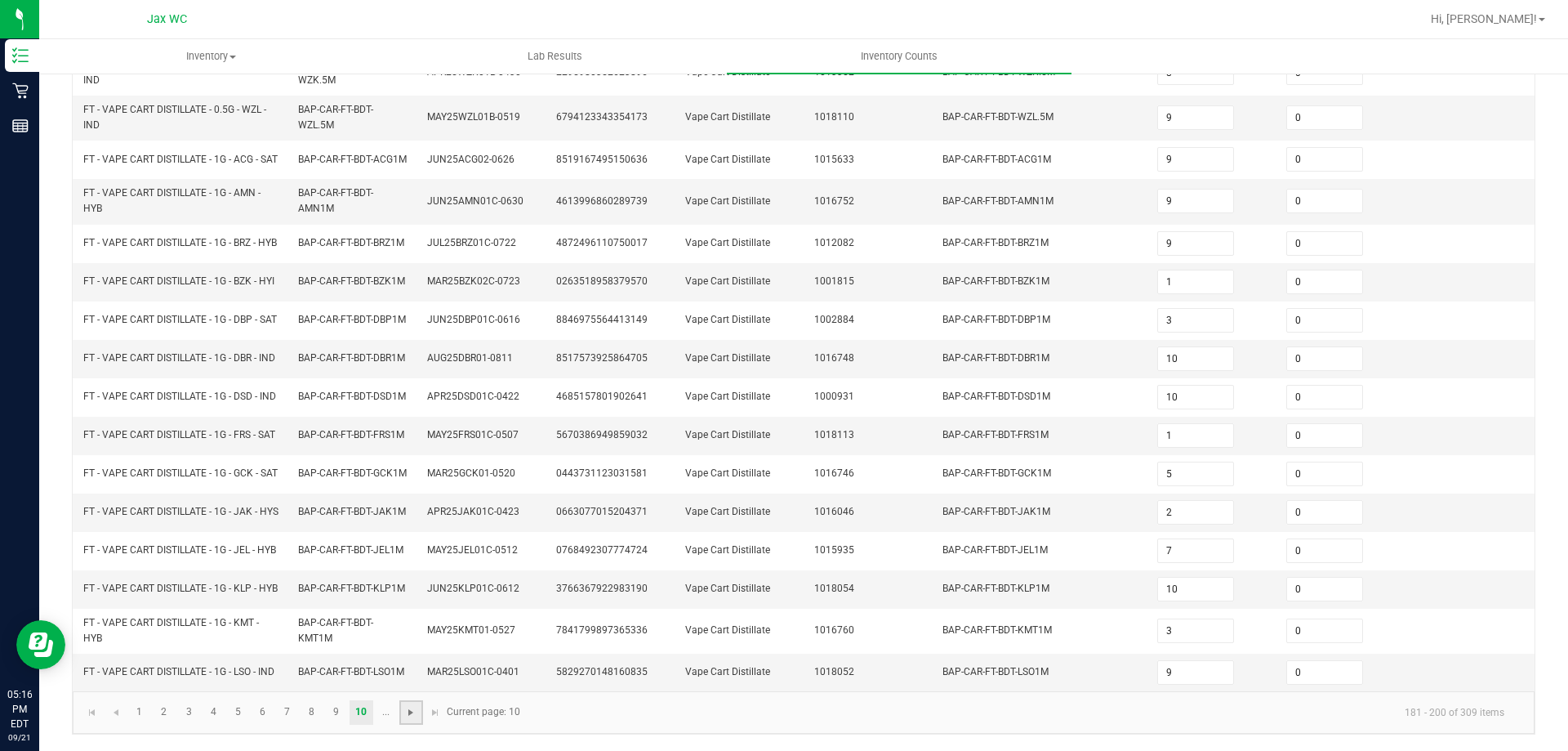
click at [405, 711] on span "Go to the next page" at bounding box center [410, 712] width 13 height 13
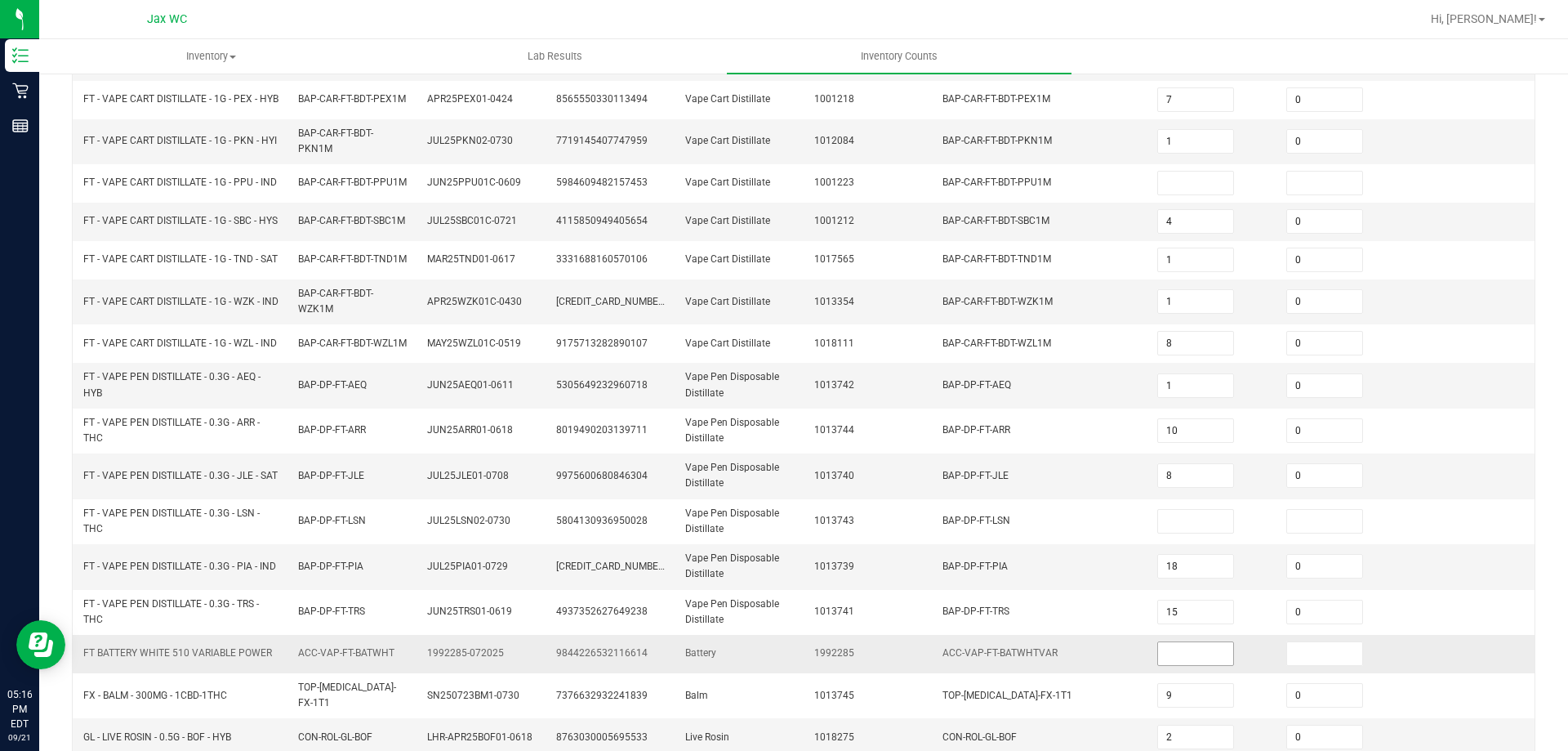
scroll to position [211, 0]
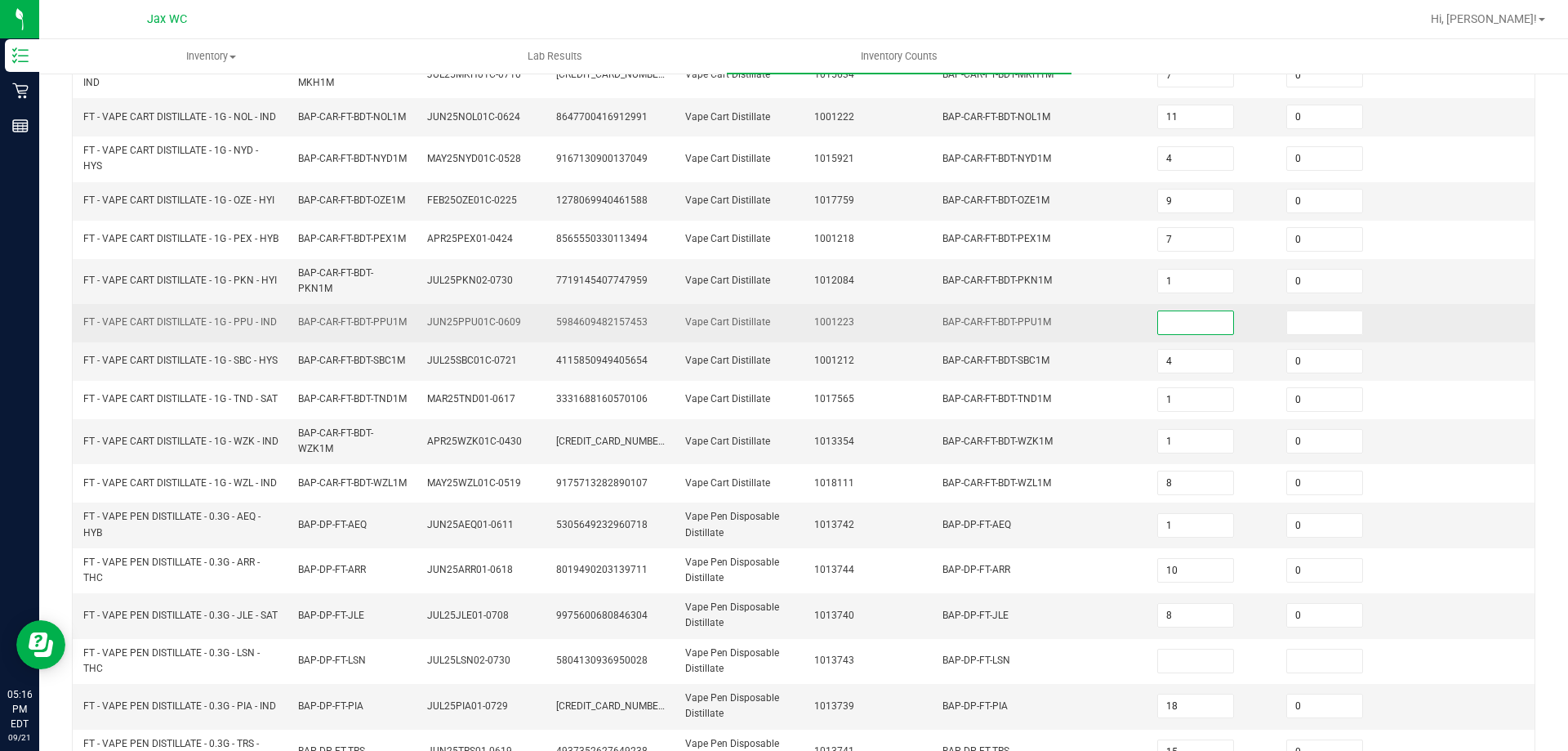
click at [1162, 334] on input at bounding box center [1196, 322] width 76 height 23
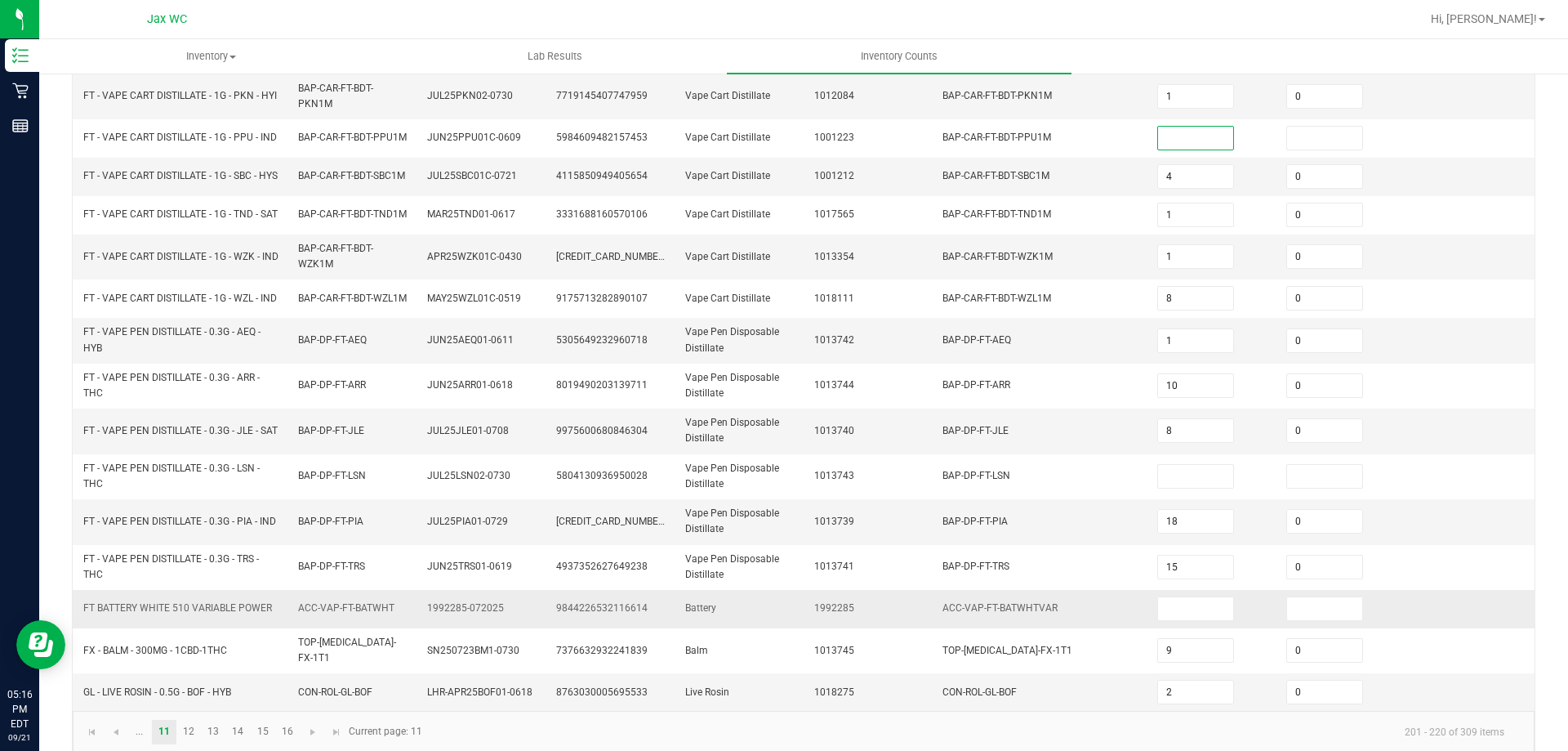
scroll to position [456, 0]
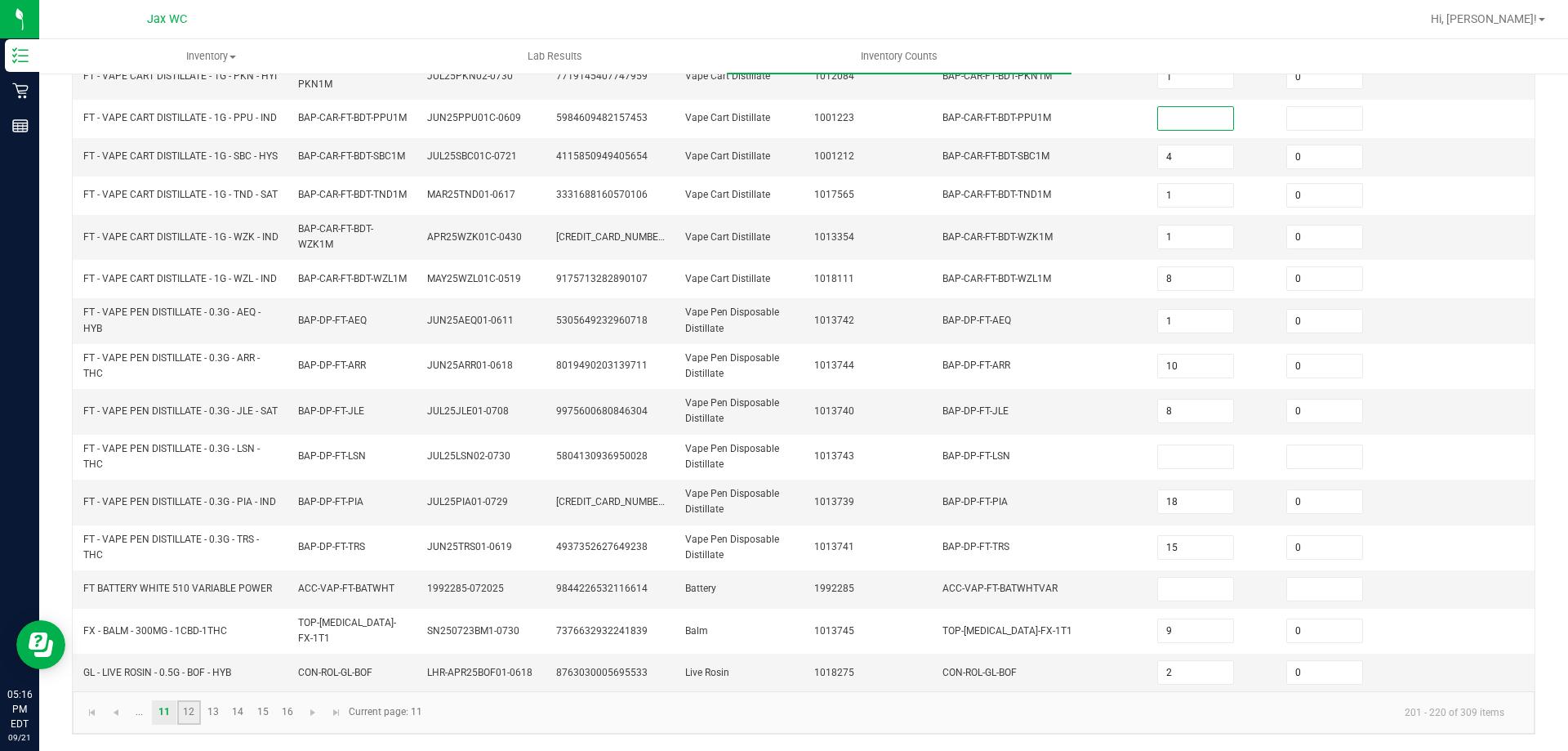
click at [187, 715] on link "12" at bounding box center [189, 712] width 24 height 25
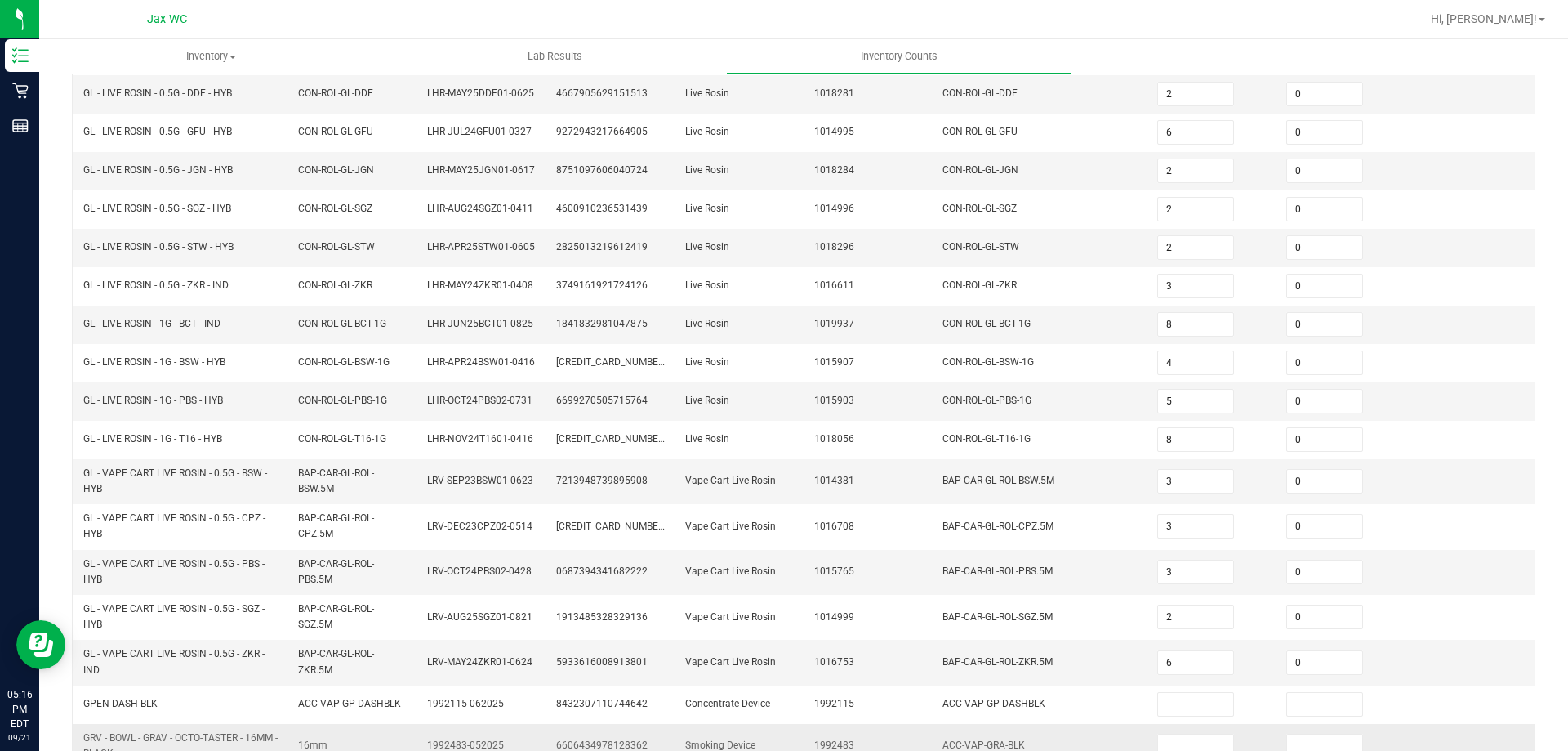
scroll to position [401, 0]
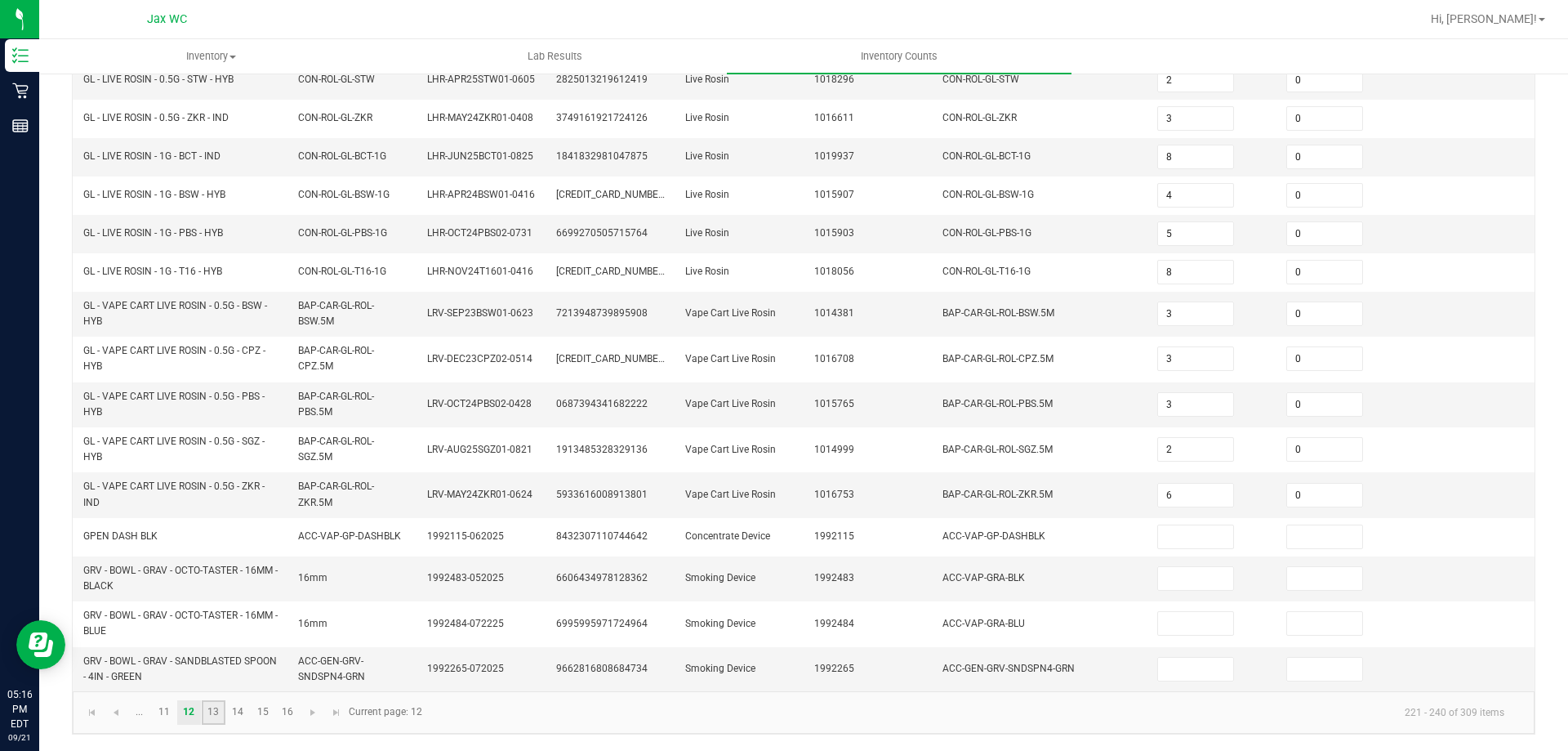
click at [213, 722] on link "13" at bounding box center [214, 712] width 24 height 25
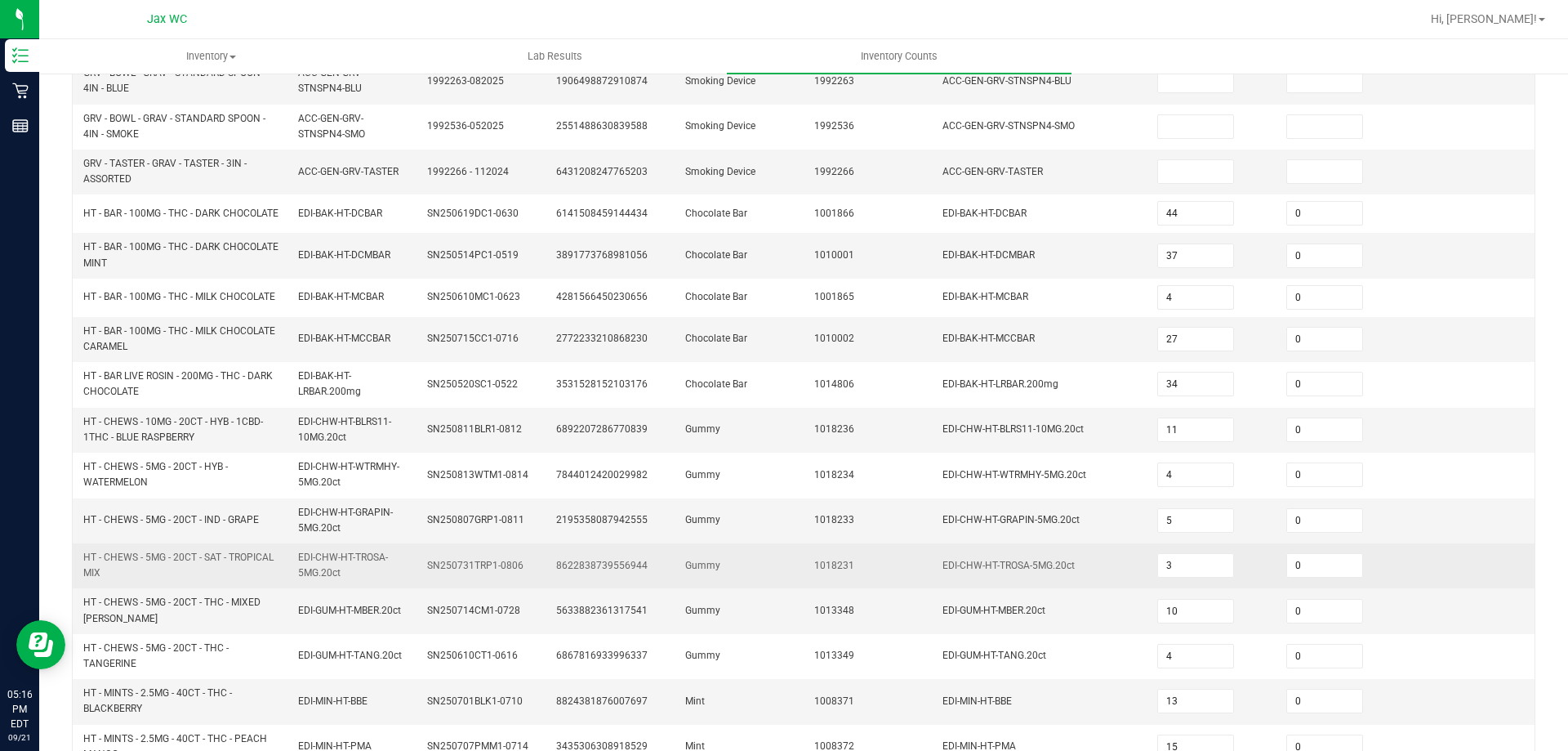
scroll to position [470, 0]
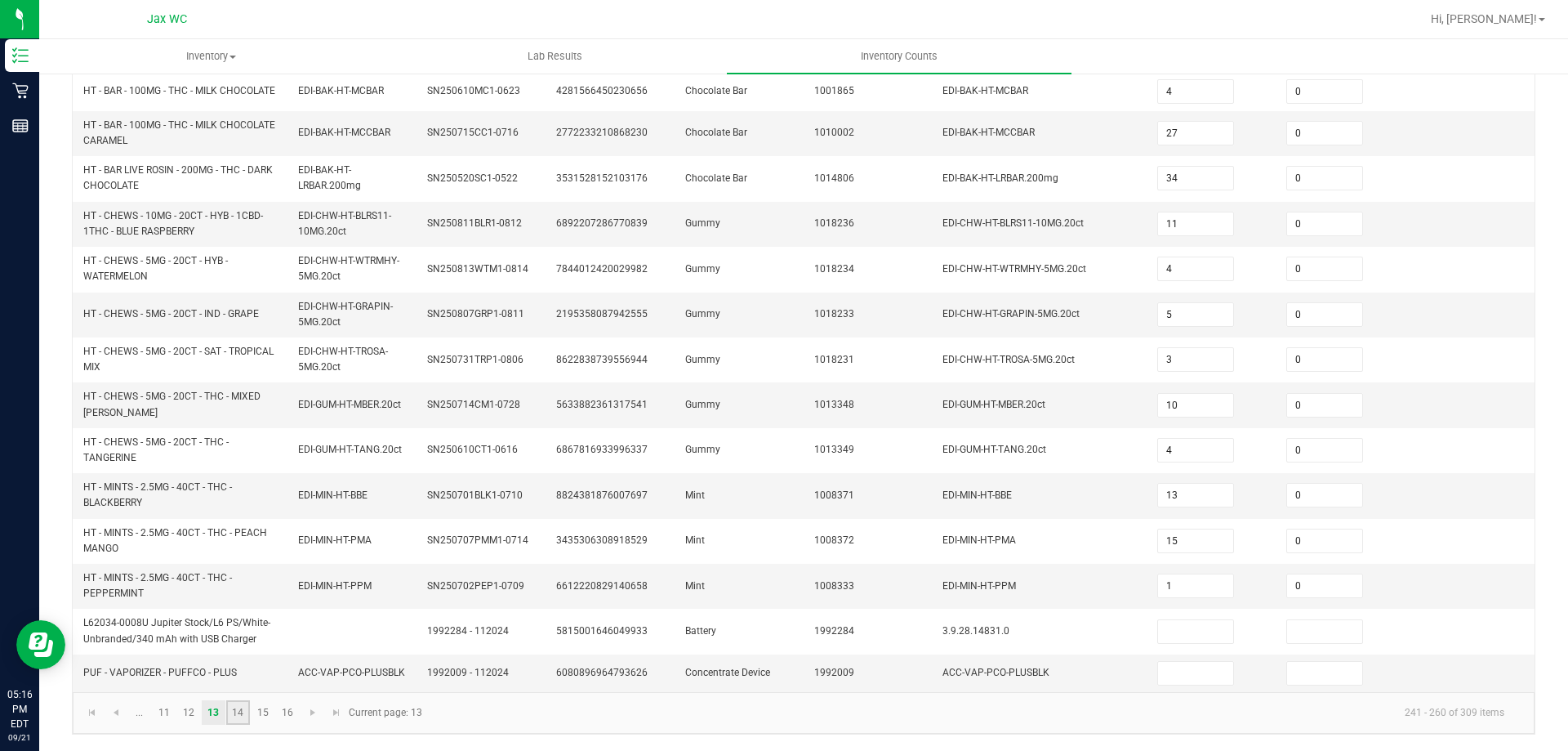
click at [229, 714] on link "14" at bounding box center [238, 712] width 24 height 25
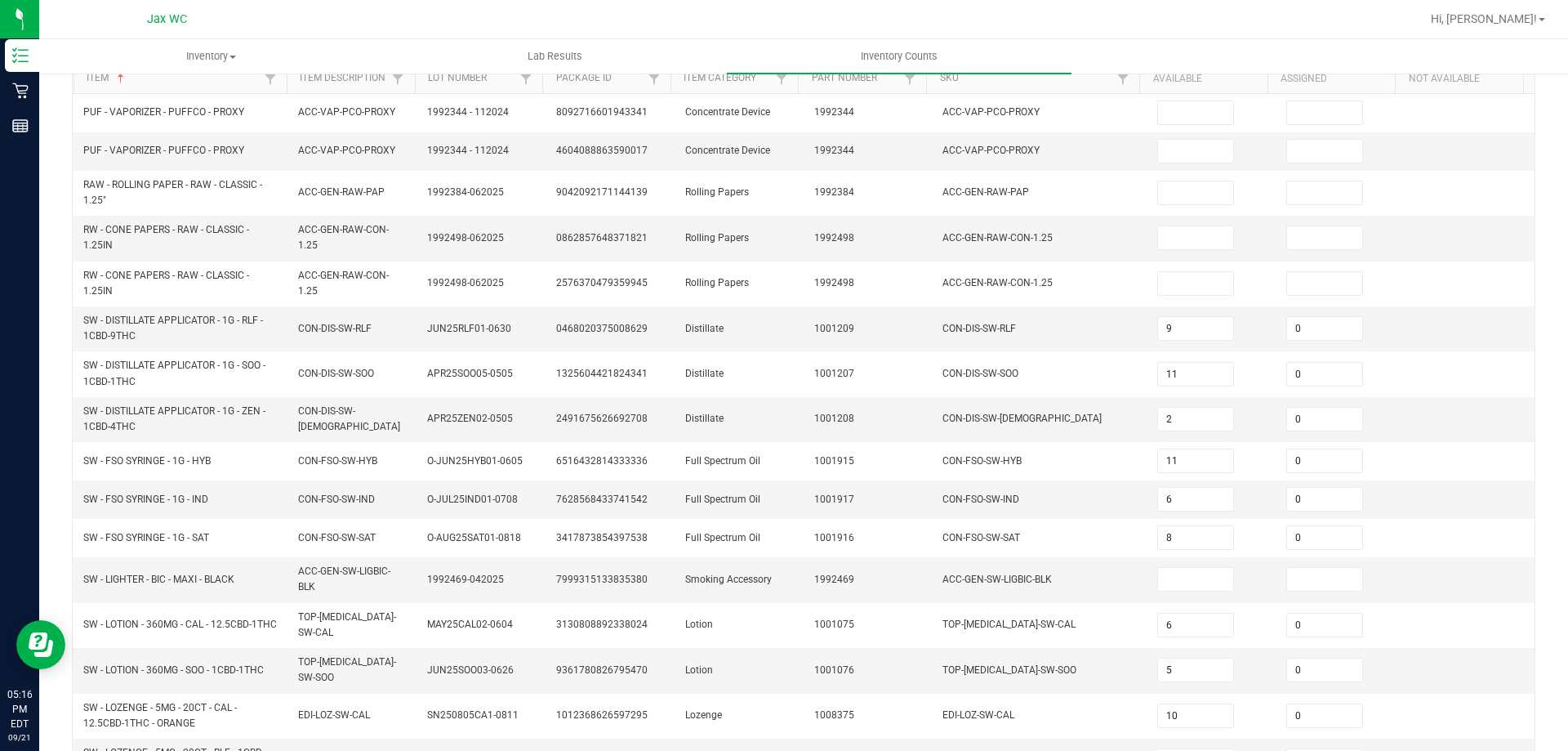
scroll to position [415, 0]
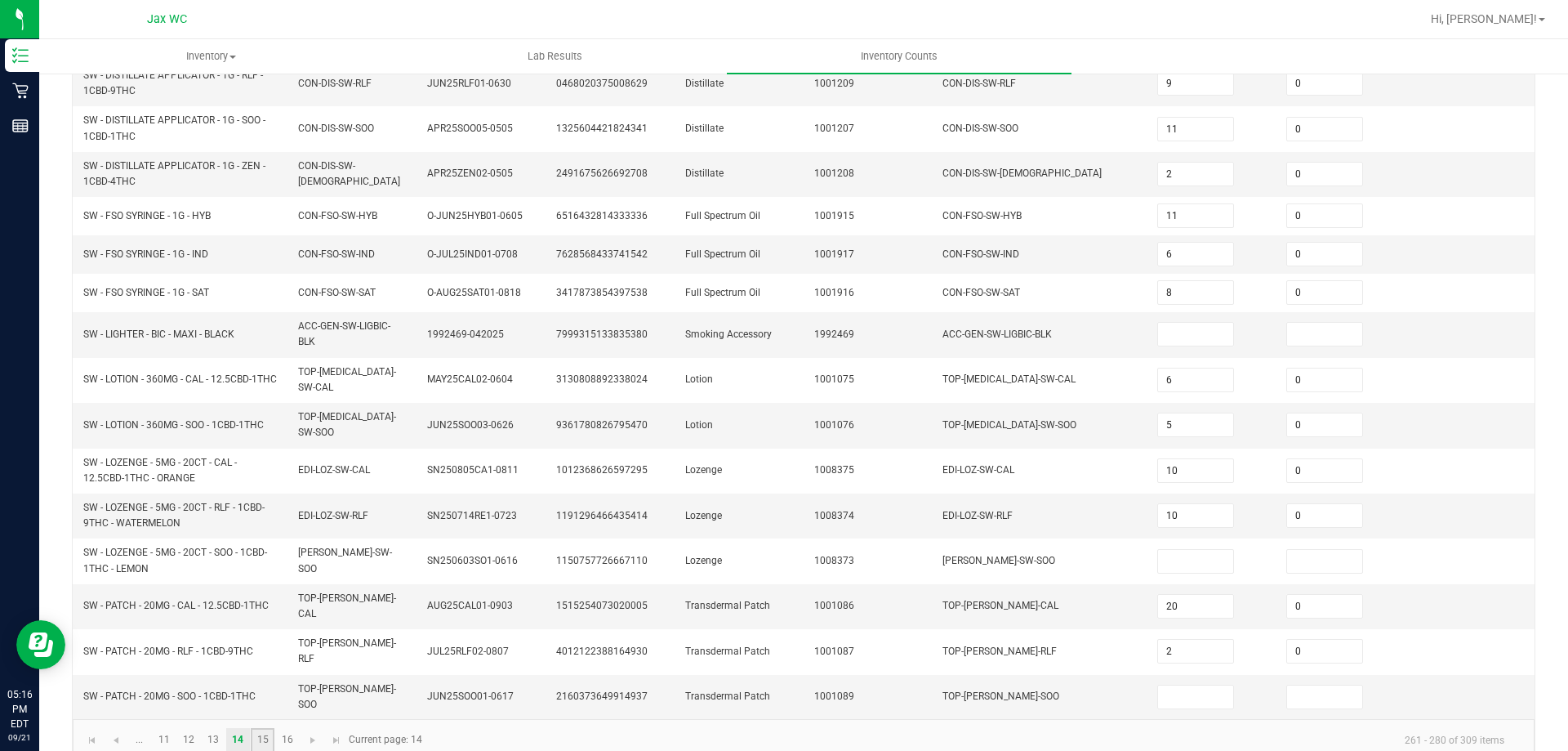
click at [269, 728] on link "15" at bounding box center [263, 740] width 24 height 25
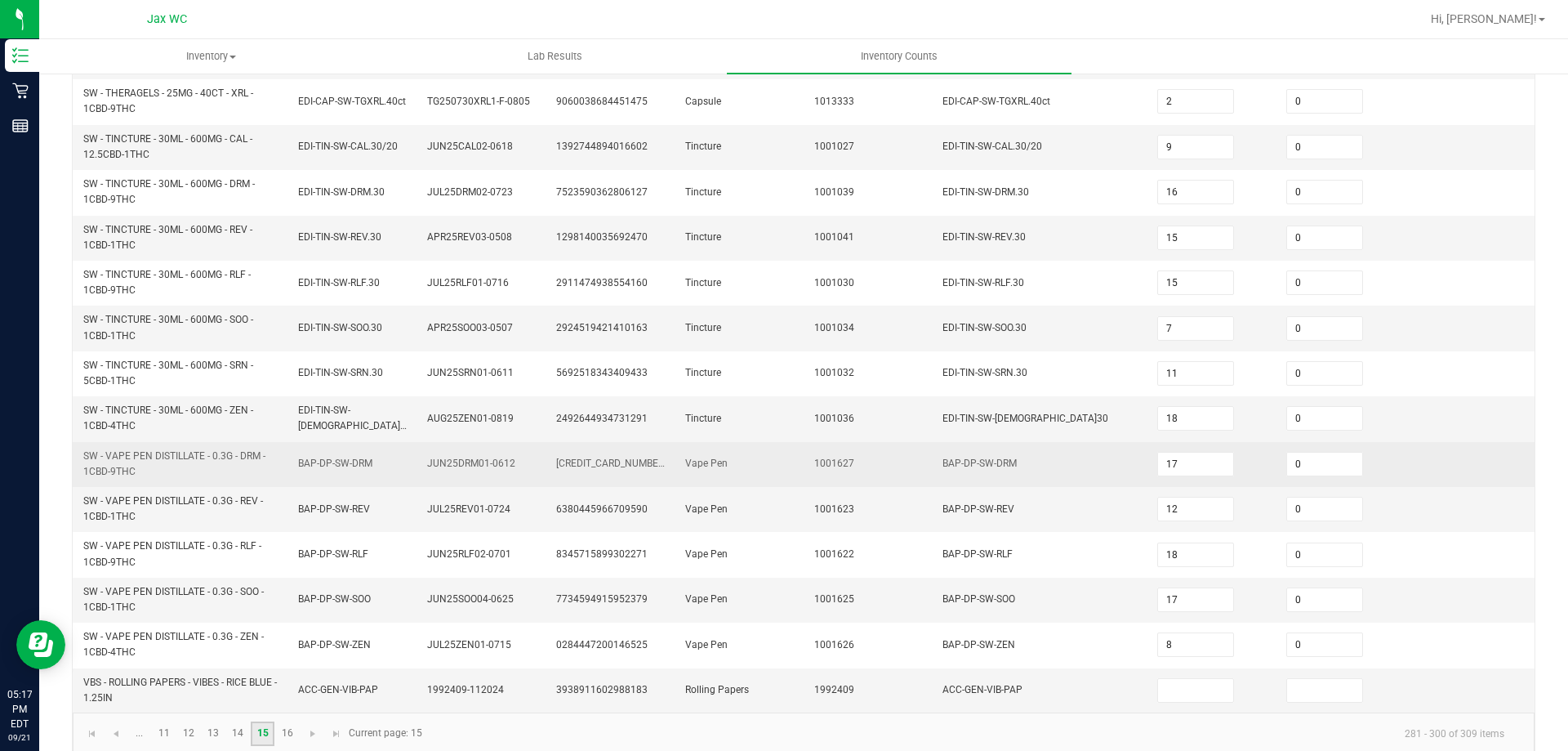
scroll to position [470, 0]
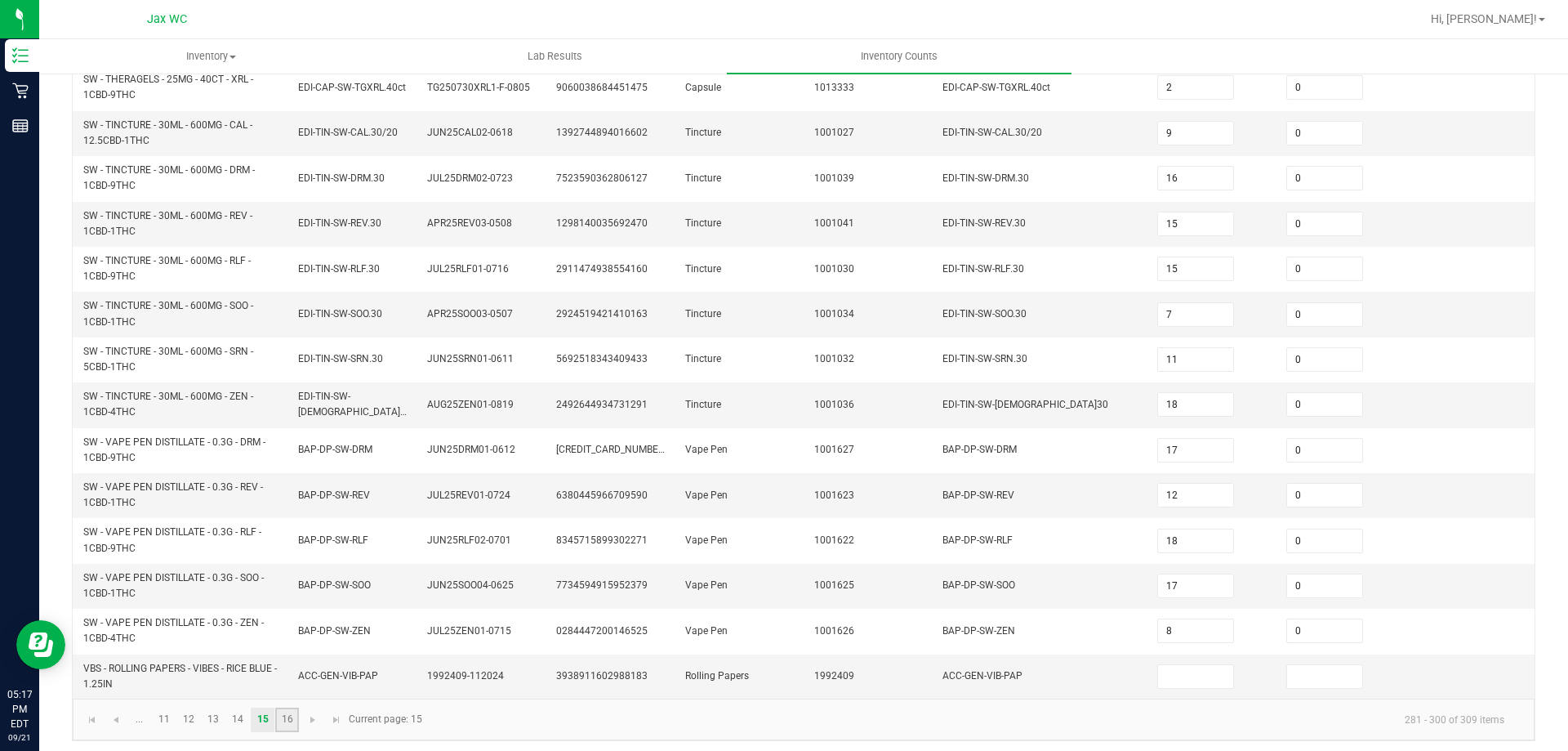
click at [296, 714] on link "16" at bounding box center [287, 719] width 24 height 25
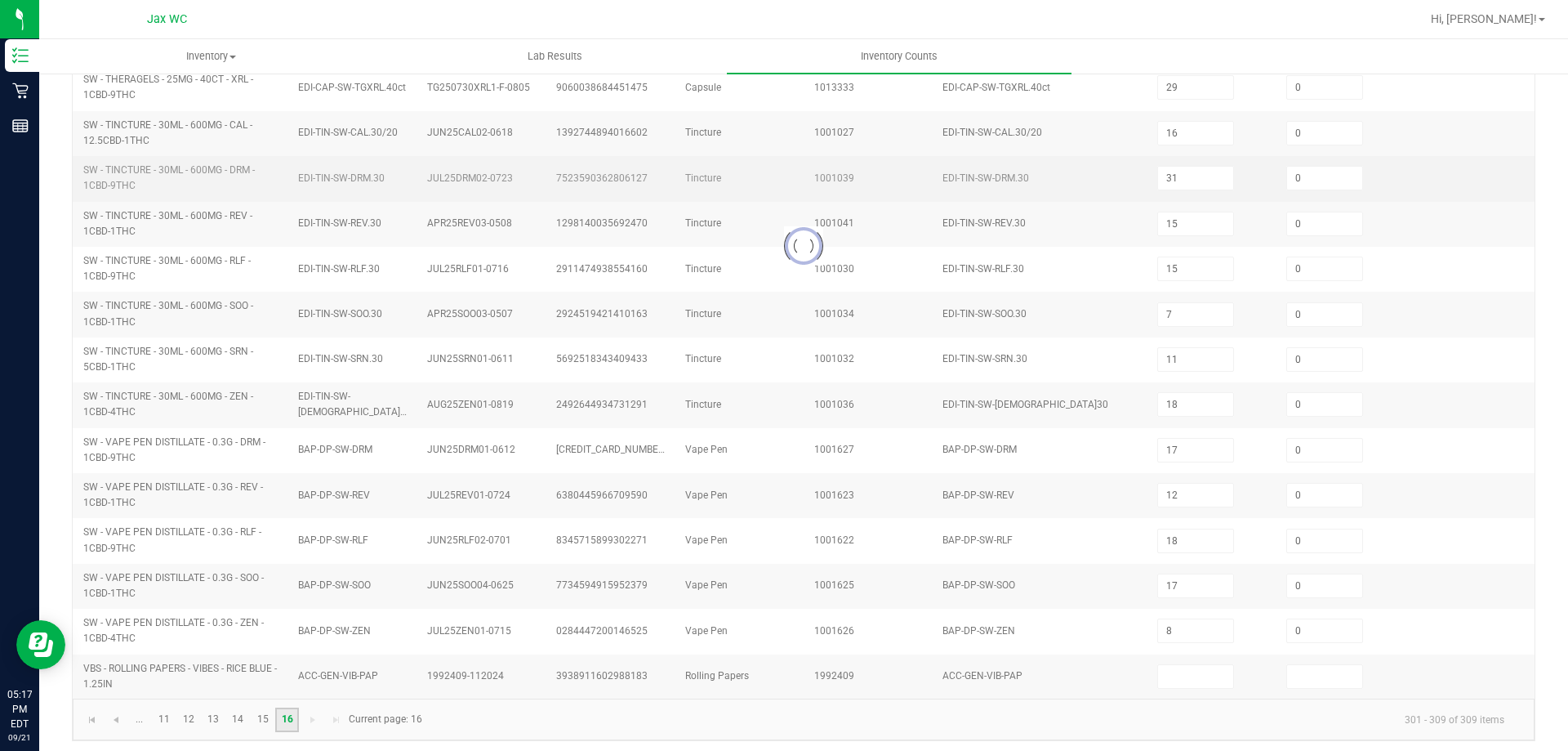
scroll to position [0, 0]
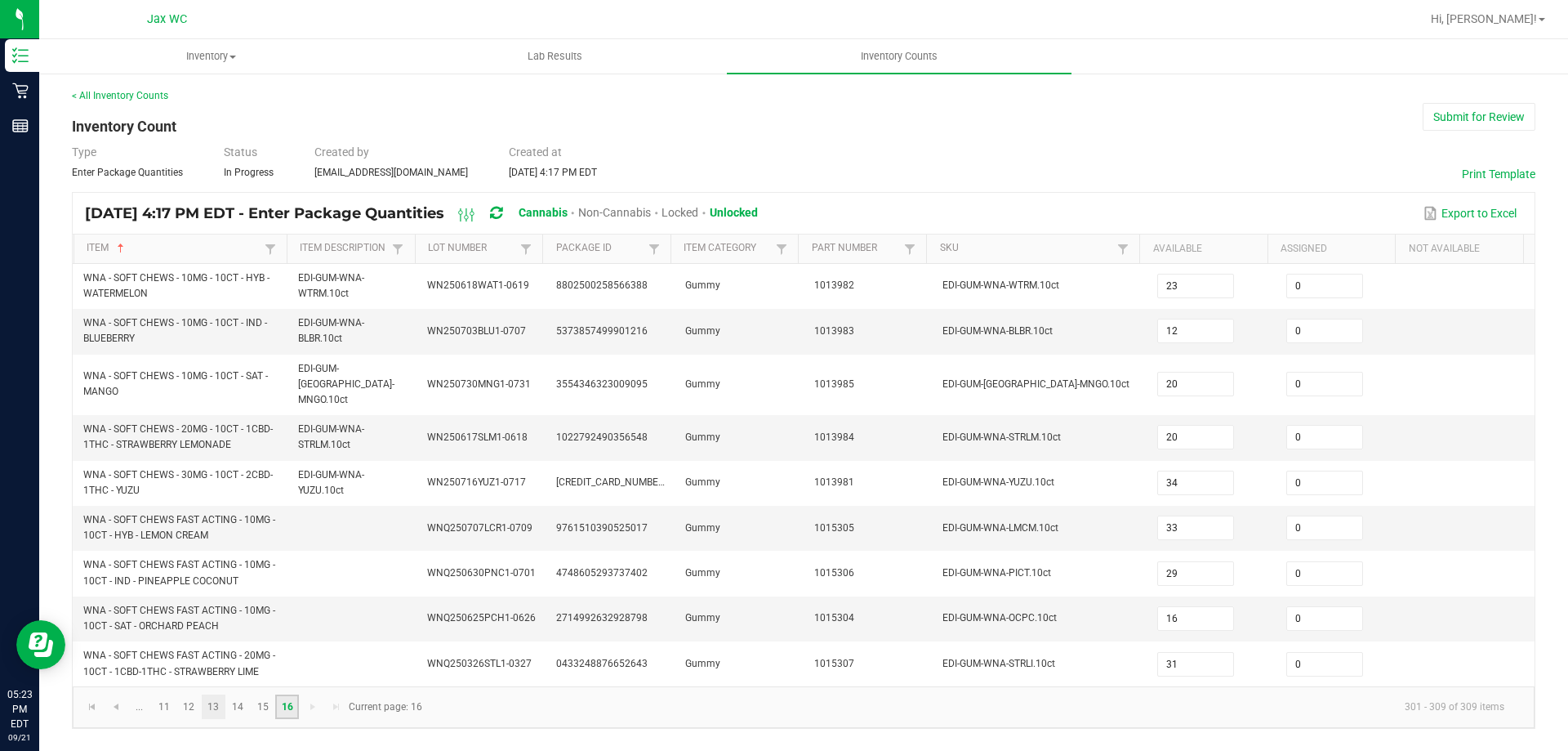
click at [207, 696] on link "13" at bounding box center [214, 706] width 24 height 25
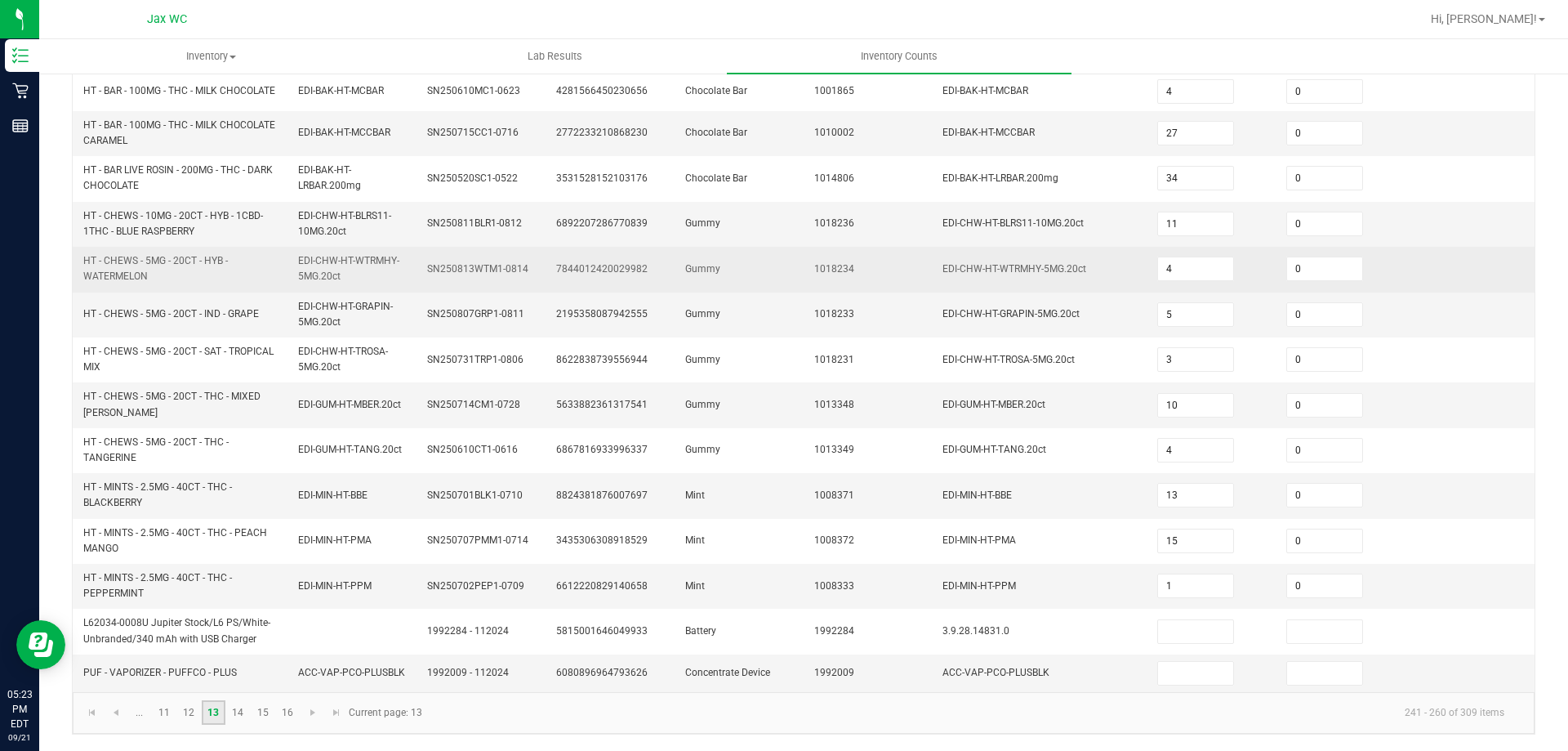
scroll to position [470, 0]
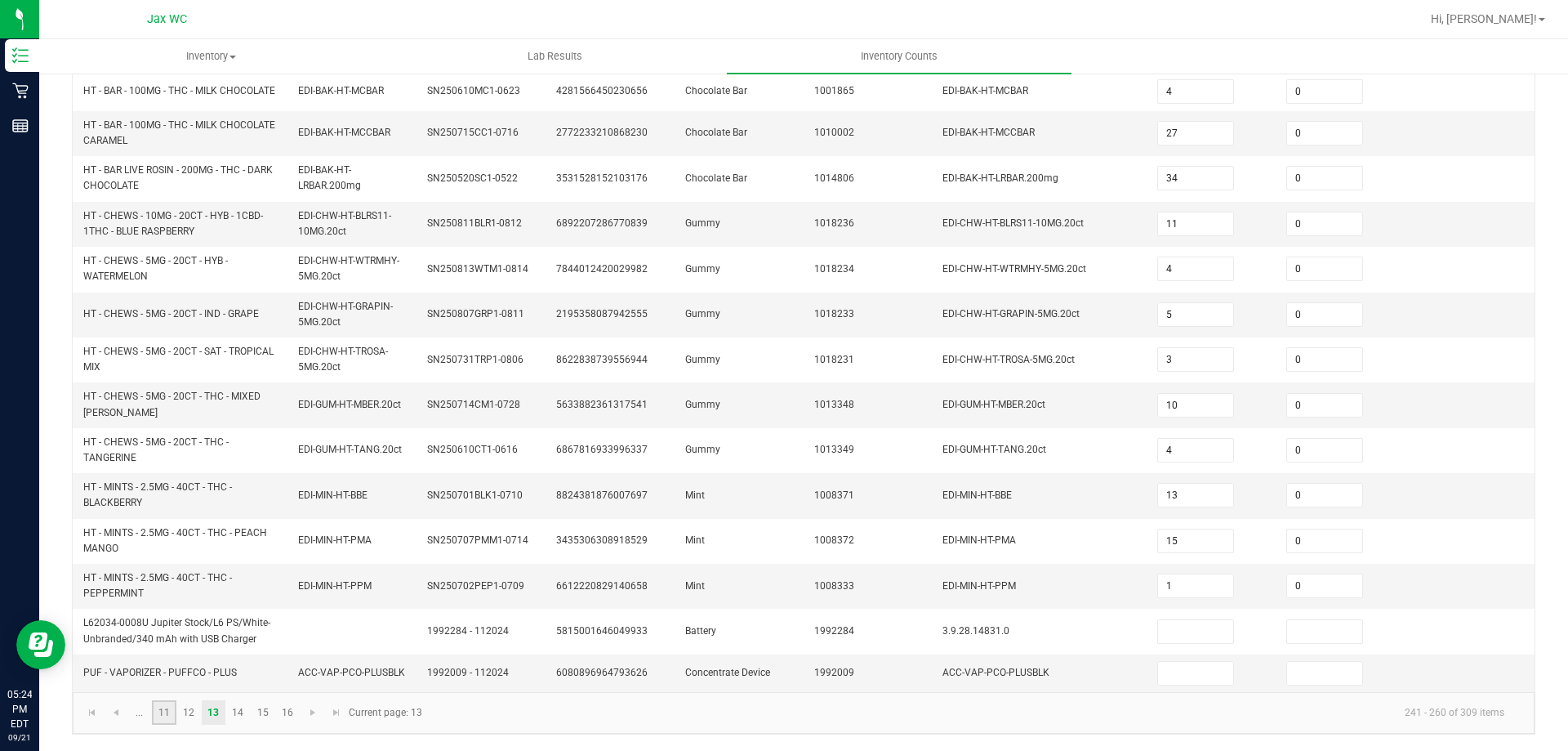
click at [173, 710] on link "11" at bounding box center [164, 712] width 24 height 25
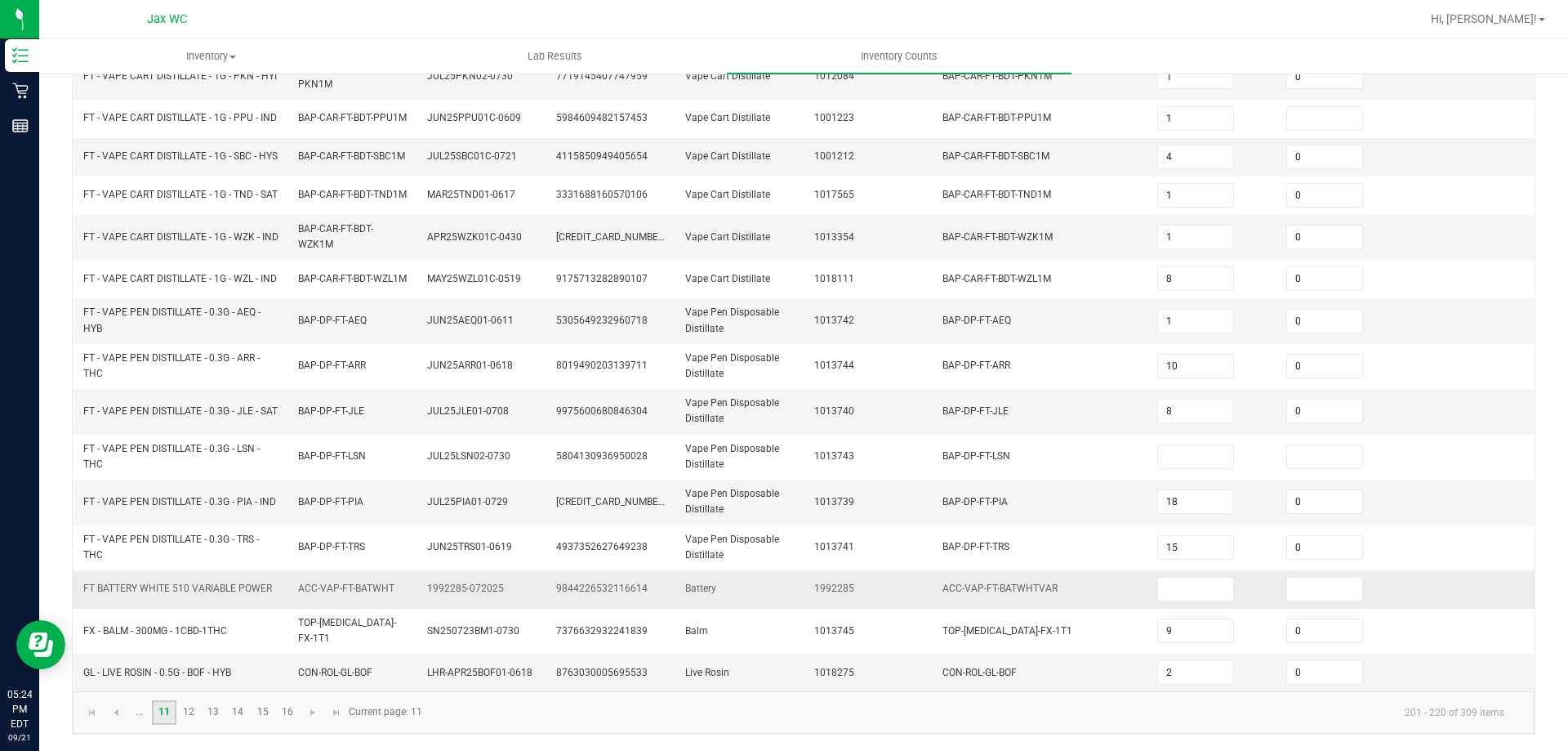
scroll to position [456, 0]
click at [185, 711] on link "12" at bounding box center [189, 712] width 24 height 25
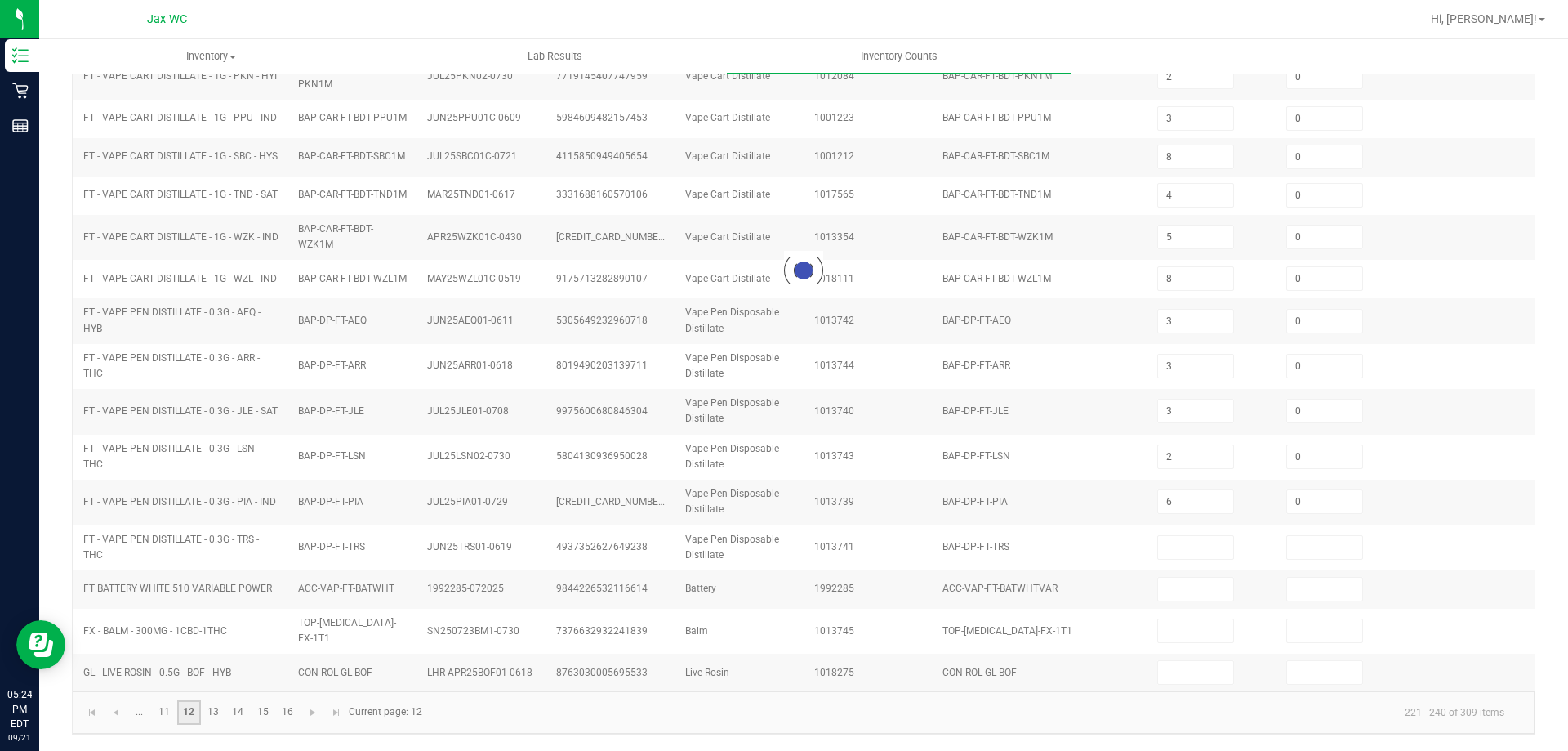
scroll to position [401, 0]
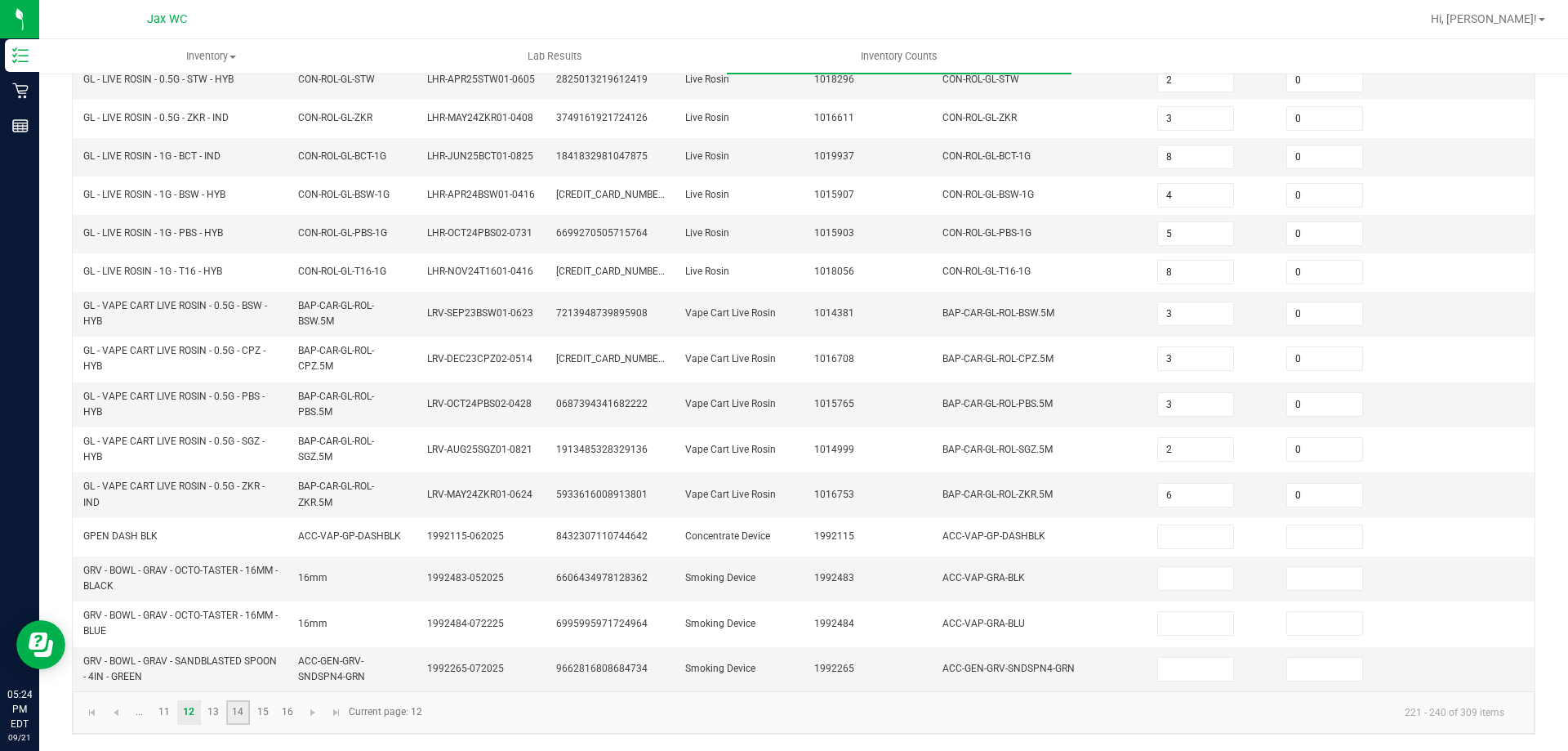
click at [241, 712] on link "14" at bounding box center [238, 712] width 24 height 25
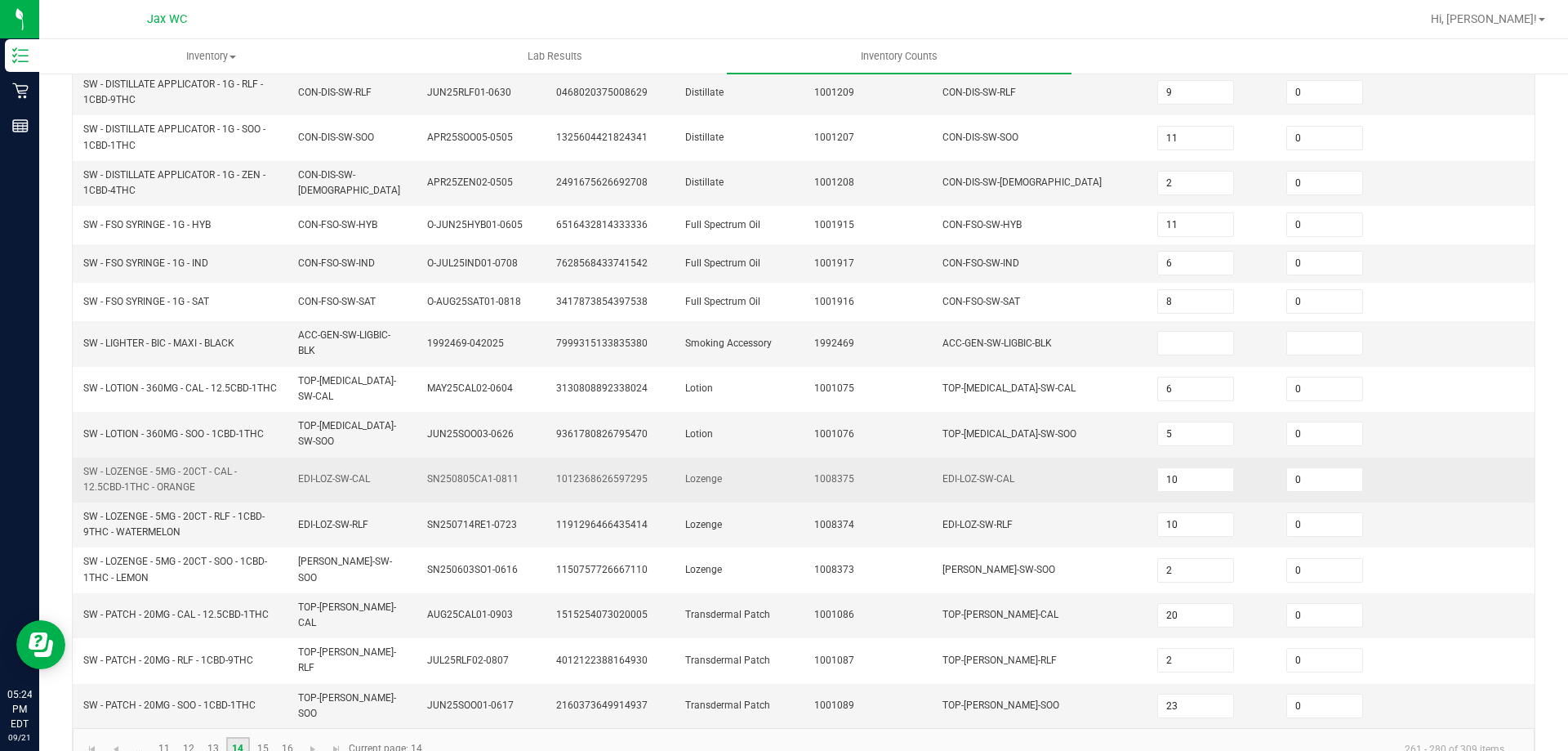
scroll to position [415, 0]
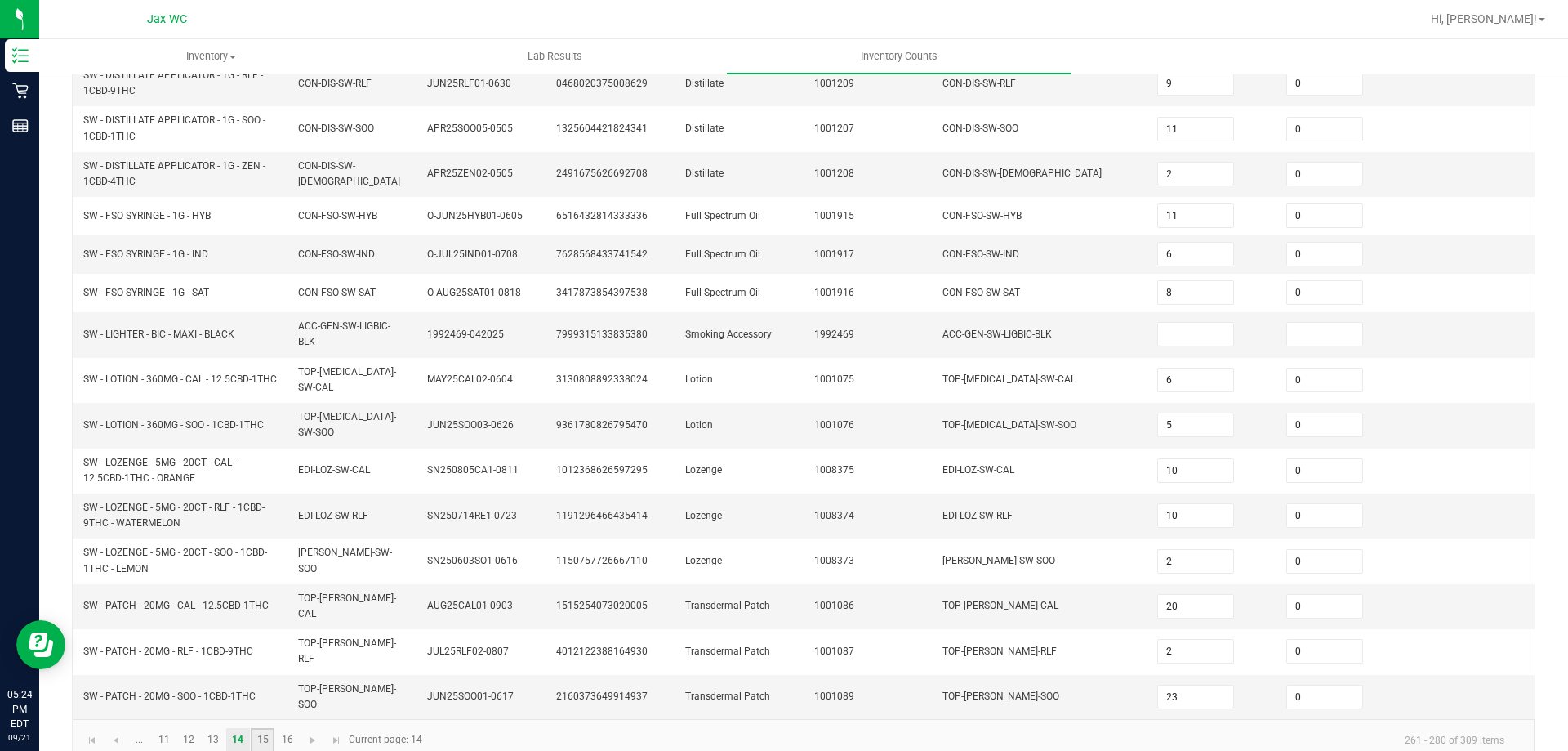
click at [259, 728] on link "15" at bounding box center [263, 740] width 24 height 25
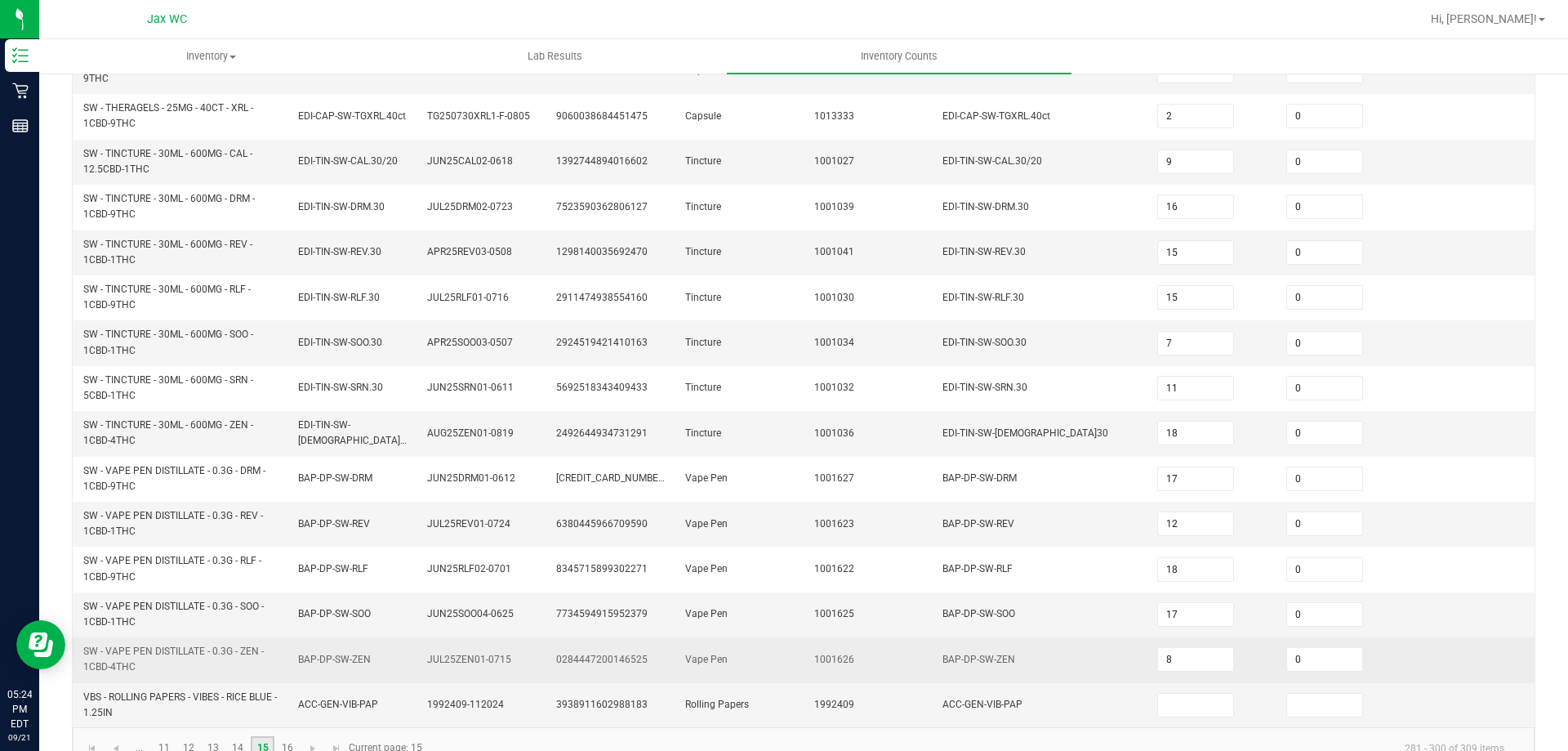
scroll to position [470, 0]
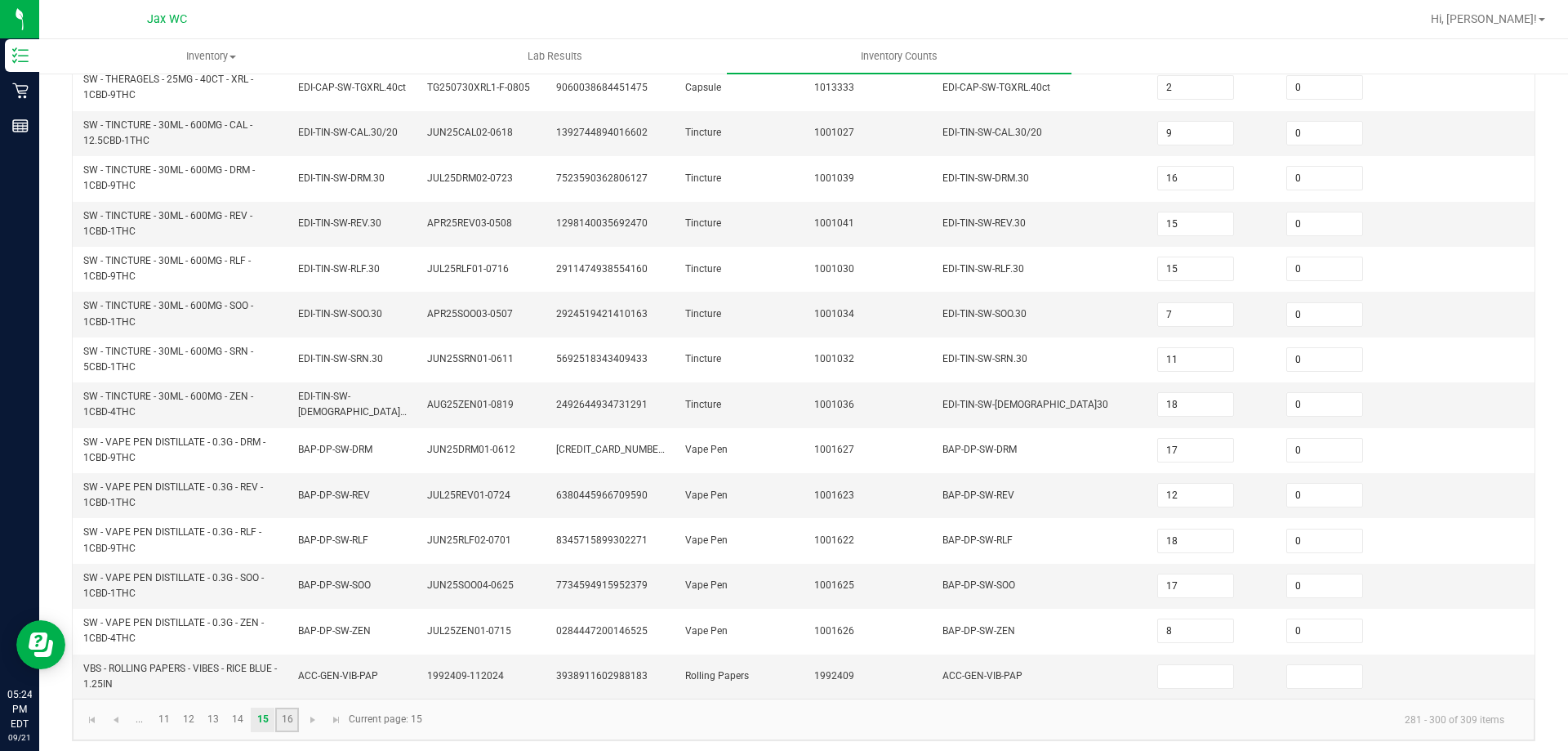
click at [285, 707] on link "16" at bounding box center [287, 719] width 24 height 25
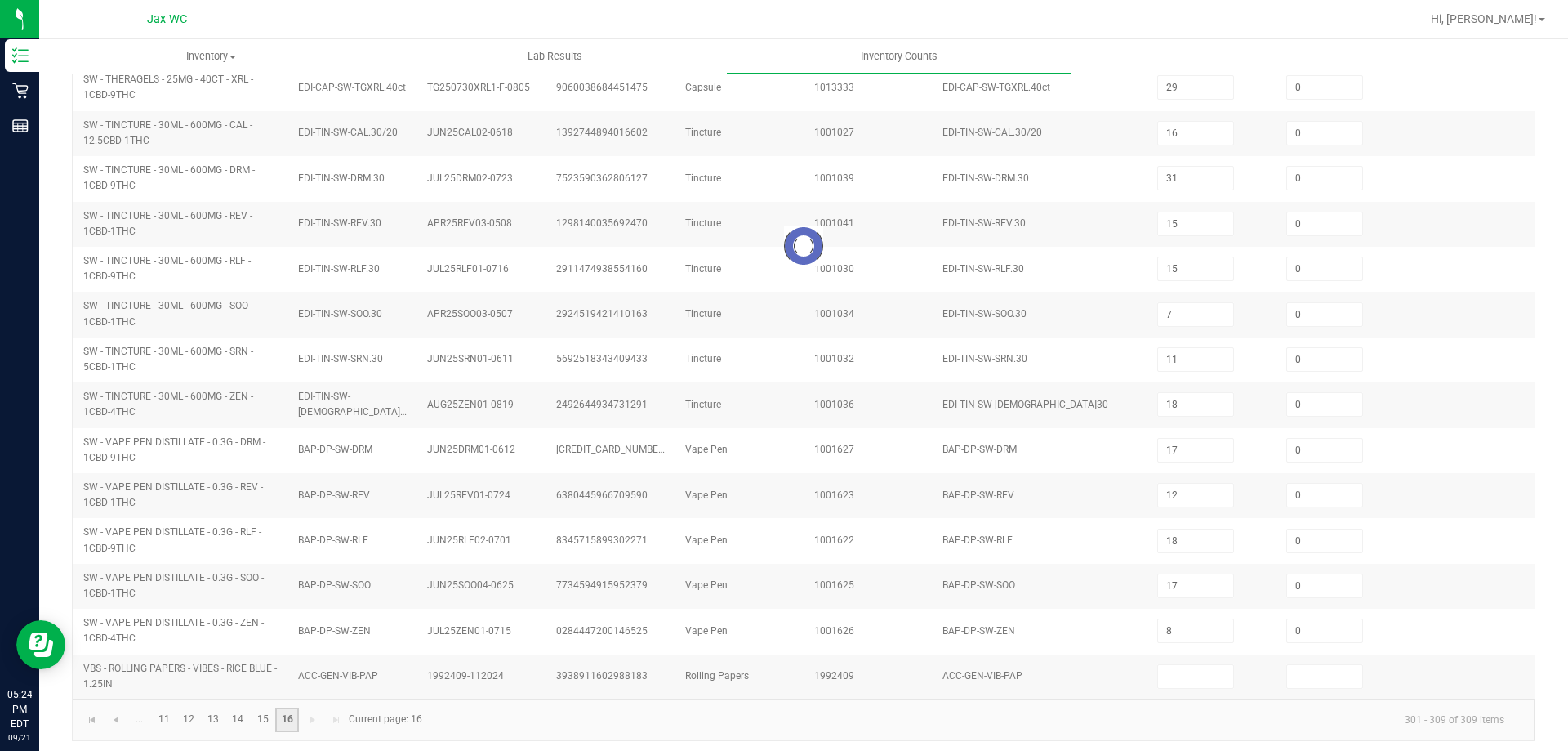
scroll to position [0, 0]
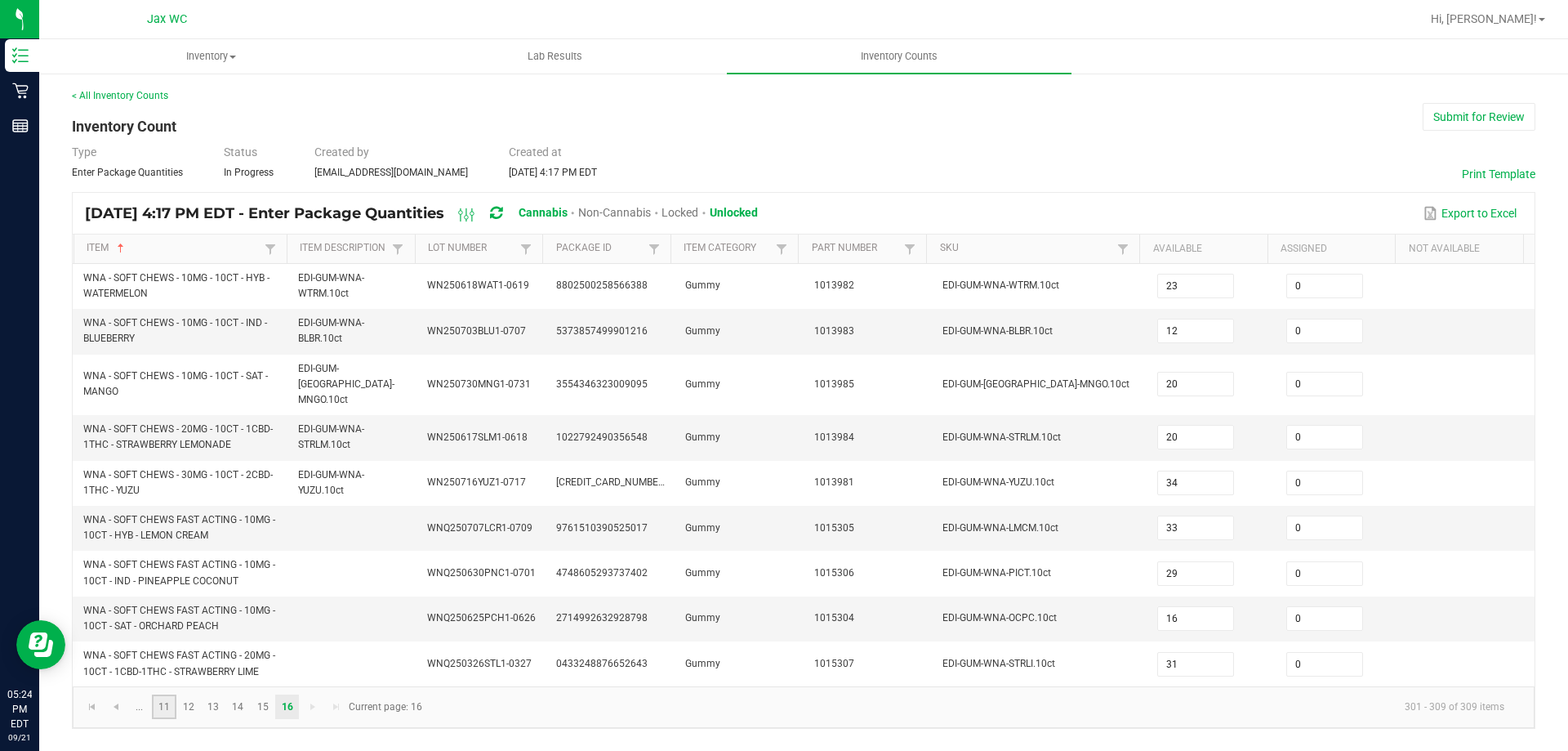
click at [162, 695] on link "11" at bounding box center [164, 706] width 24 height 25
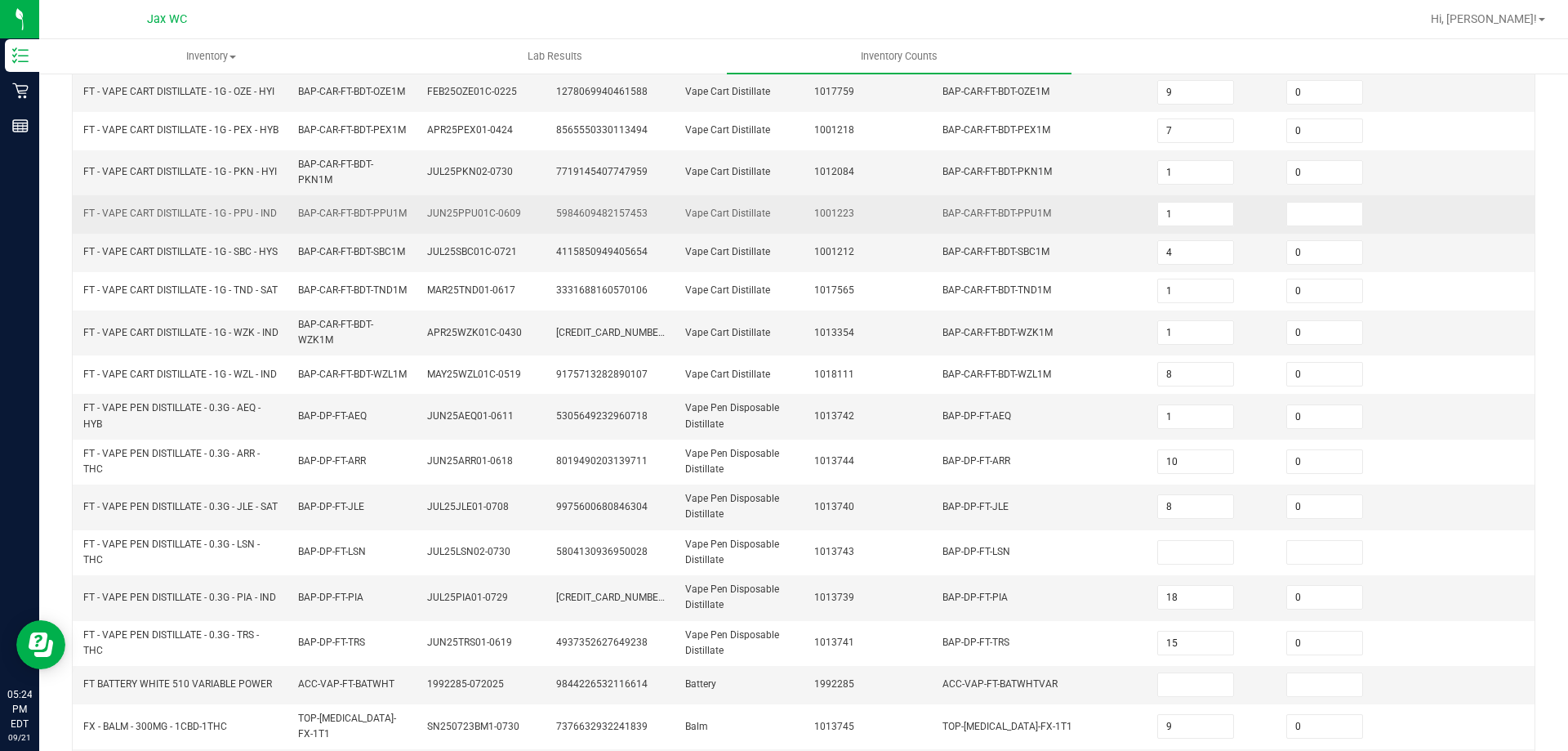
scroll to position [327, 0]
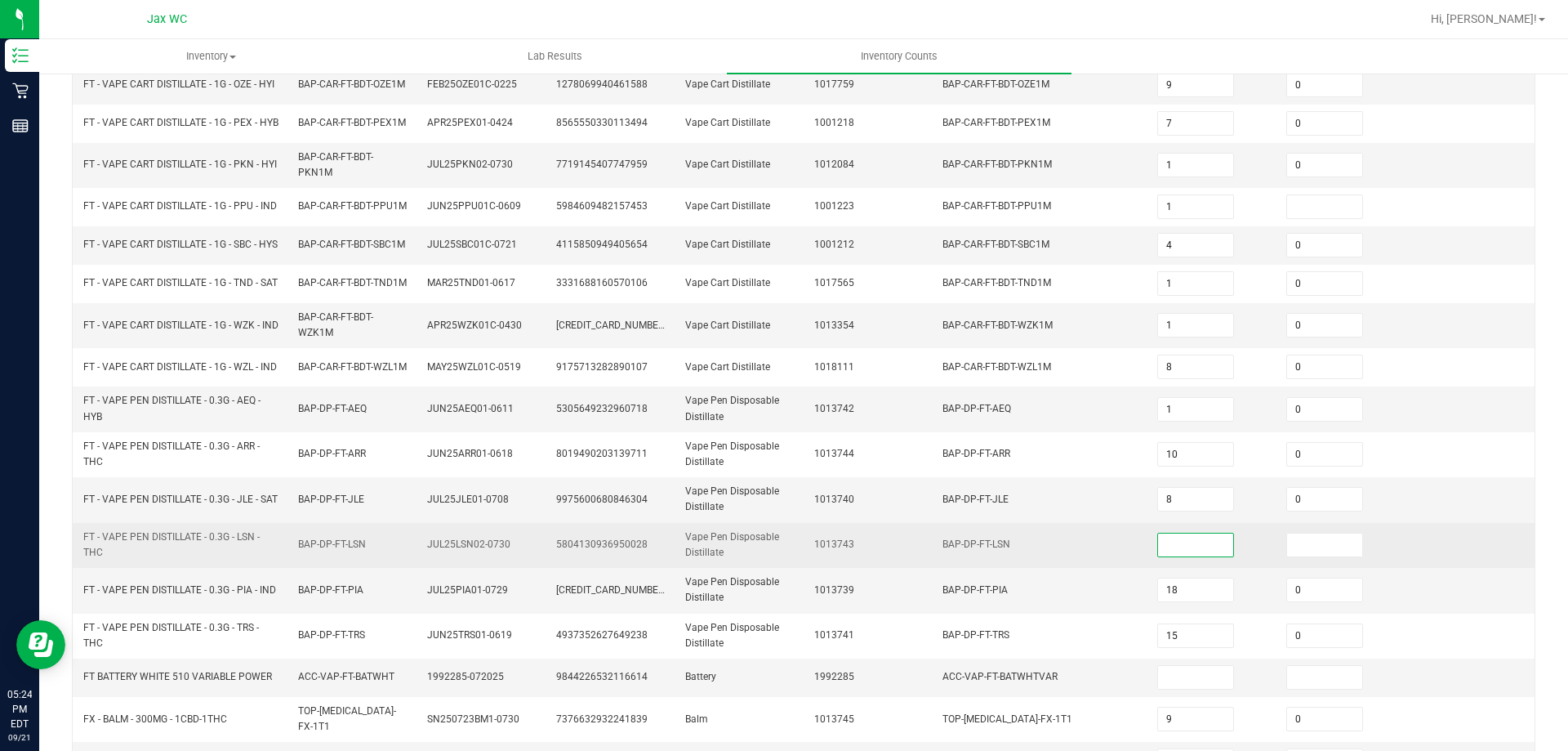
click at [1176, 556] on input at bounding box center [1196, 544] width 76 height 23
click at [1409, 568] on td at bounding box center [1471, 544] width 129 height 45
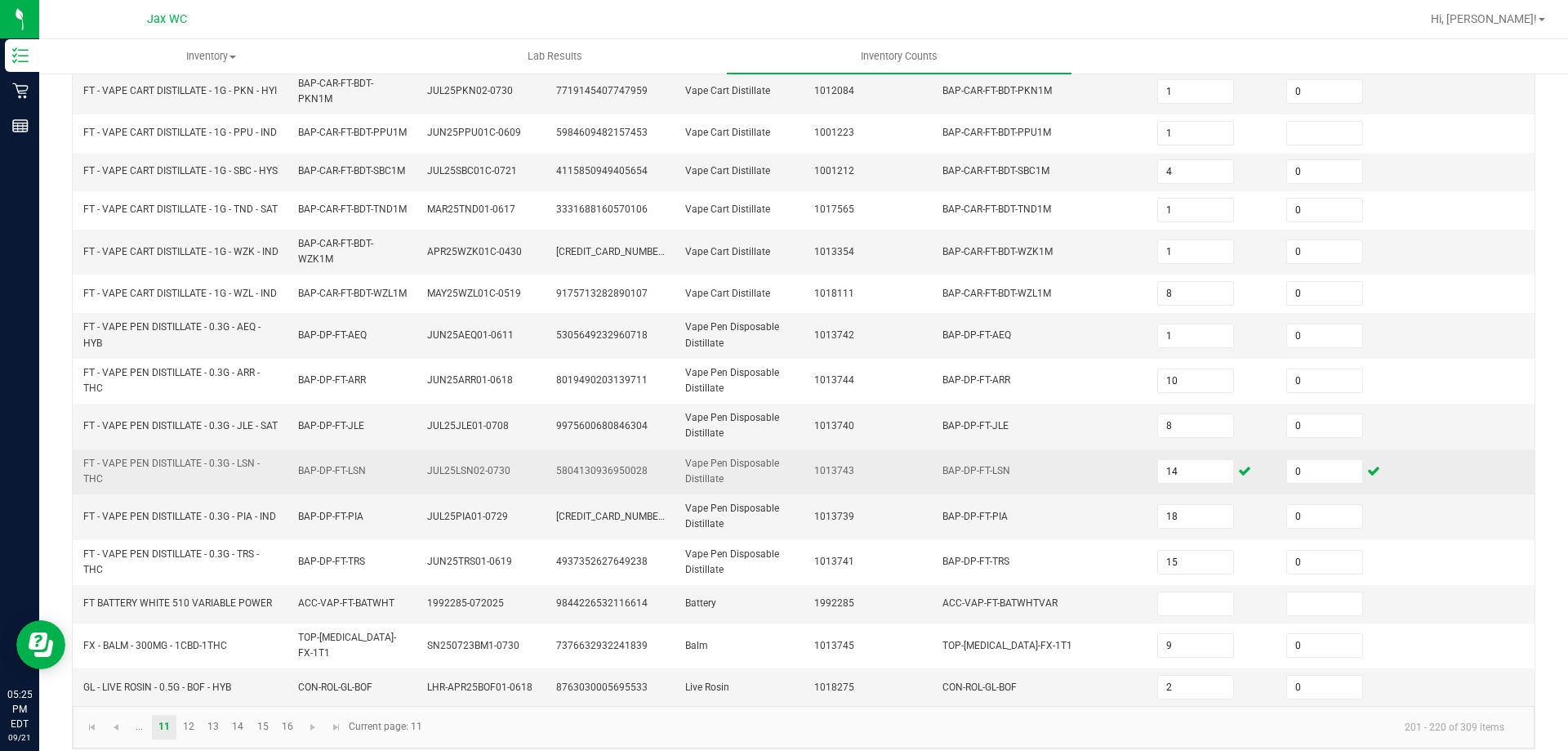
scroll to position [456, 0]
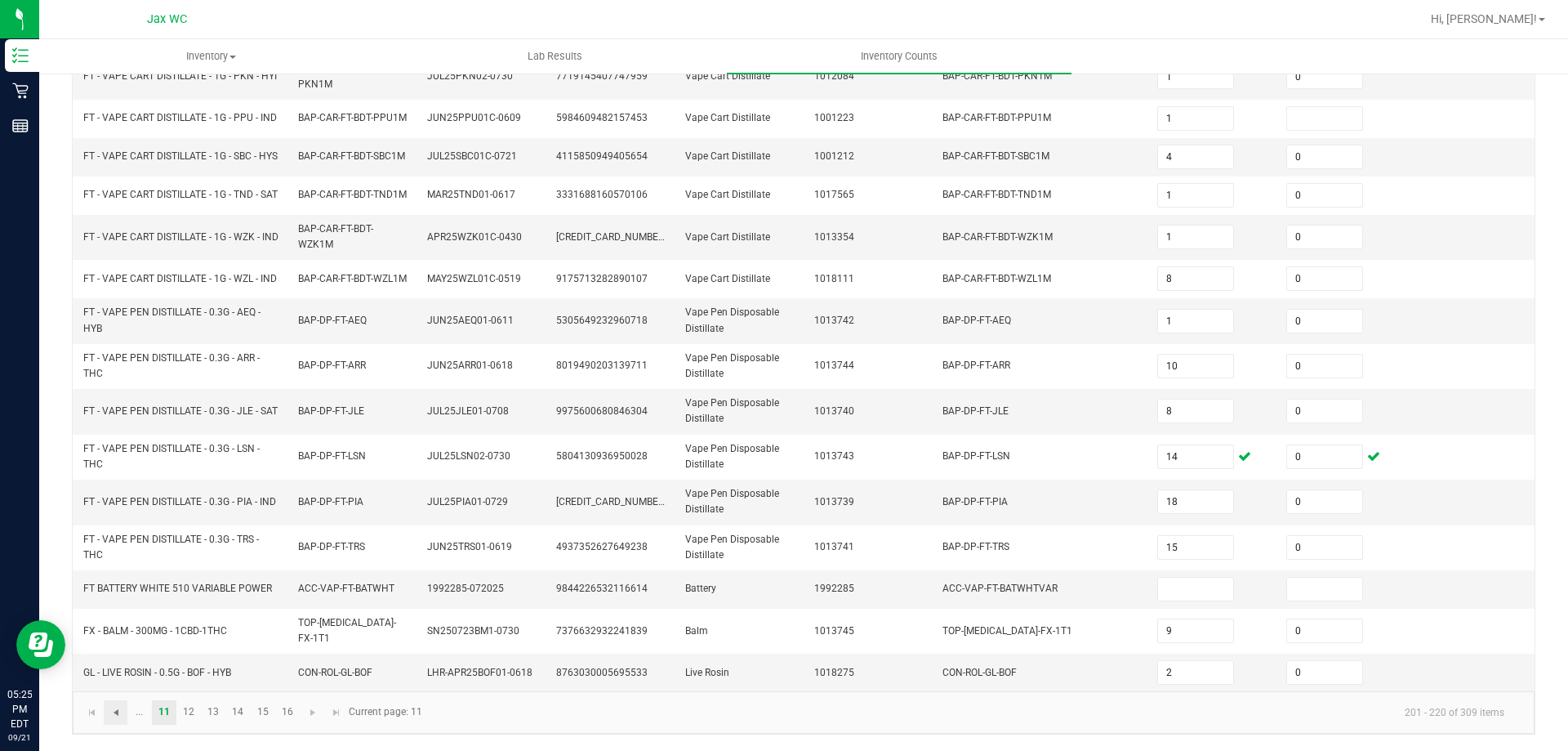
click at [116, 715] on span "Go to the previous page" at bounding box center [116, 712] width 13 height 13
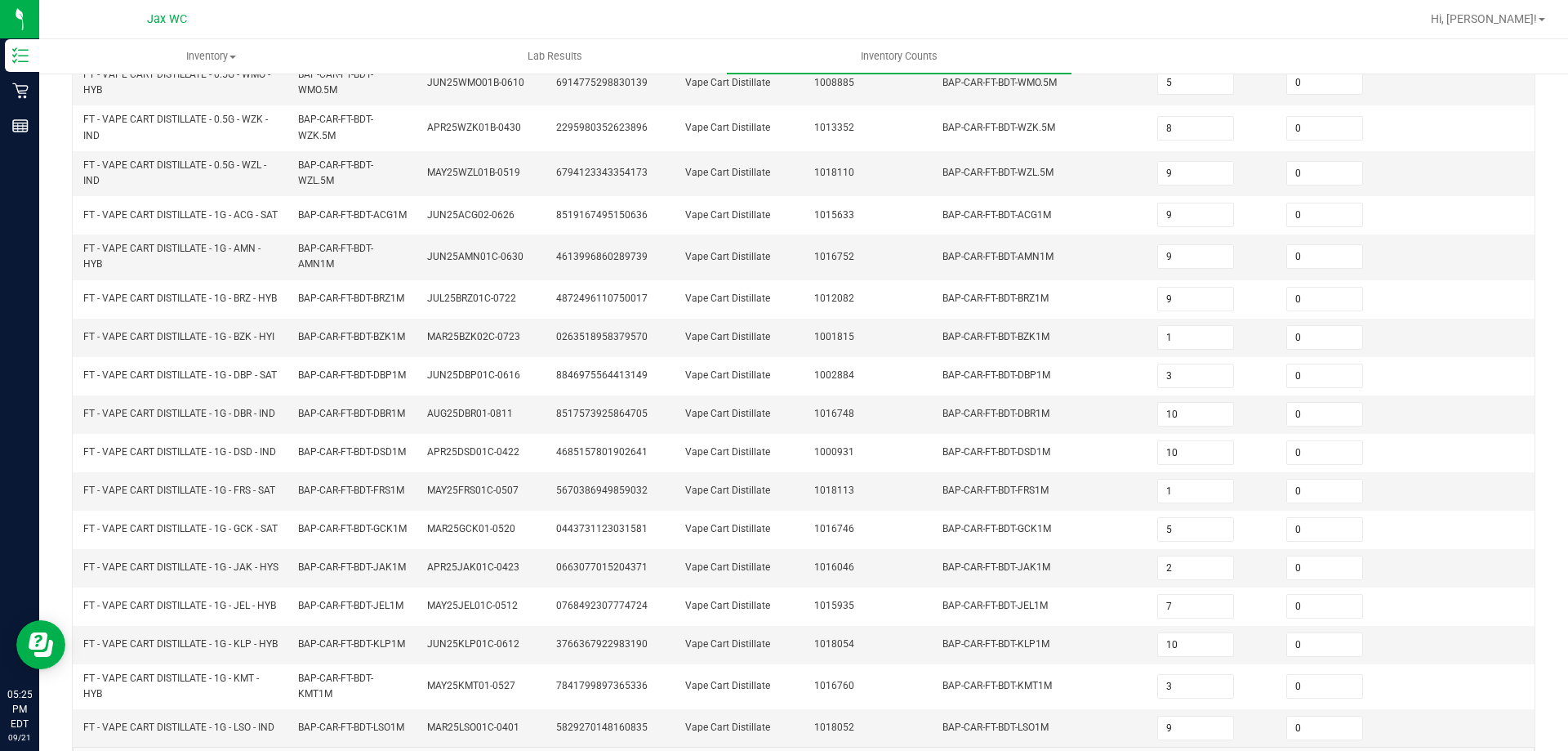
scroll to position [476, 0]
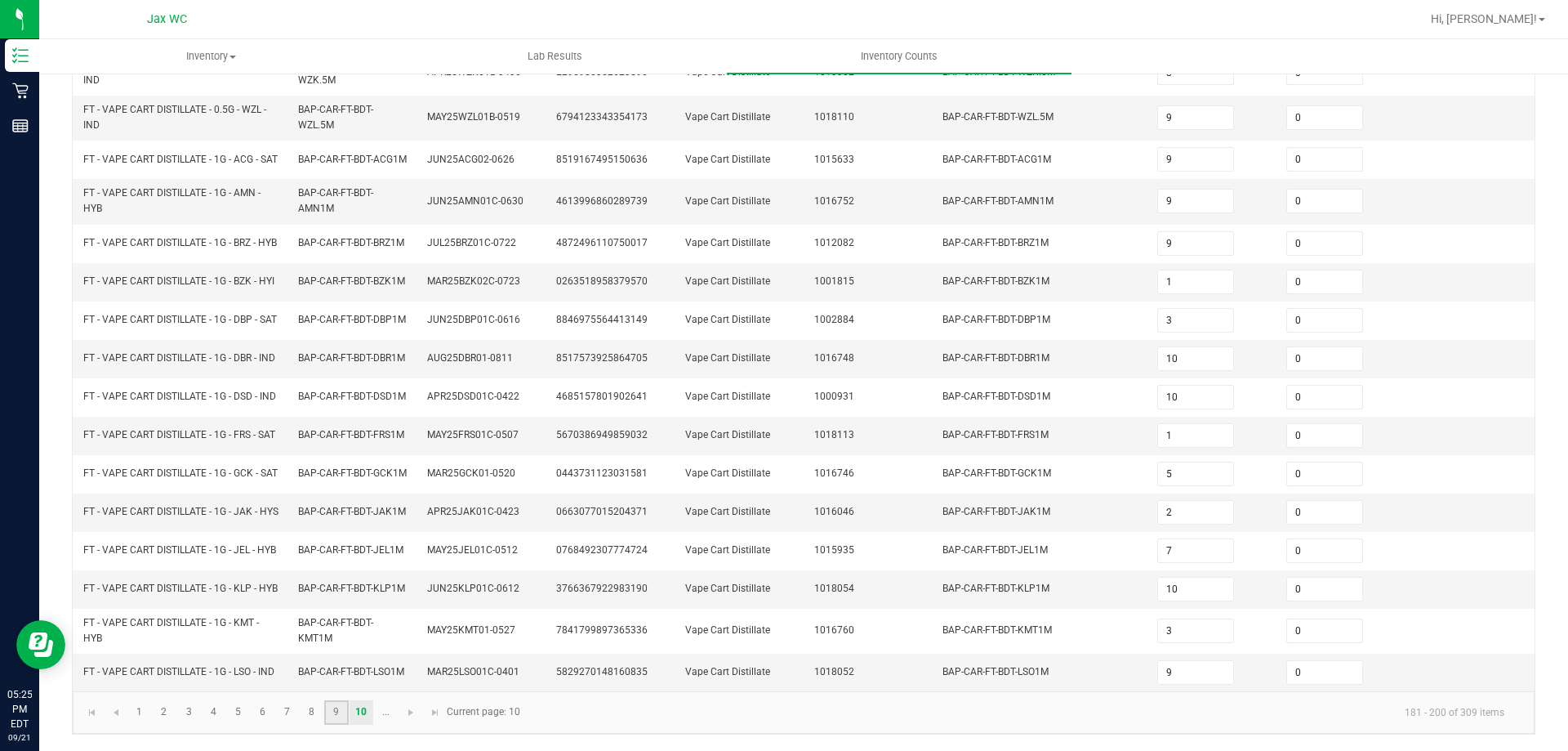
click at [337, 713] on link "9" at bounding box center [336, 712] width 24 height 25
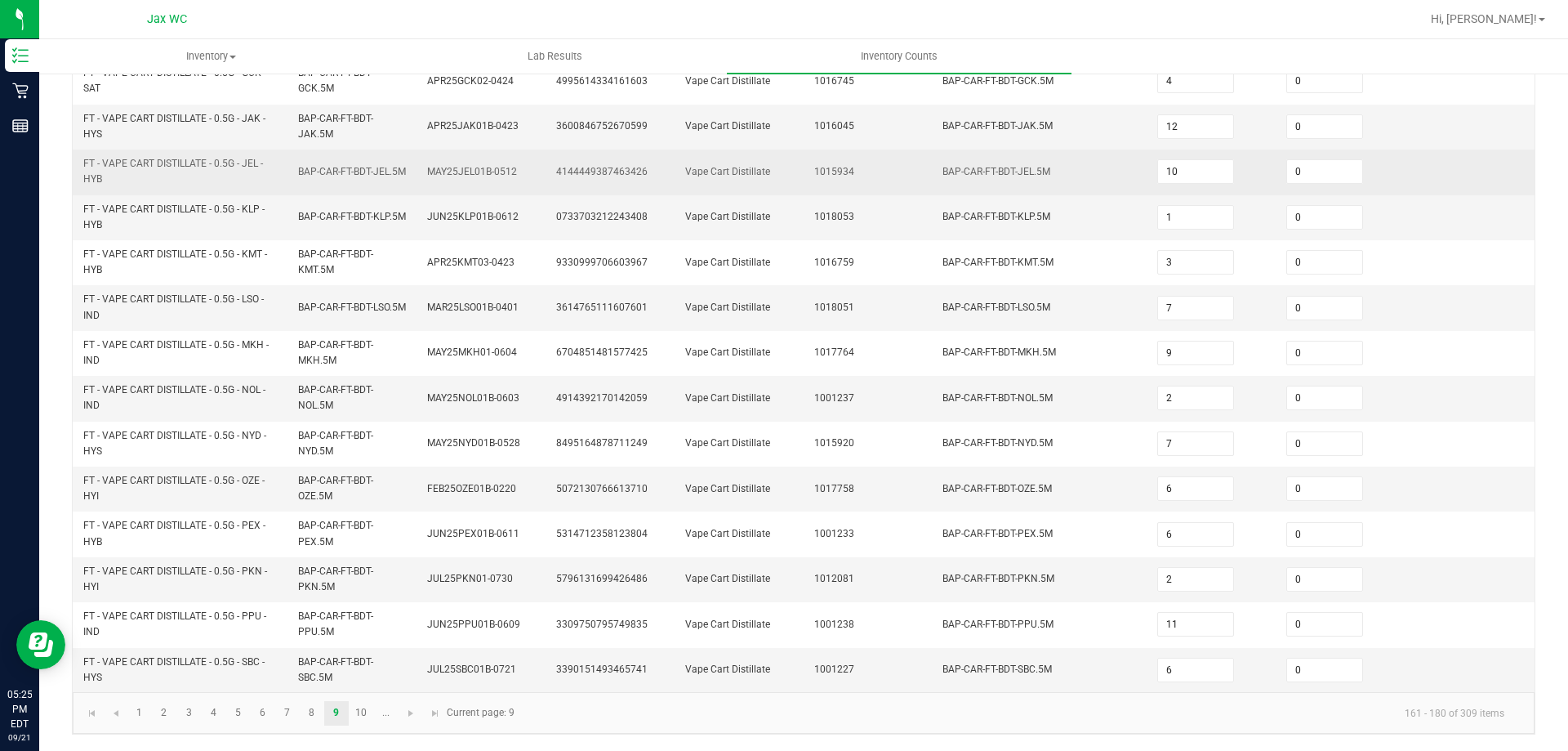
click at [1087, 174] on td "BAP-CAR-FT-BDT-JEL.5M" at bounding box center [1040, 171] width 215 height 45
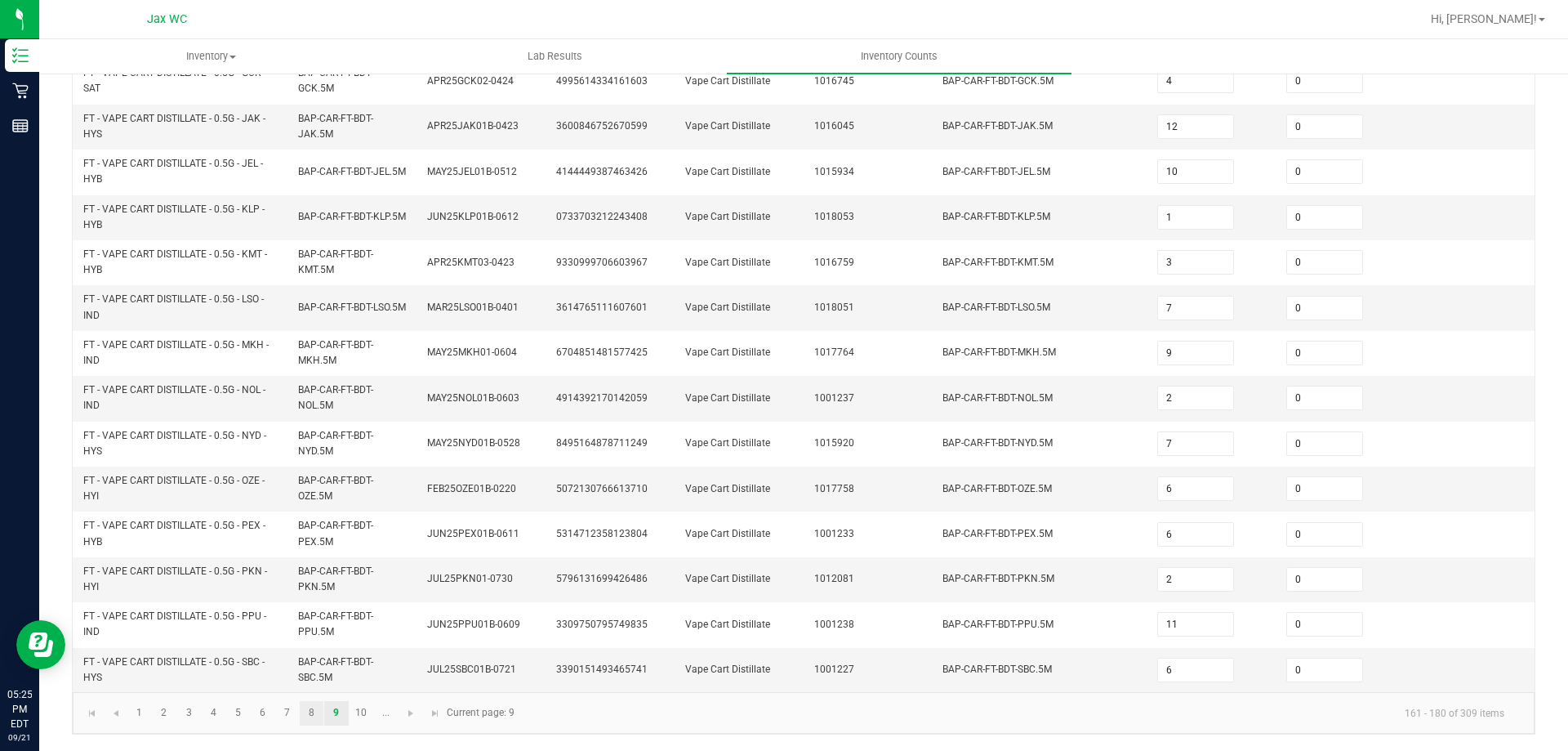
click at [315, 720] on link "8" at bounding box center [311, 713] width 24 height 25
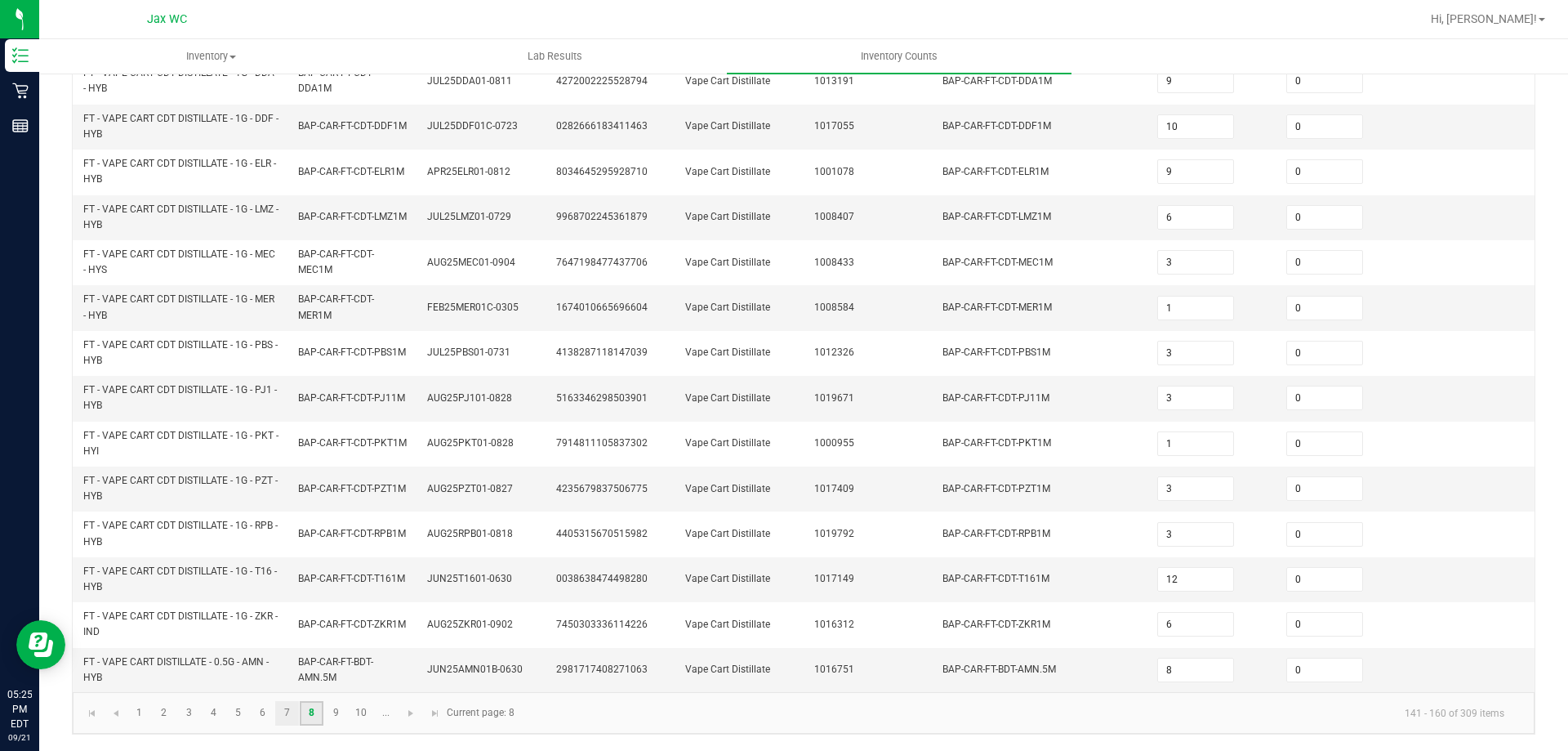
click at [288, 713] on link "7" at bounding box center [287, 713] width 24 height 25
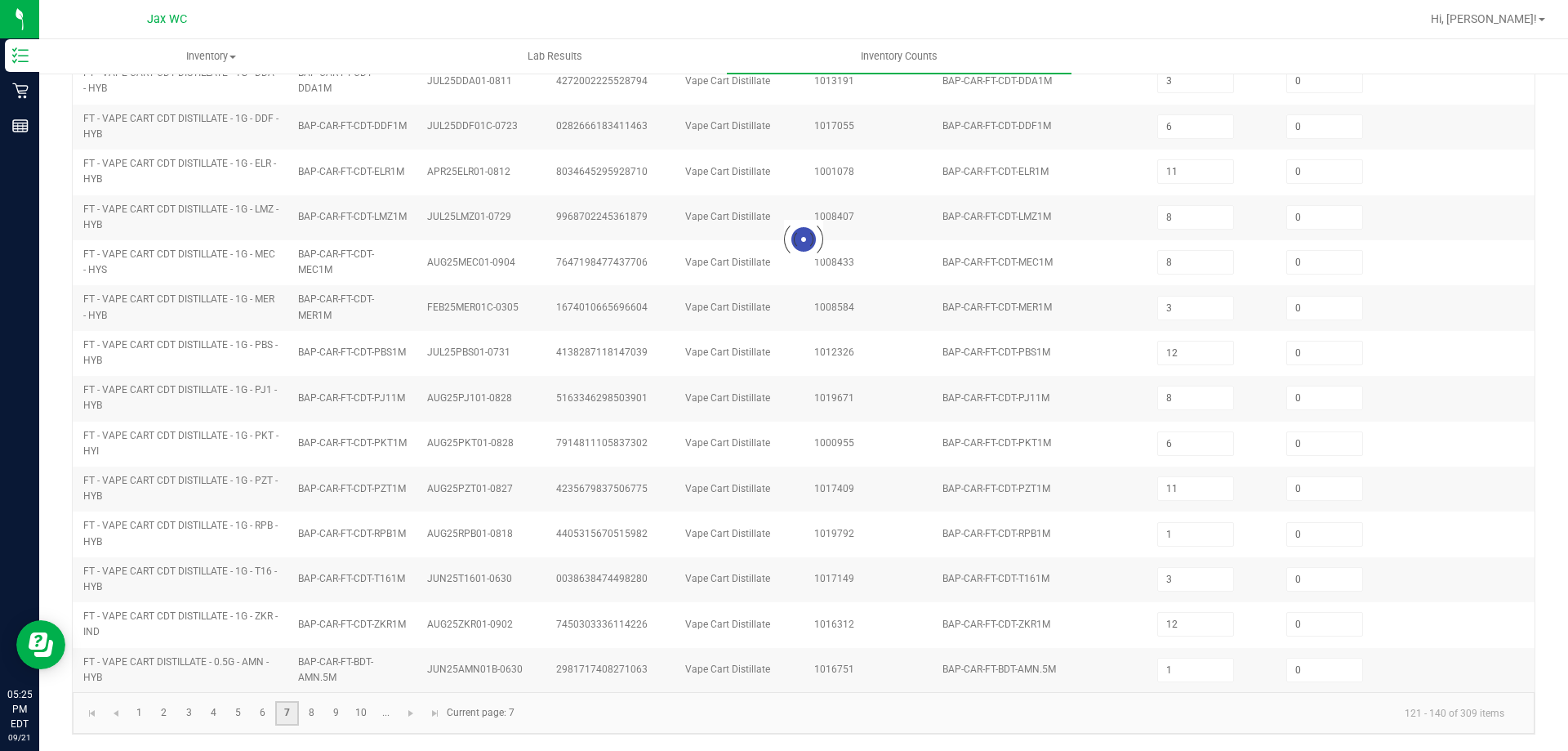
scroll to position [456, 0]
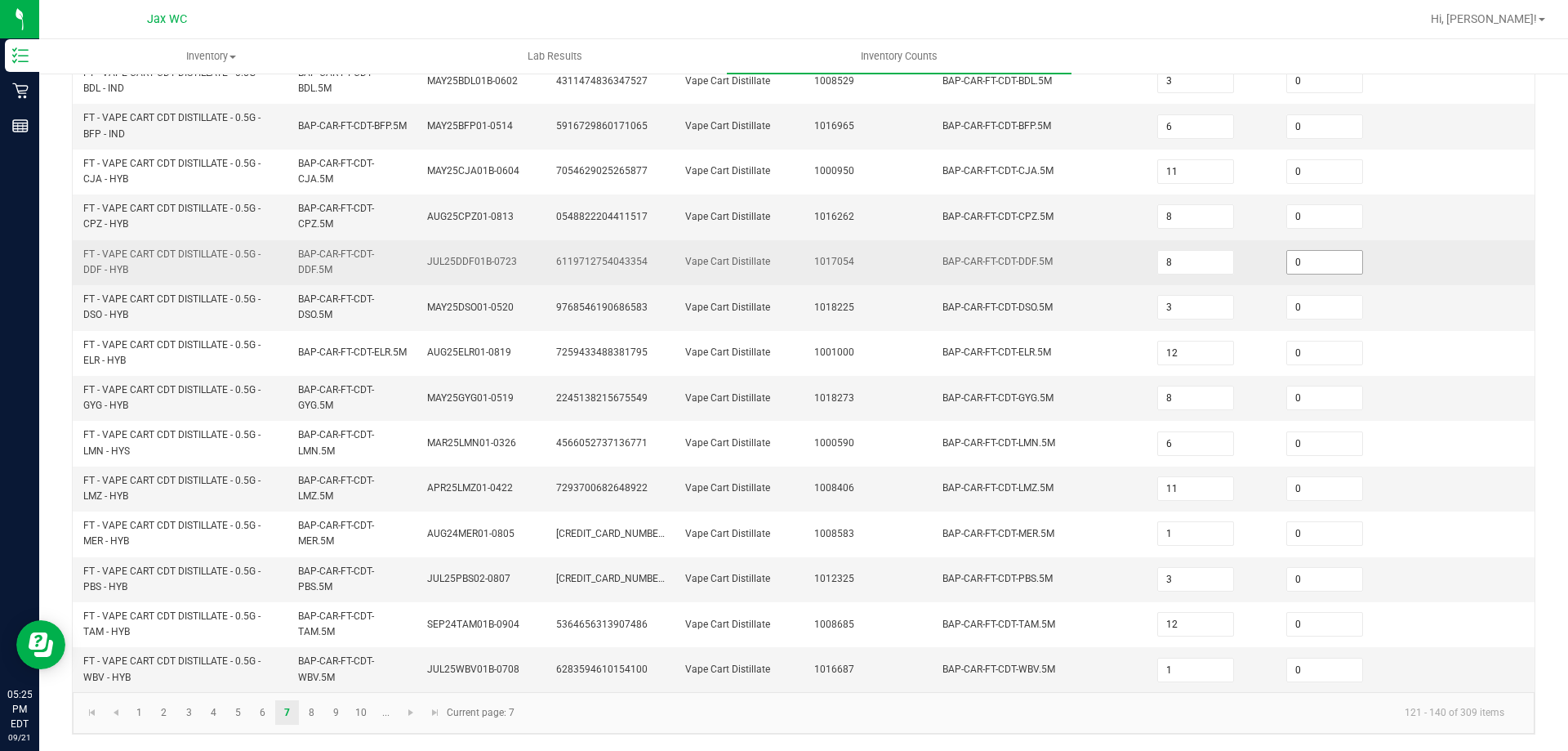
click at [1288, 265] on input "0" at bounding box center [1325, 262] width 76 height 23
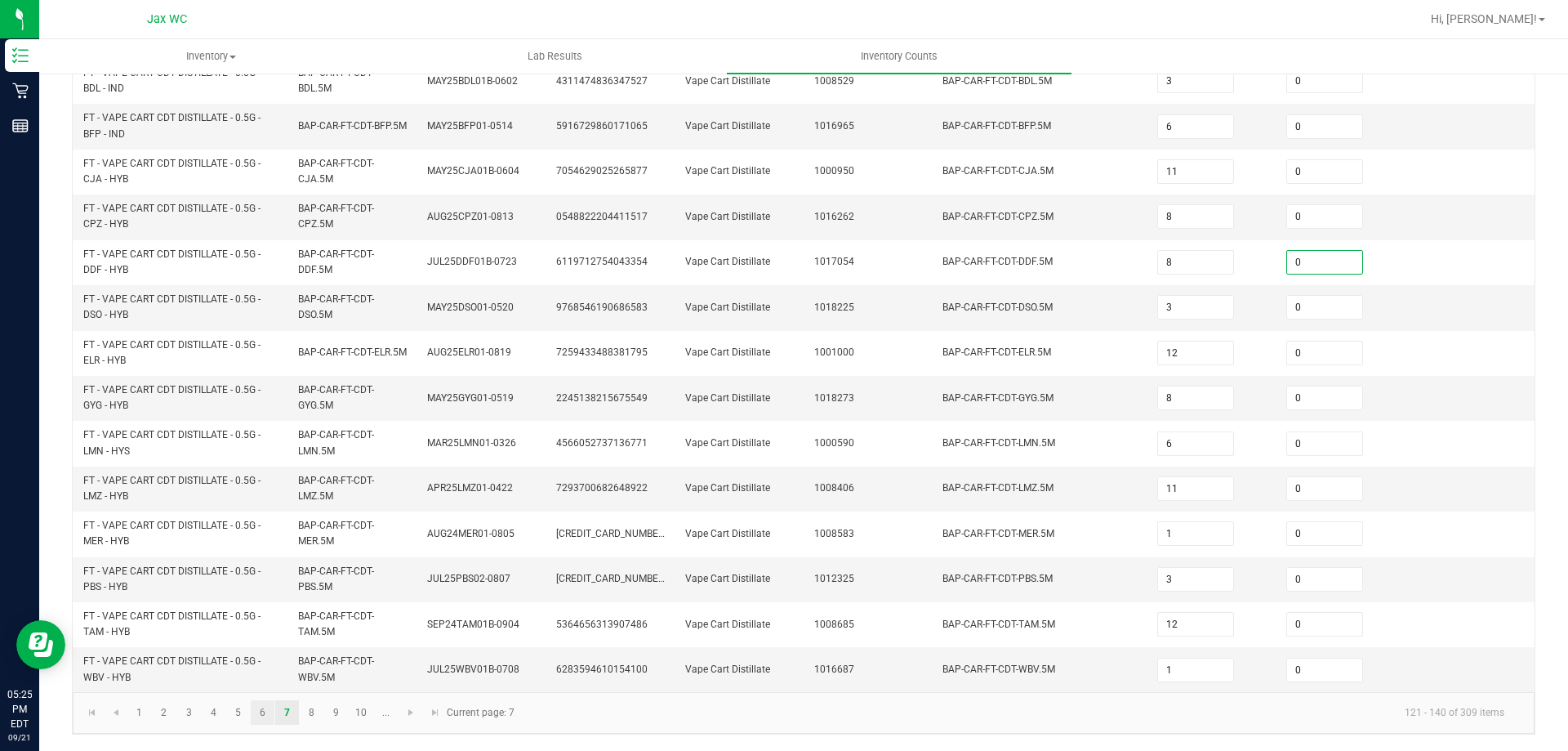
click at [264, 724] on link "6" at bounding box center [263, 712] width 24 height 25
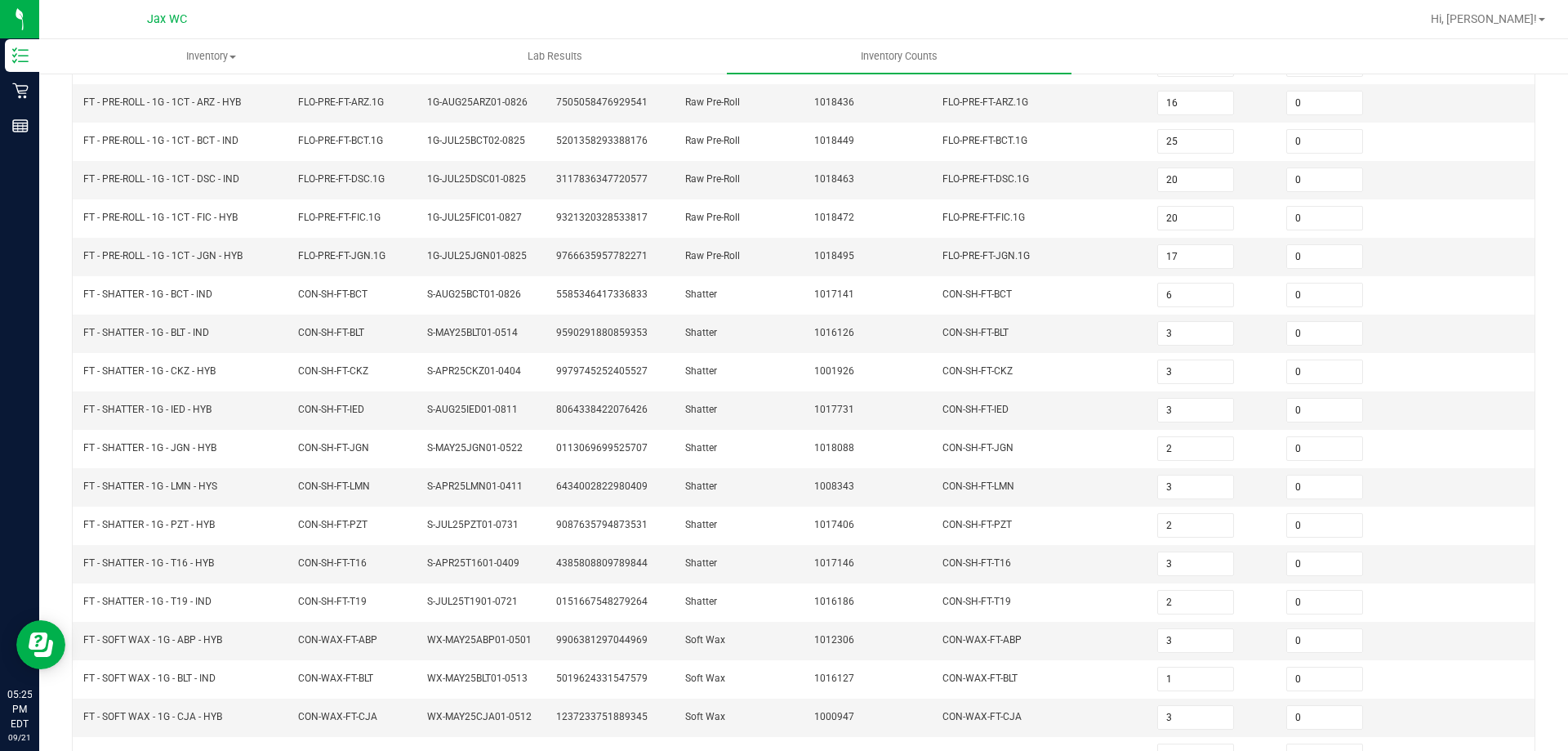
scroll to position [339, 0]
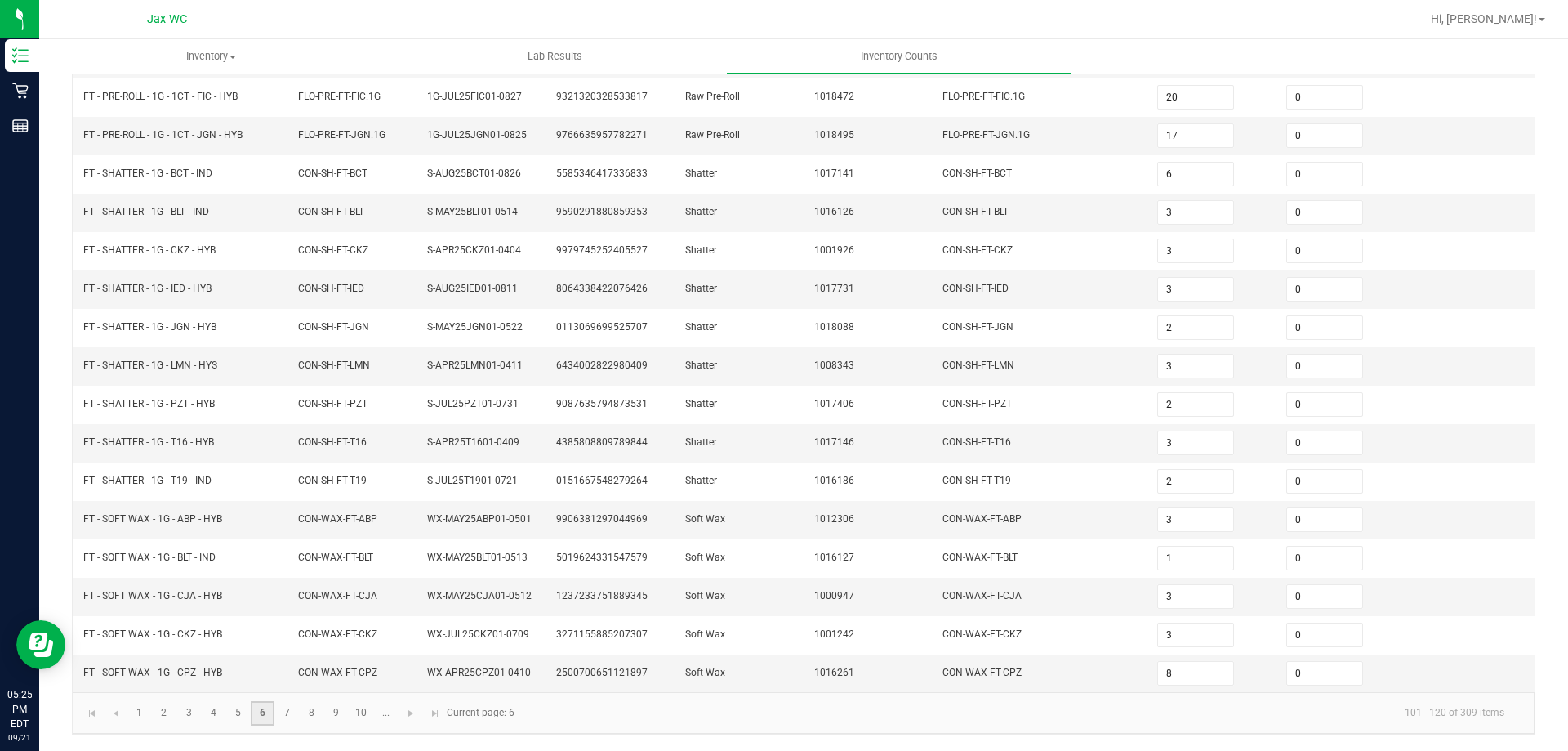
click at [238, 712] on link "5" at bounding box center [238, 713] width 24 height 25
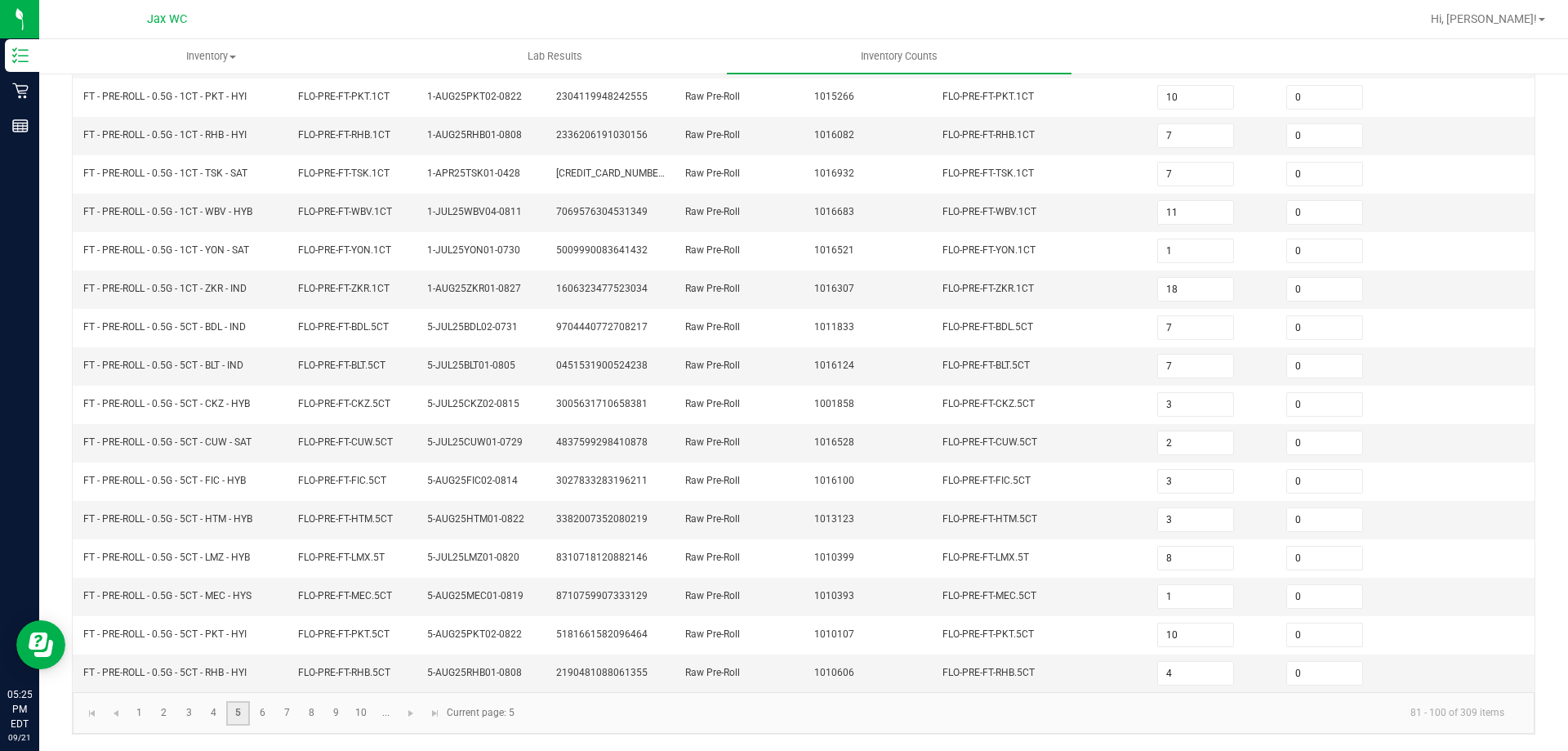
click at [227, 722] on link "5" at bounding box center [238, 713] width 24 height 25
click at [212, 712] on link "4" at bounding box center [214, 713] width 24 height 25
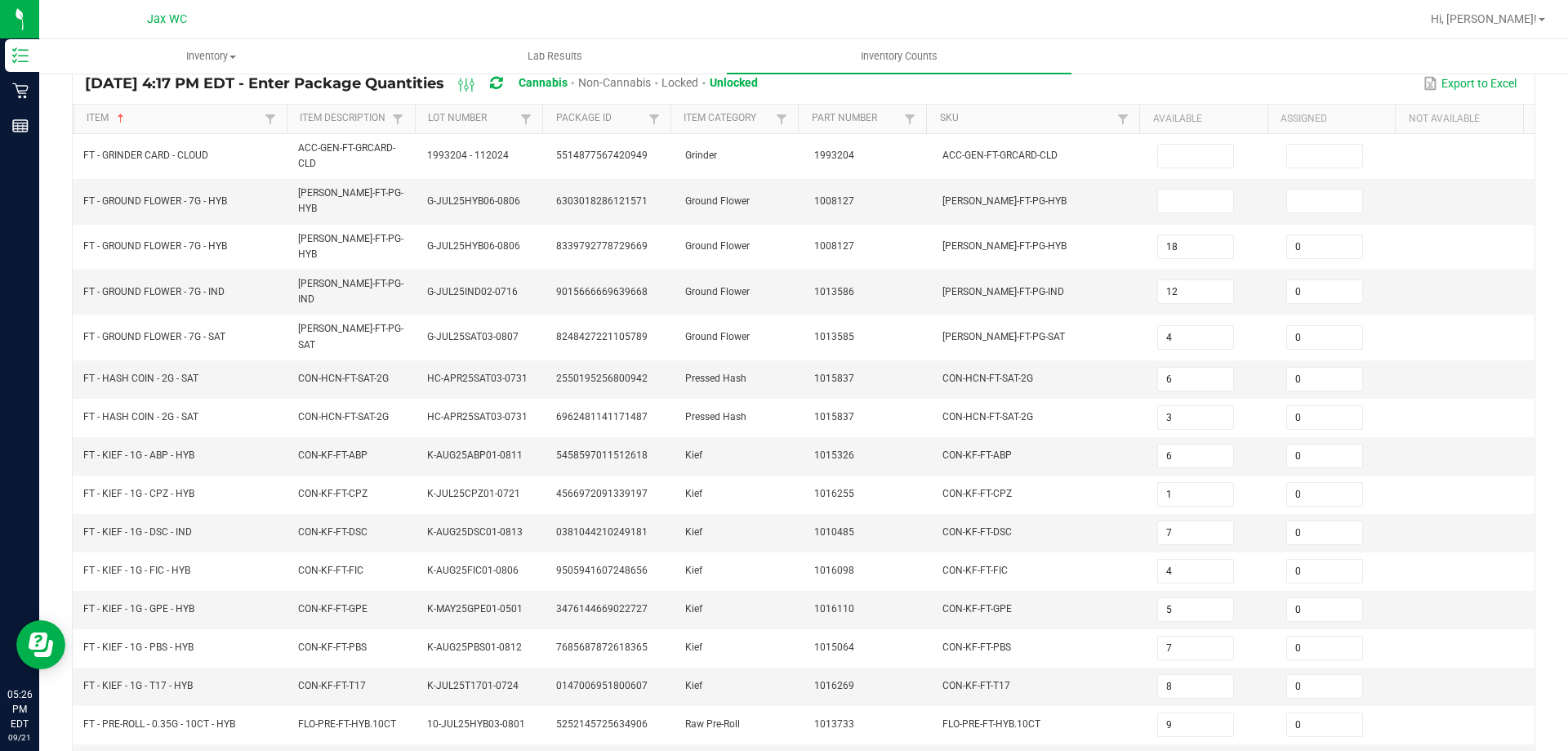
scroll to position [0, 0]
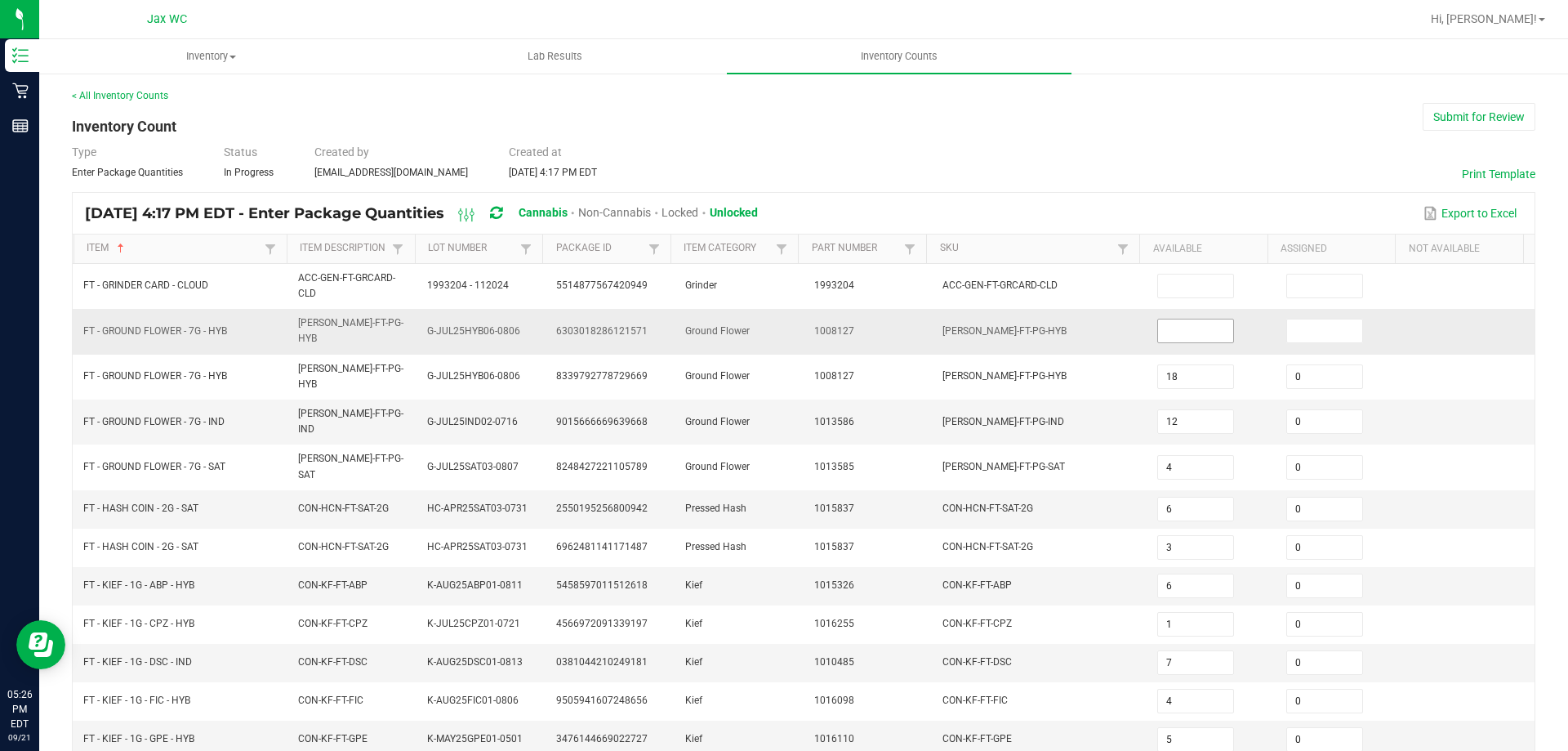
click at [1167, 330] on input at bounding box center [1196, 330] width 76 height 23
click at [1123, 137] on div "< All Inventory Counts Inventory Count Submit for Review Type Enter Package Qua…" at bounding box center [804, 598] width 1463 height 1020
drag, startPoint x: 941, startPoint y: 41, endPoint x: 720, endPoint y: 84, distance: 225.1
drag, startPoint x: 720, startPoint y: 84, endPoint x: 1190, endPoint y: 167, distance: 477.3
click at [1190, 167] on div "Type Enter Package Quantities Status In Progress Created by [EMAIL_ADDRESS][DOM…" at bounding box center [804, 161] width 1463 height 36
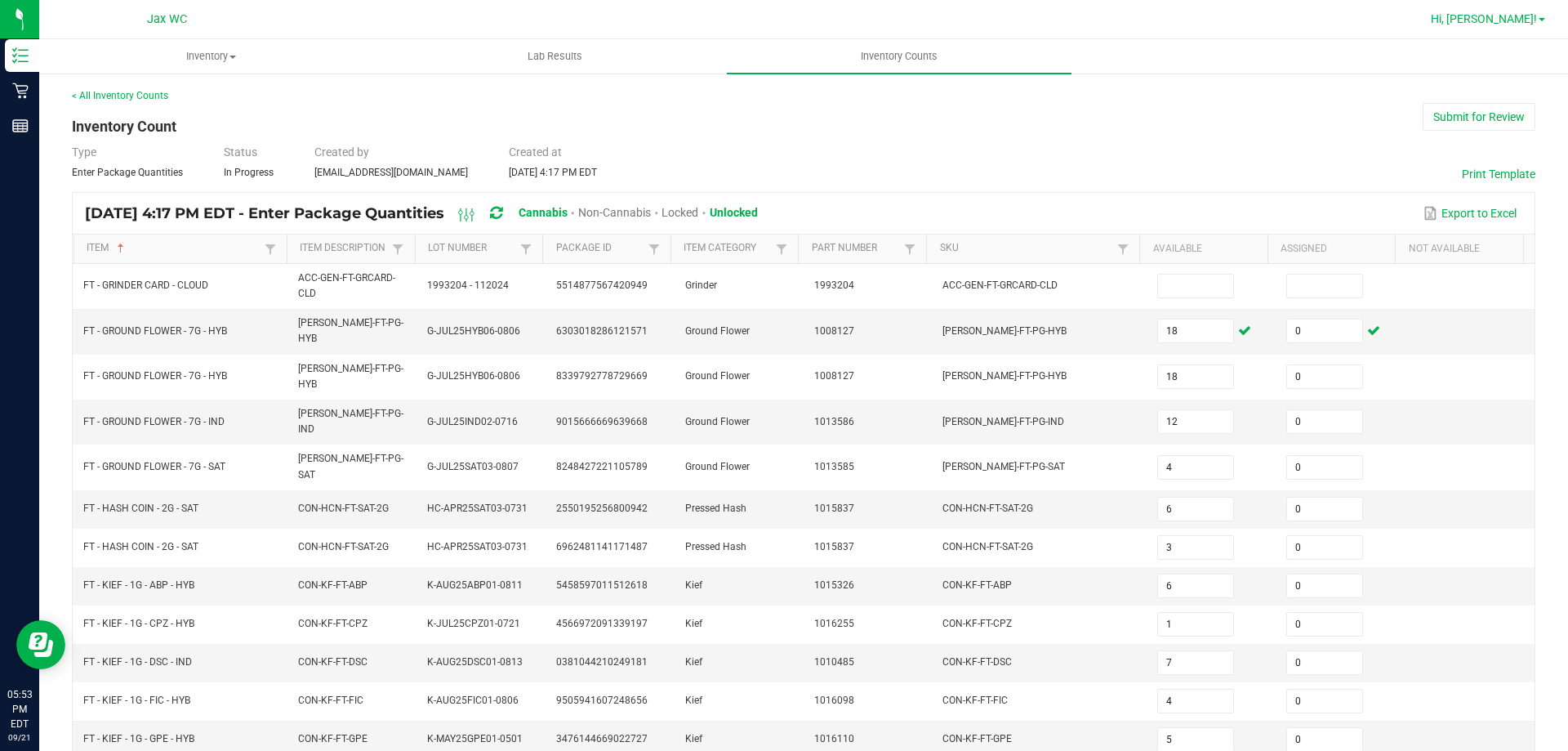
click at [1521, 20] on span "Hi, [PERSON_NAME]!" at bounding box center [1484, 18] width 106 height 13
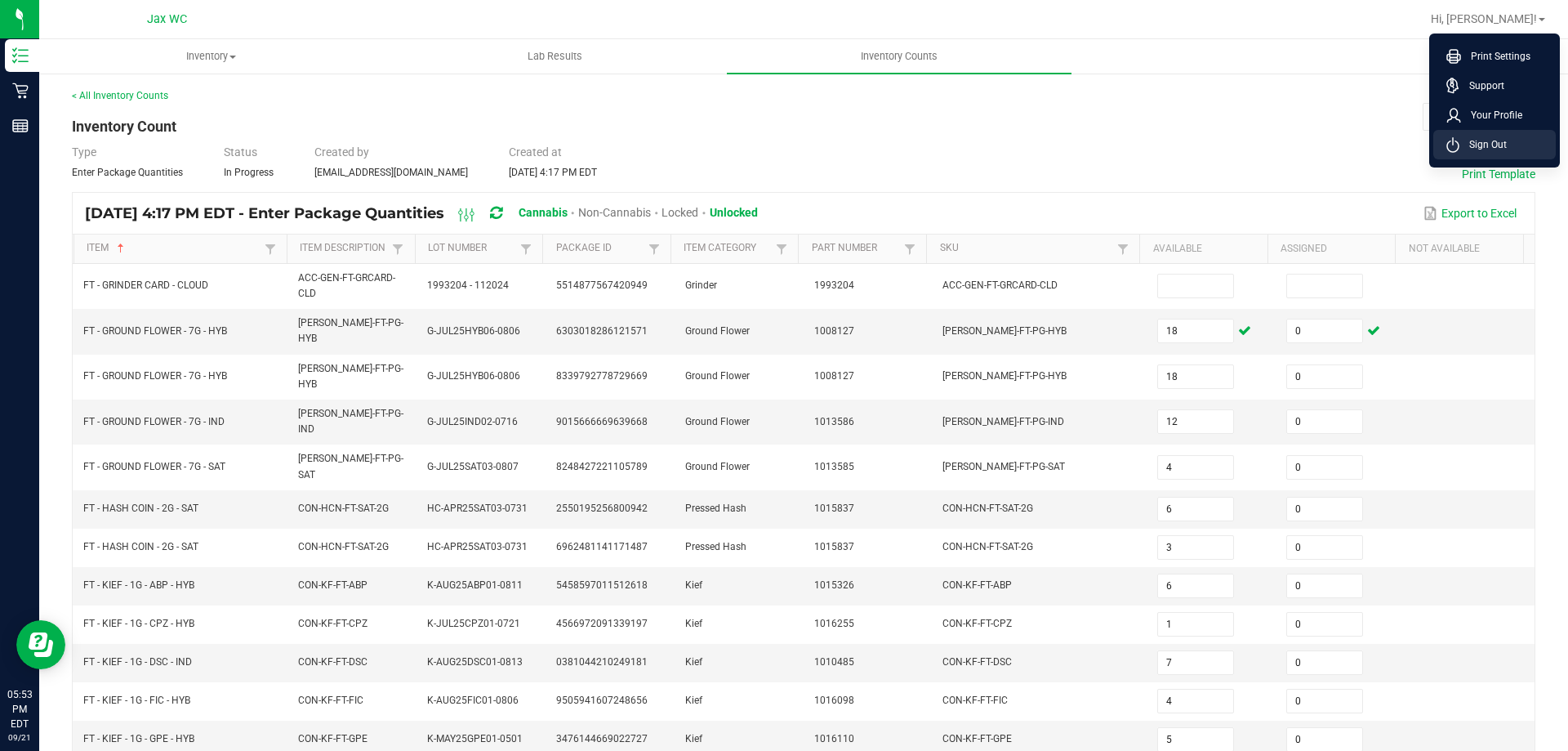
click at [1517, 141] on li "Sign Out" at bounding box center [1494, 145] width 123 height 29
